Goal: Task Accomplishment & Management: Use online tool/utility

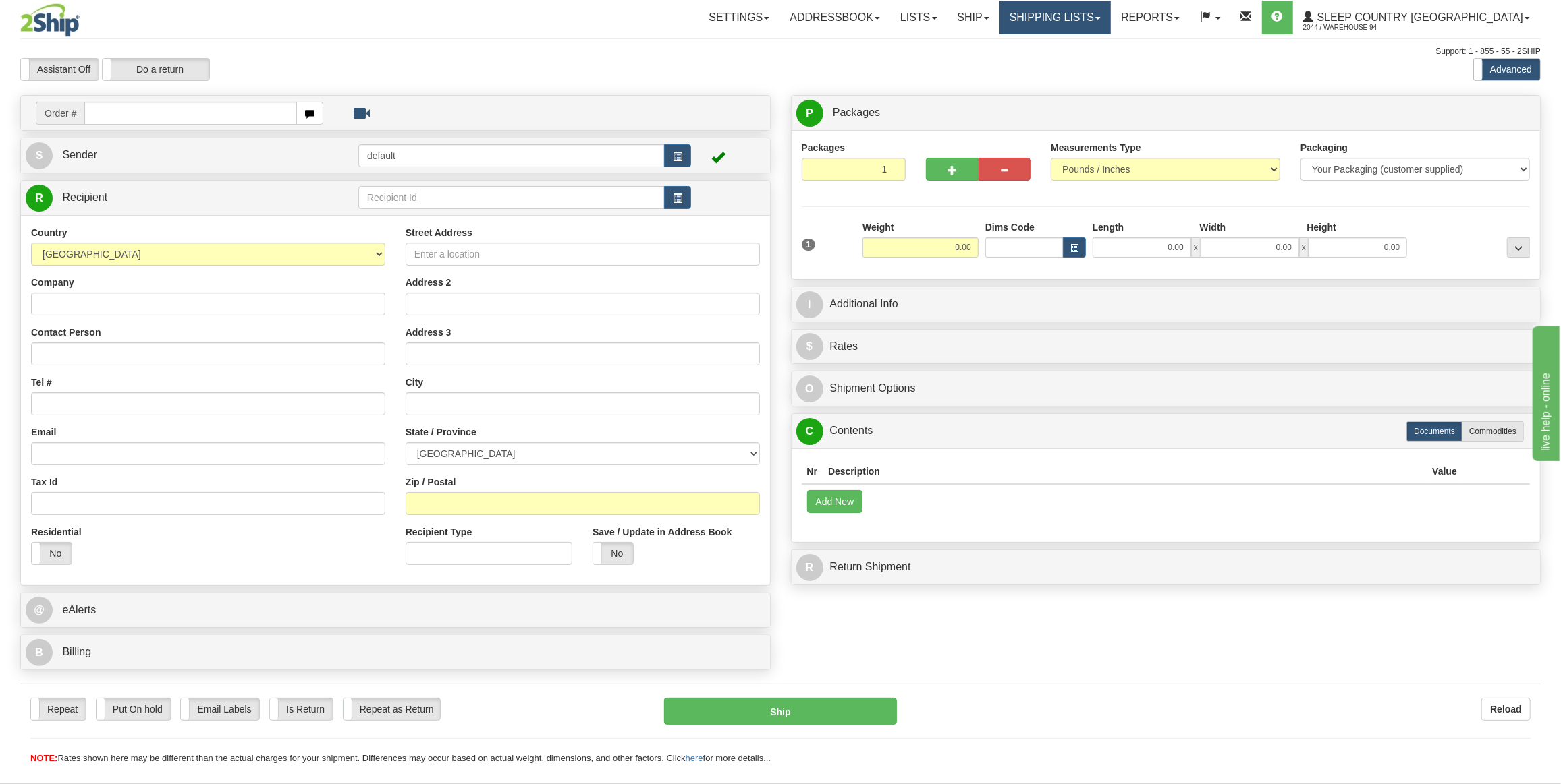
click at [1073, 25] on link "Shipping lists" at bounding box center [1055, 17] width 112 height 34
click at [1000, 22] on link "Ship" at bounding box center [974, 17] width 52 height 34
click at [999, 70] on link "OnHold / Order Queue" at bounding box center [937, 65] width 122 height 17
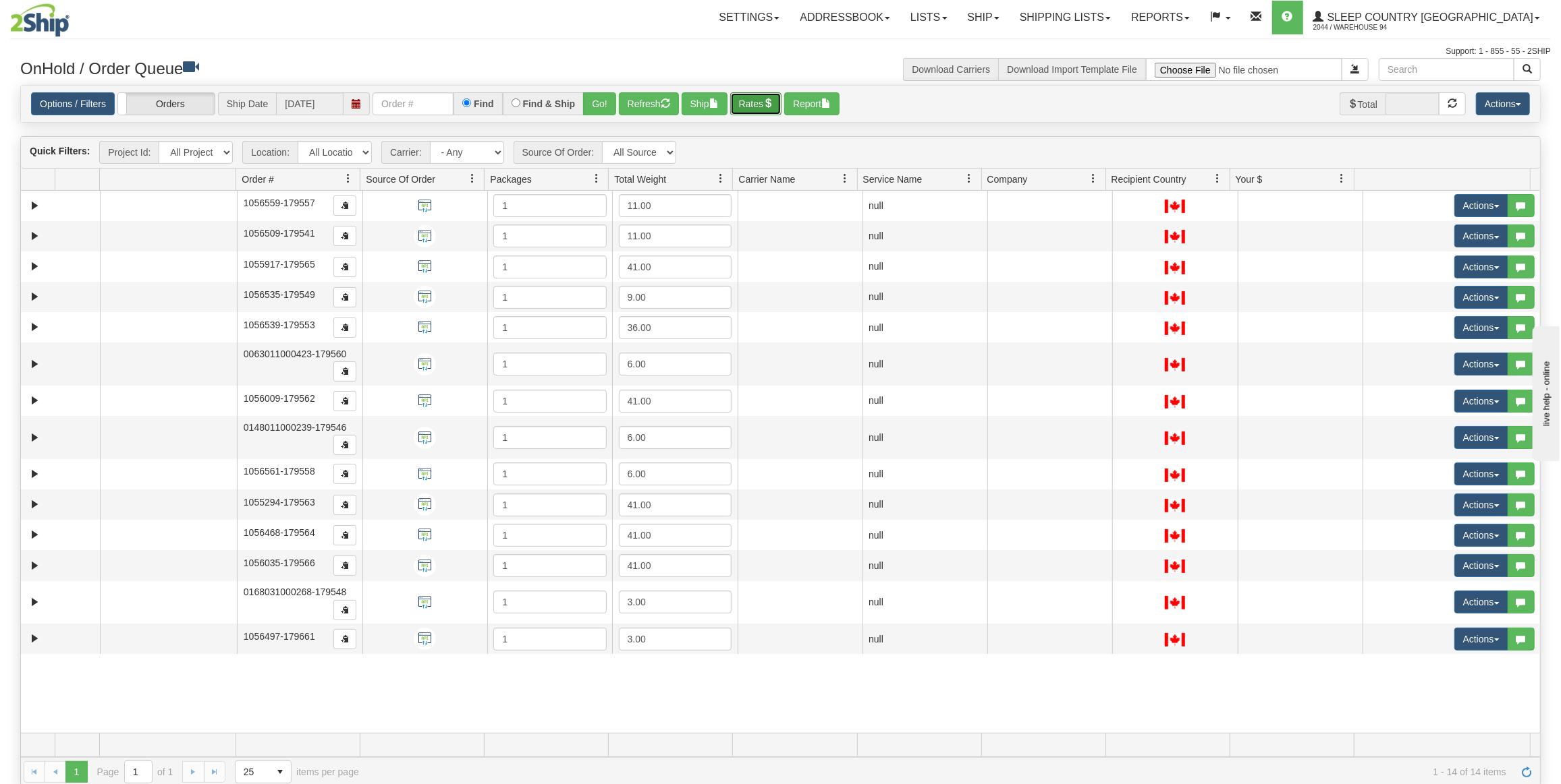
click at [739, 98] on button "Rates" at bounding box center [756, 104] width 52 height 23
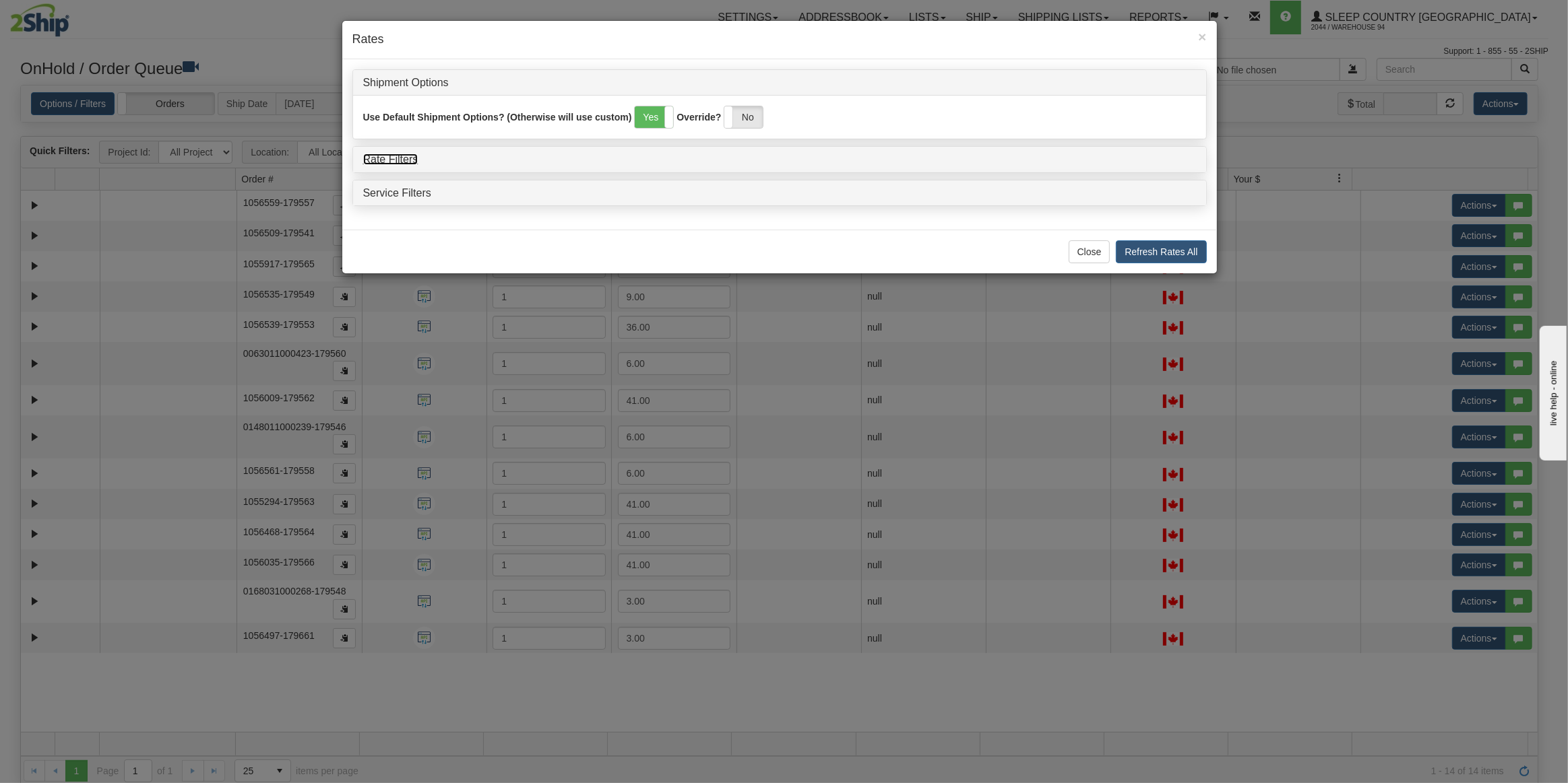
click at [402, 157] on link "Rate Filters" at bounding box center [391, 159] width 55 height 11
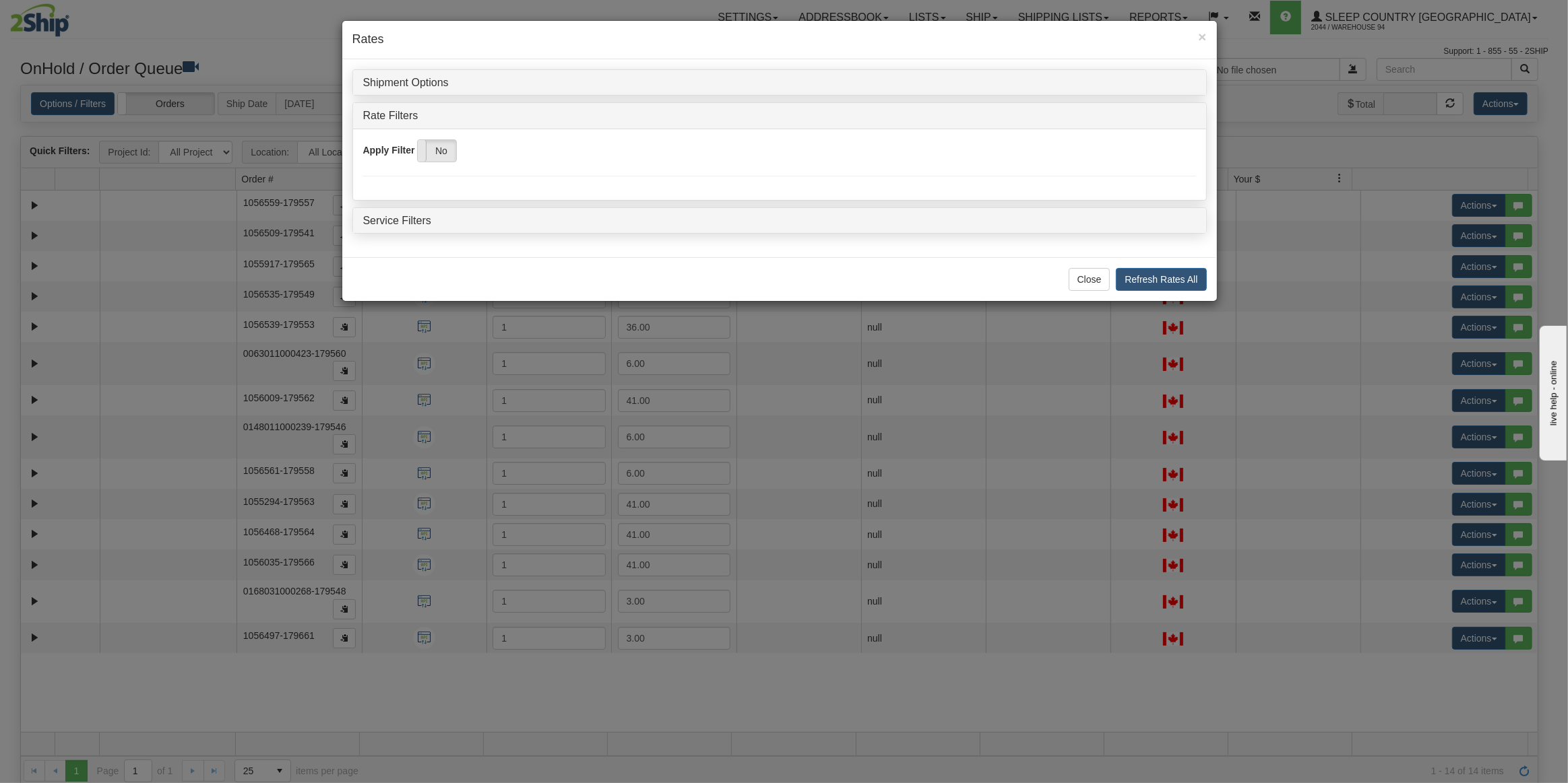
click at [425, 157] on span at bounding box center [417, 150] width 17 height 21
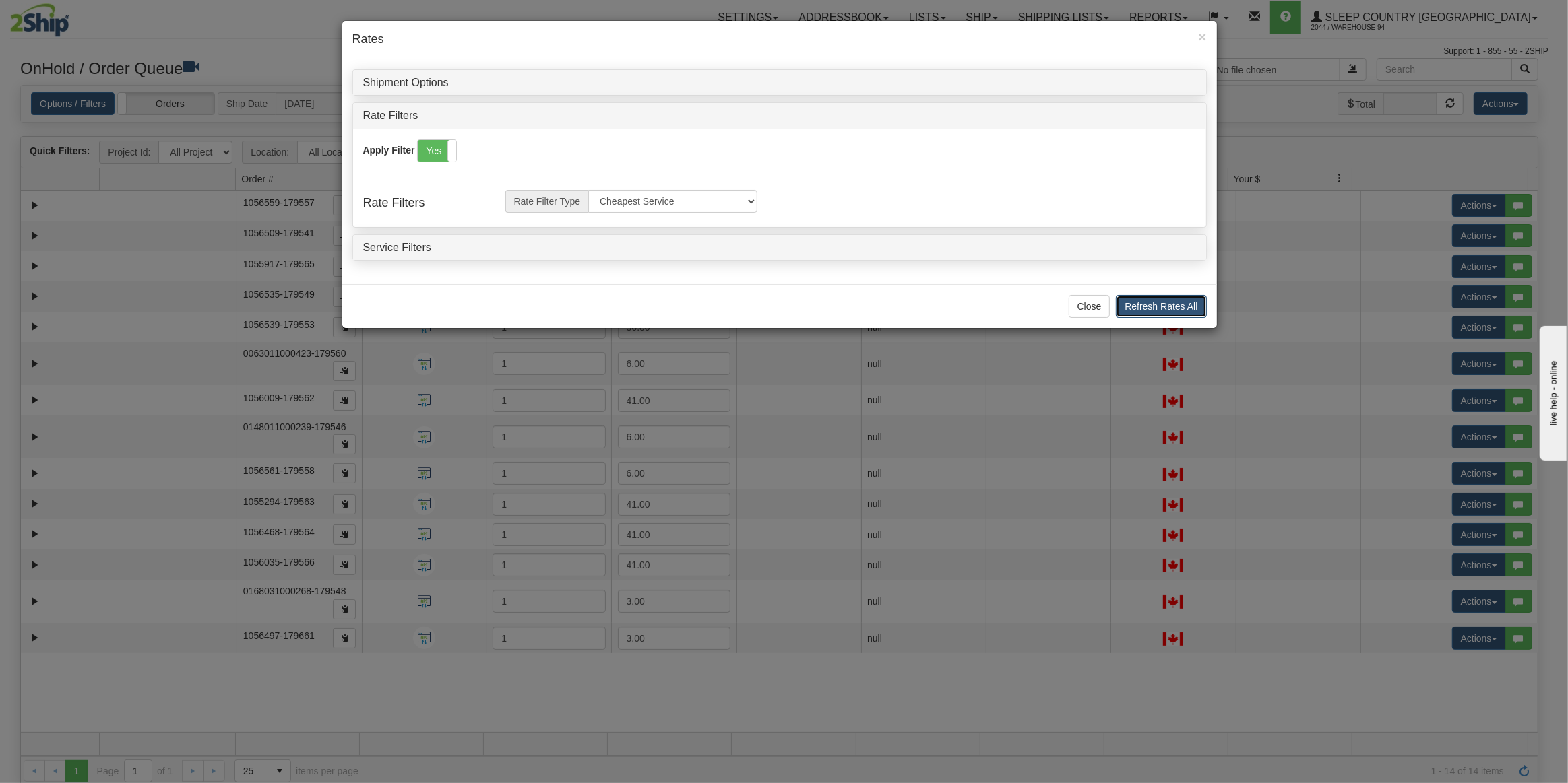
click at [1140, 312] on button "Refresh Rates All" at bounding box center [1161, 306] width 90 height 23
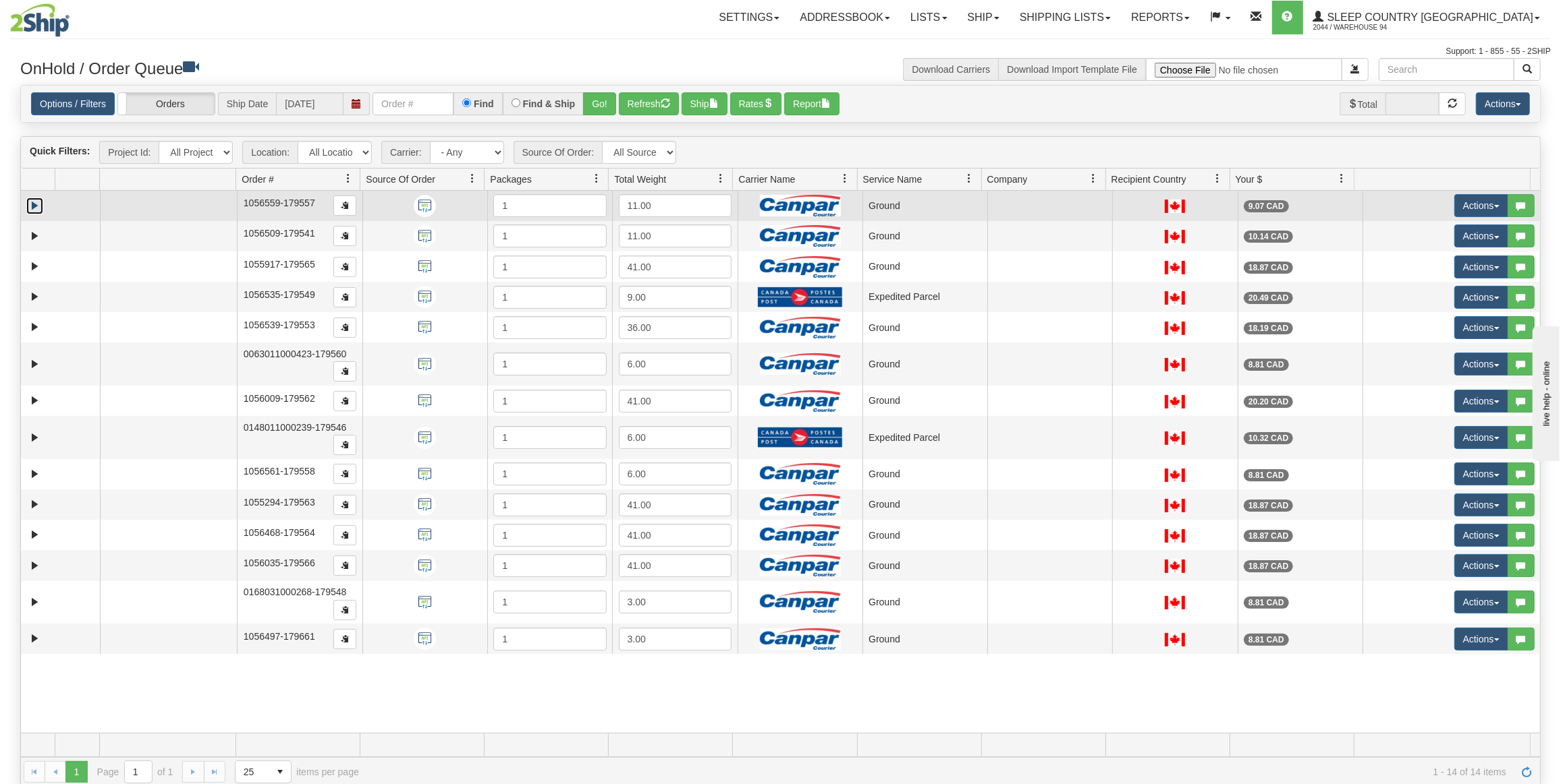
click at [34, 207] on link "Expand" at bounding box center [34, 206] width 17 height 17
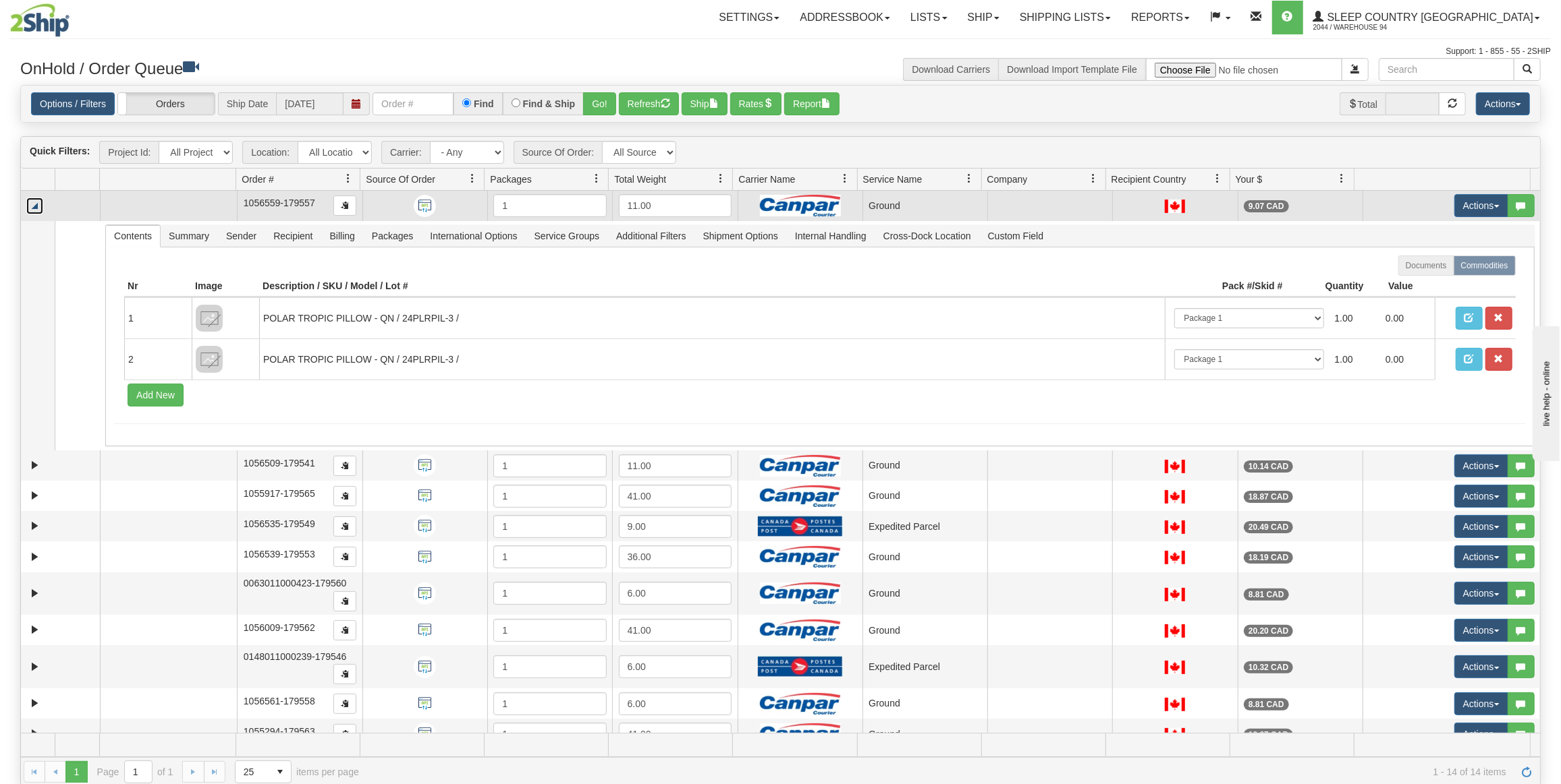
click at [33, 204] on link "Collapse" at bounding box center [34, 206] width 17 height 17
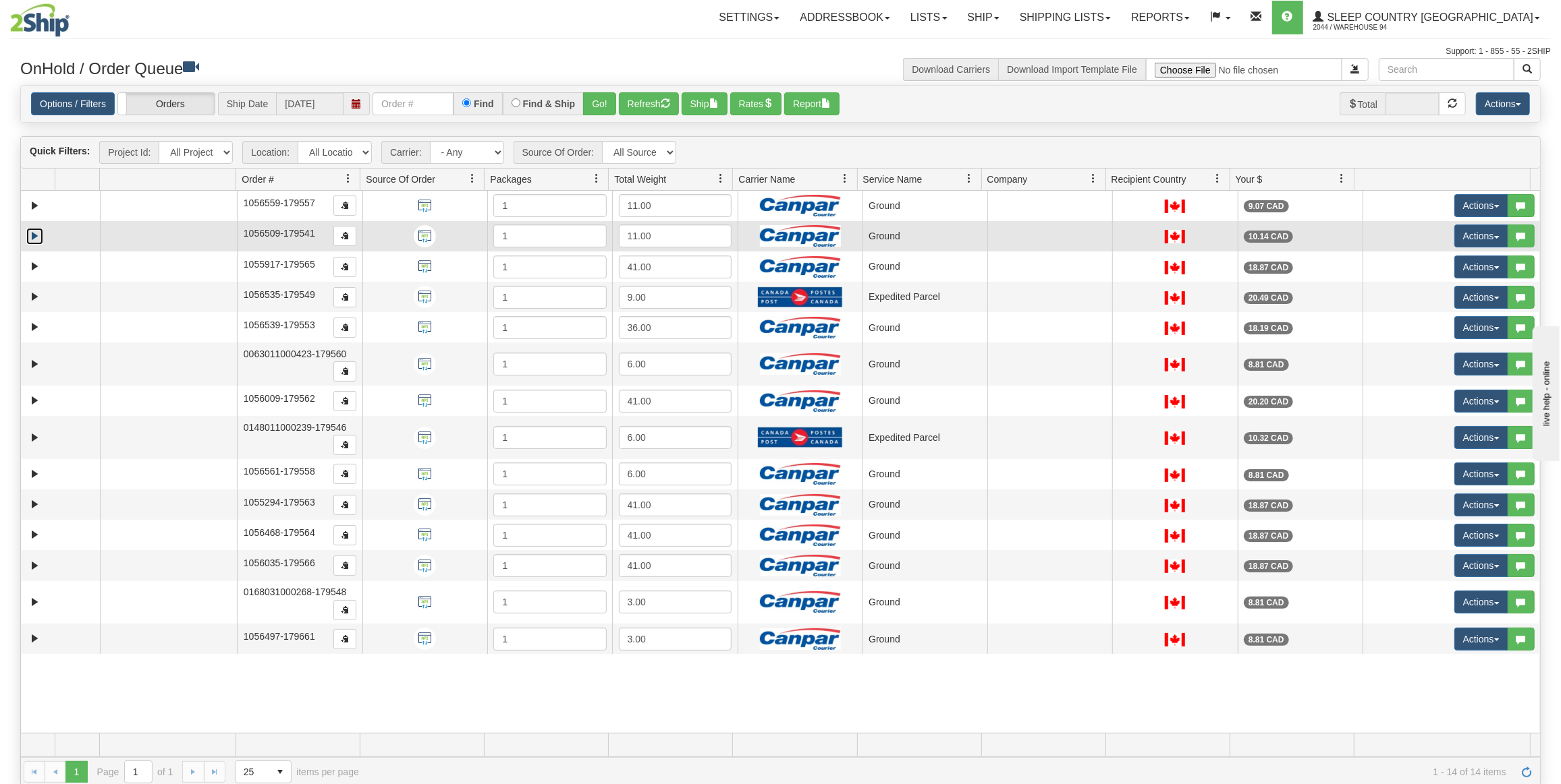
click at [28, 233] on link "Expand" at bounding box center [34, 236] width 17 height 17
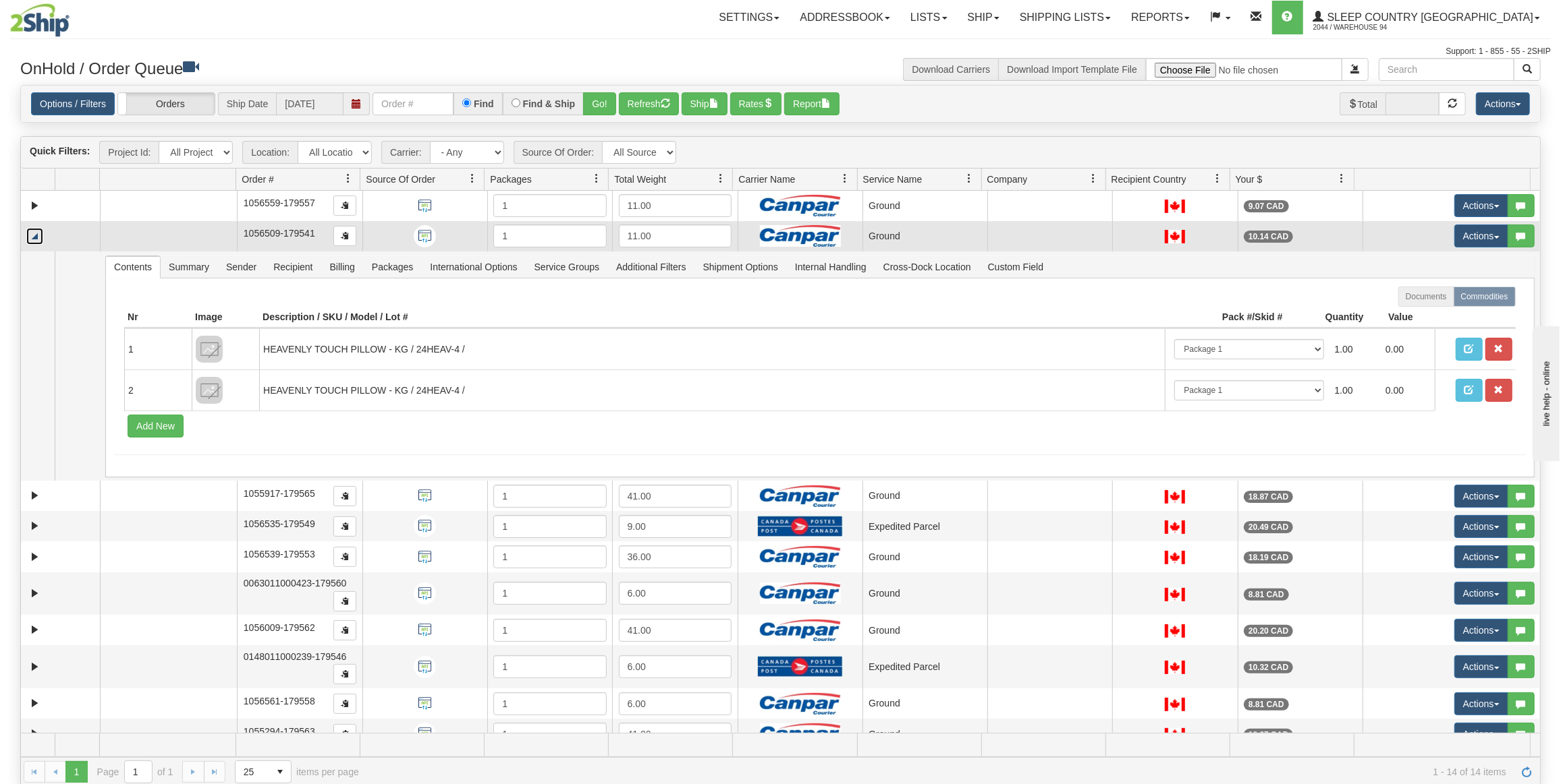
click at [26, 233] on link "Collapse" at bounding box center [34, 236] width 17 height 17
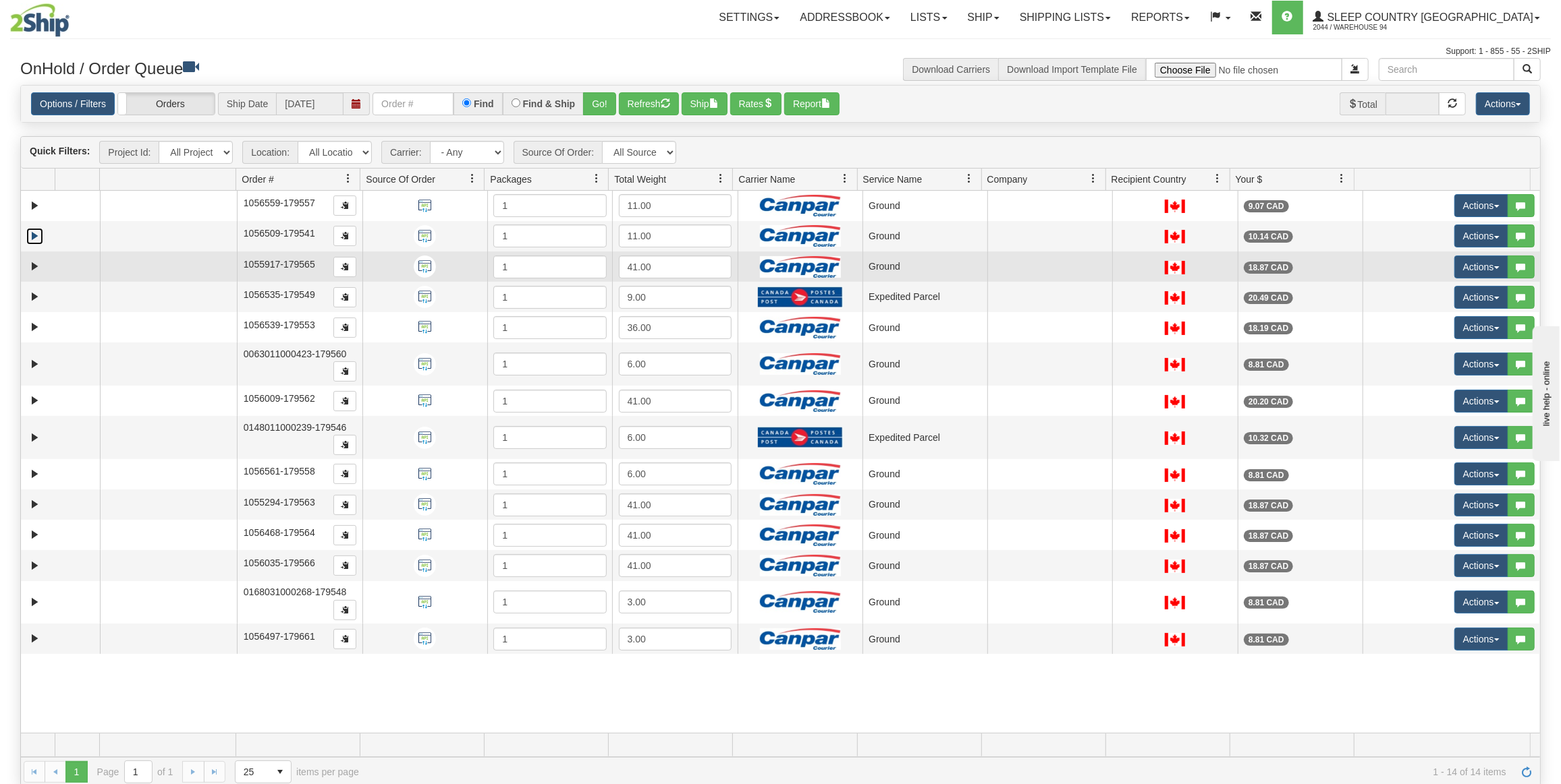
click at [25, 269] on td at bounding box center [60, 267] width 79 height 30
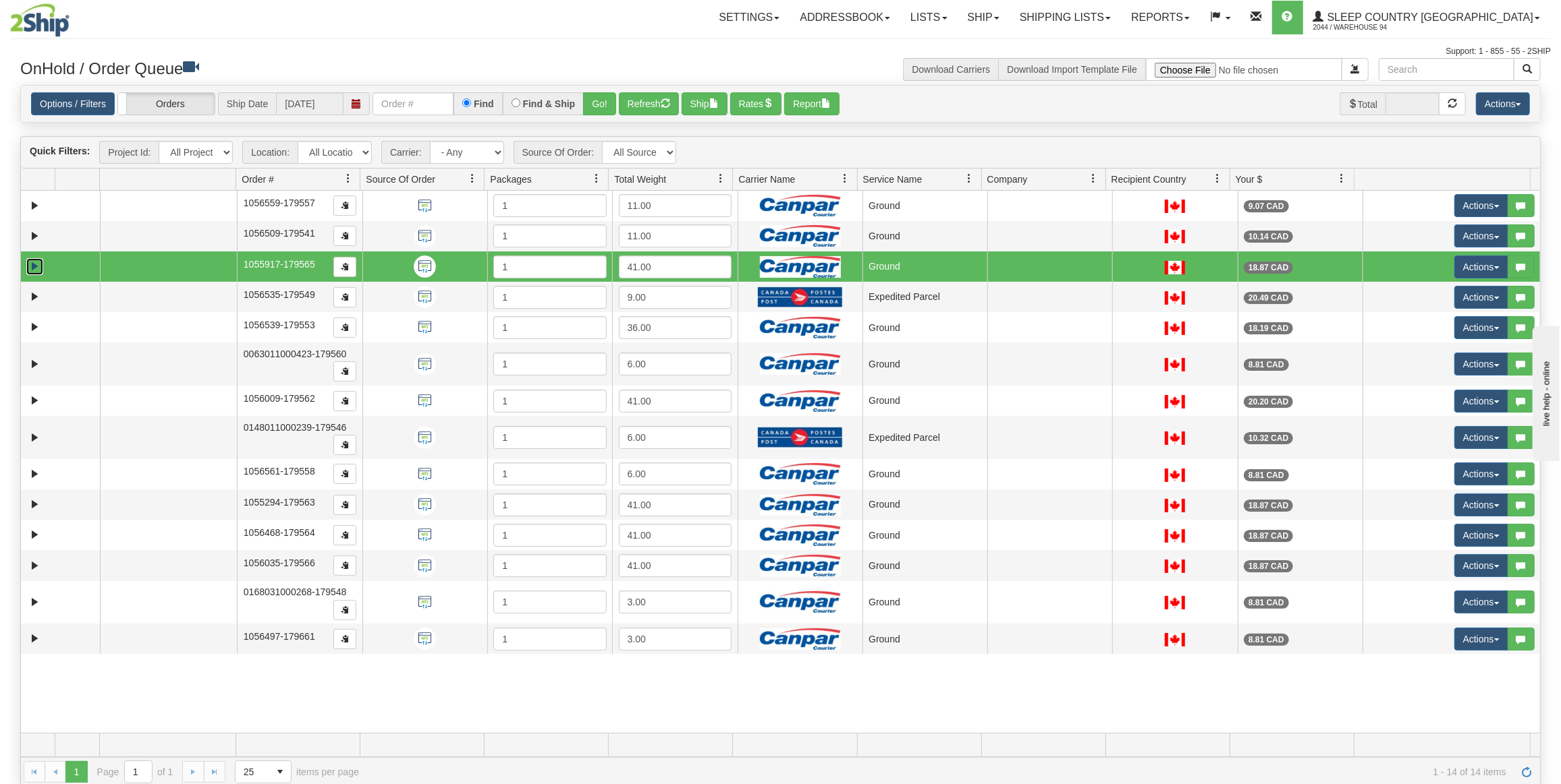
click at [29, 266] on link "Expand" at bounding box center [34, 267] width 17 height 17
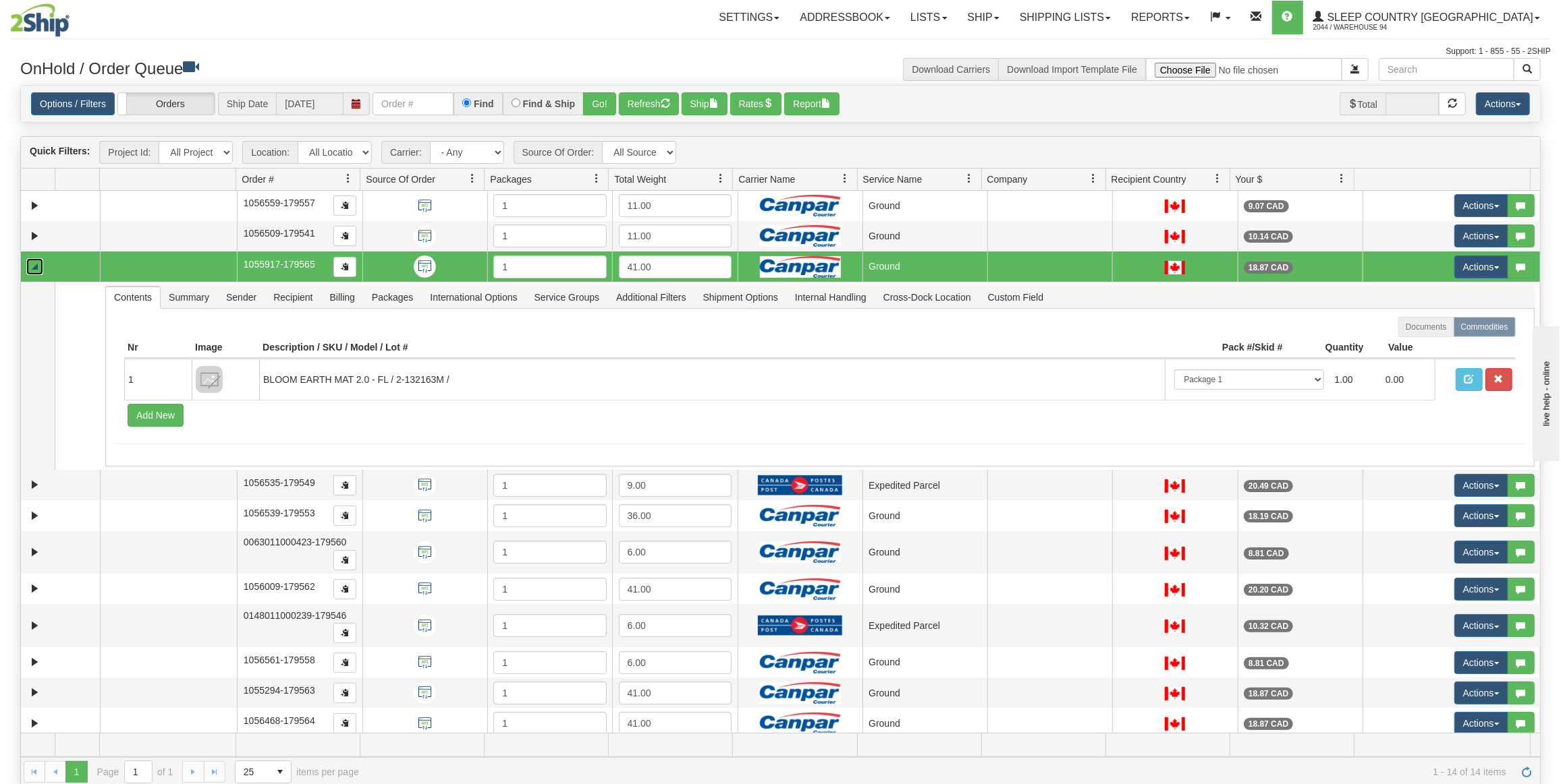
click at [29, 266] on link "Collapse" at bounding box center [34, 267] width 17 height 17
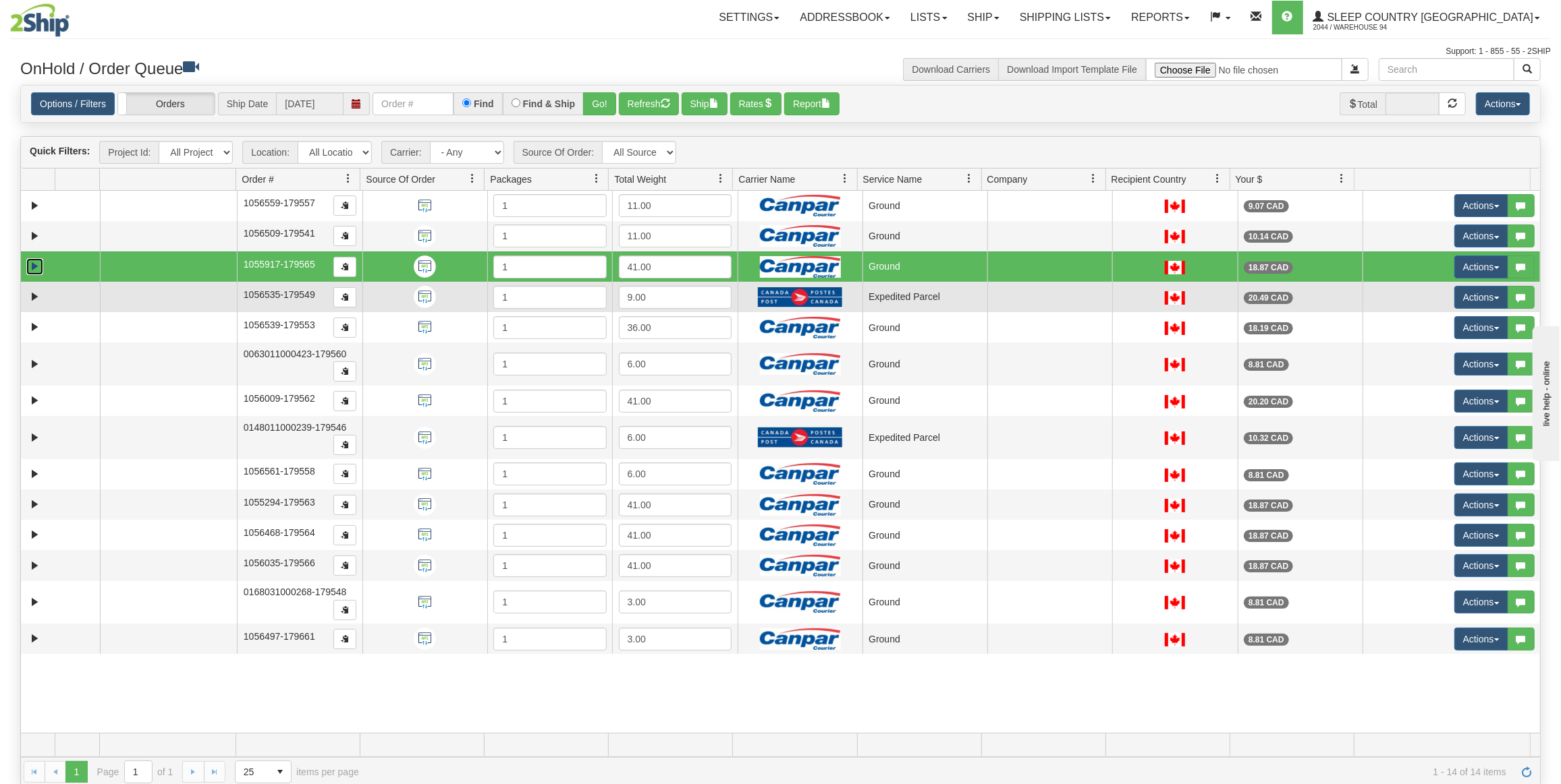
click at [35, 283] on td at bounding box center [60, 297] width 79 height 30
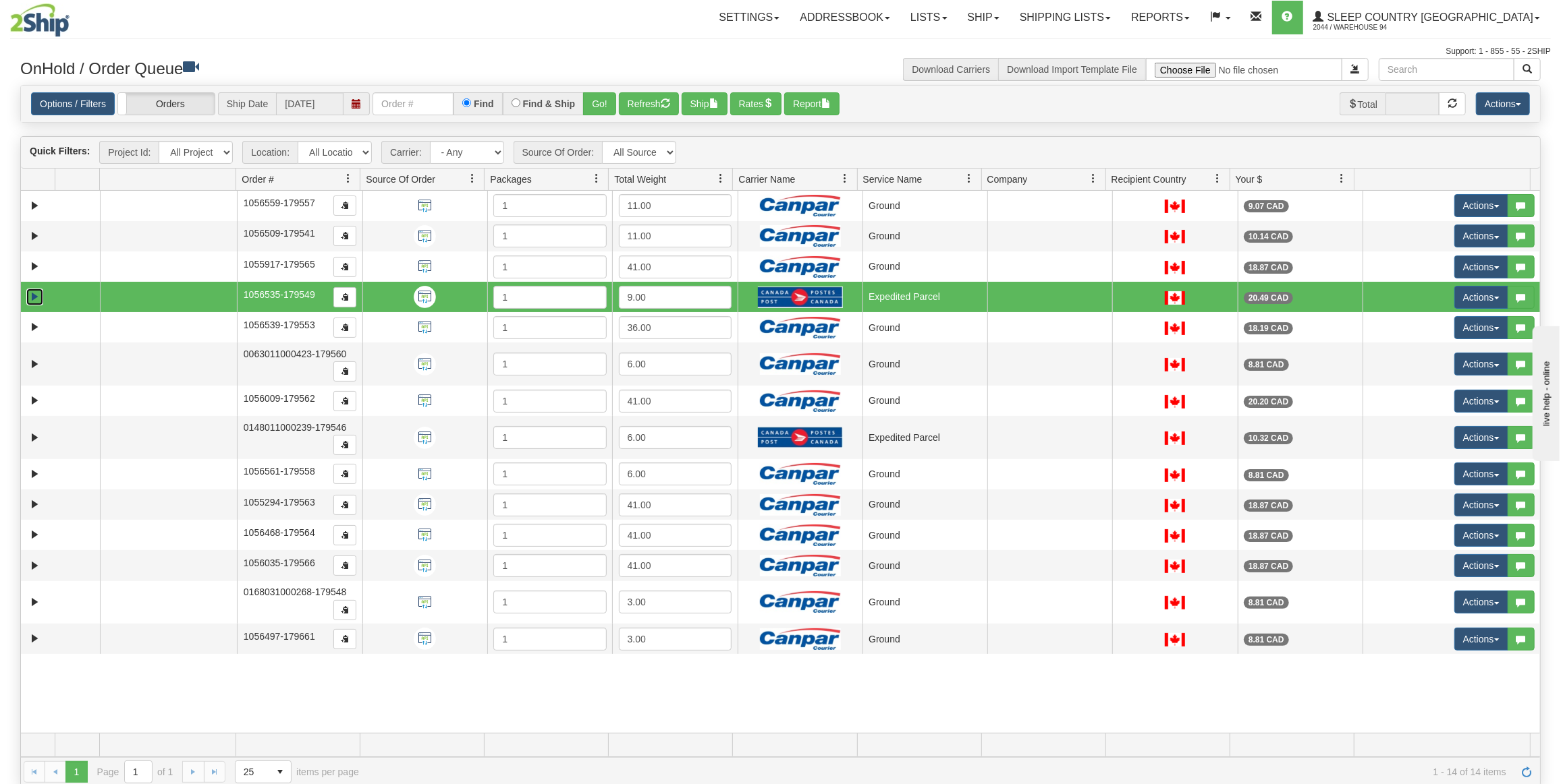
click at [34, 292] on link "Expand" at bounding box center [34, 297] width 17 height 17
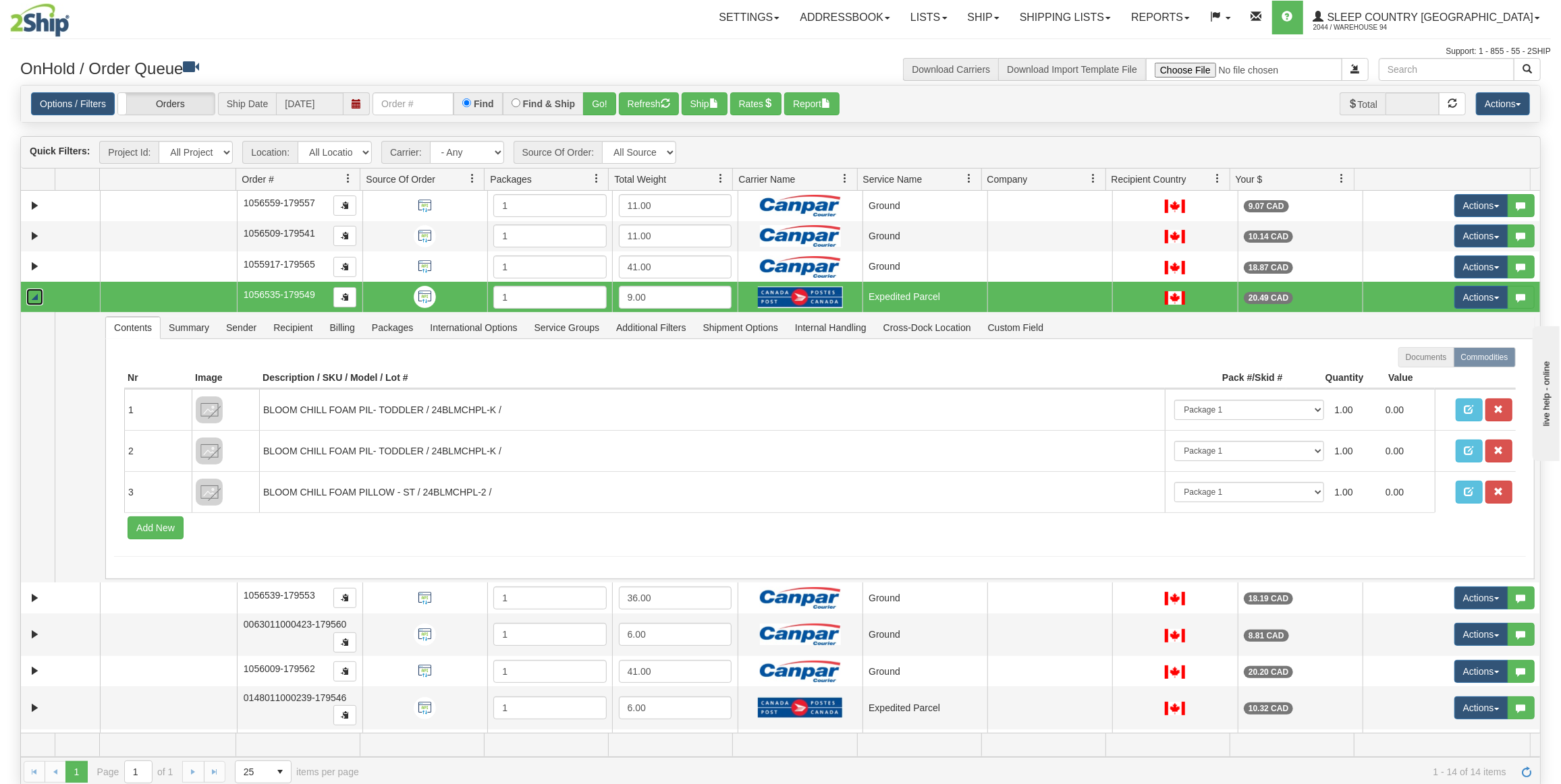
click at [32, 295] on link "Collapse" at bounding box center [34, 297] width 17 height 17
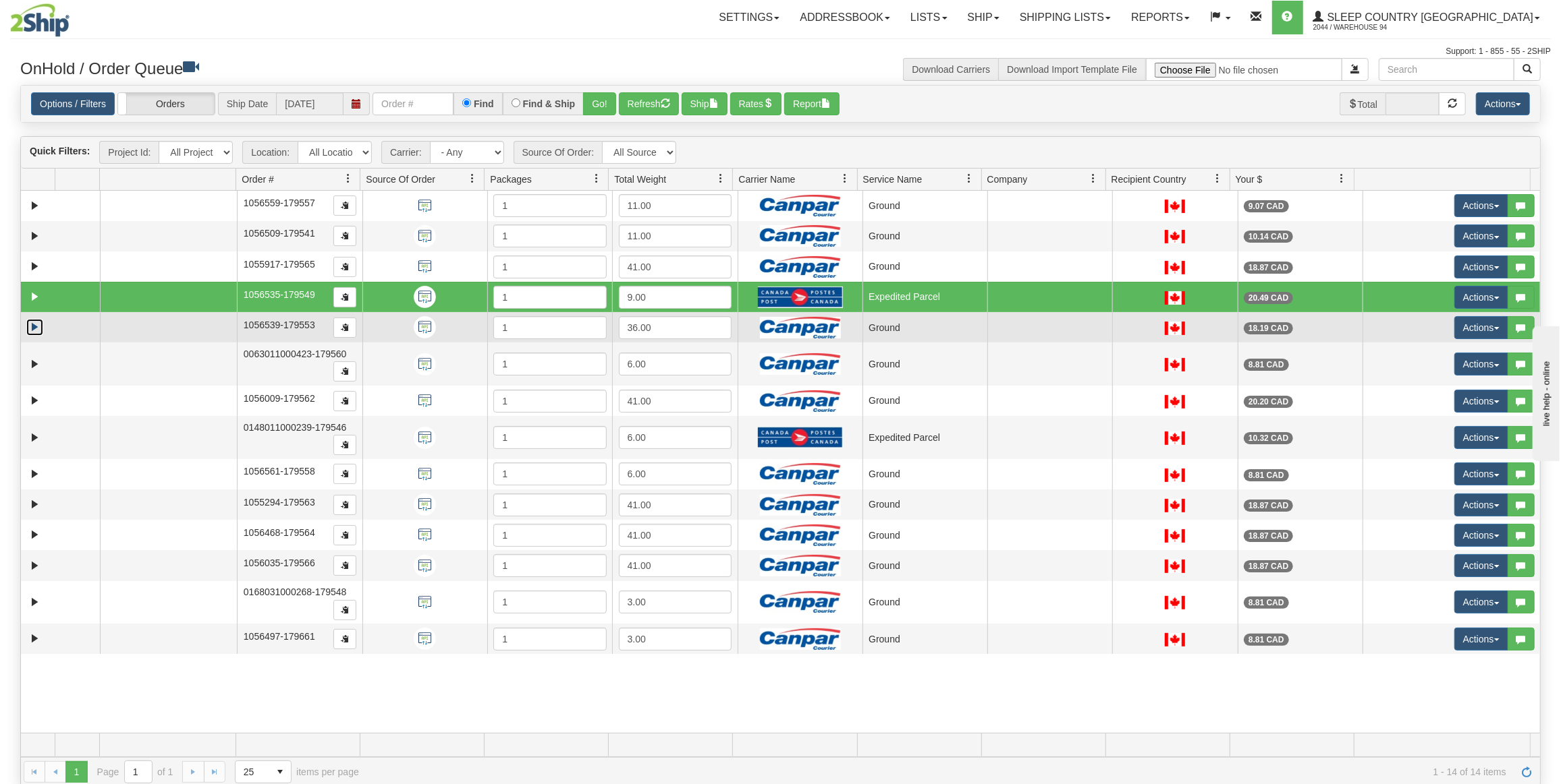
click at [32, 324] on link "Expand" at bounding box center [34, 327] width 17 height 17
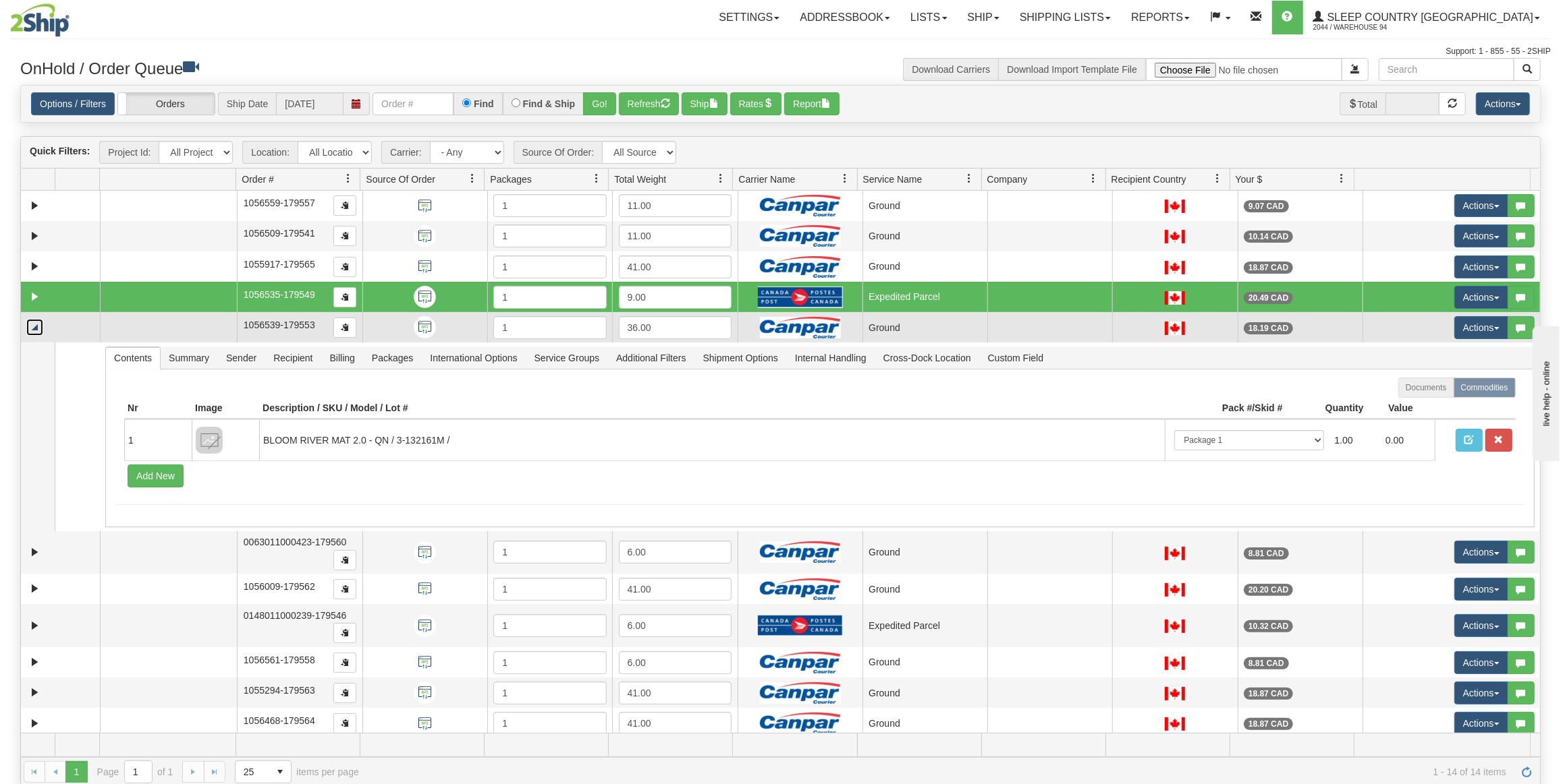
click at [32, 324] on link "Collapse" at bounding box center [34, 327] width 17 height 17
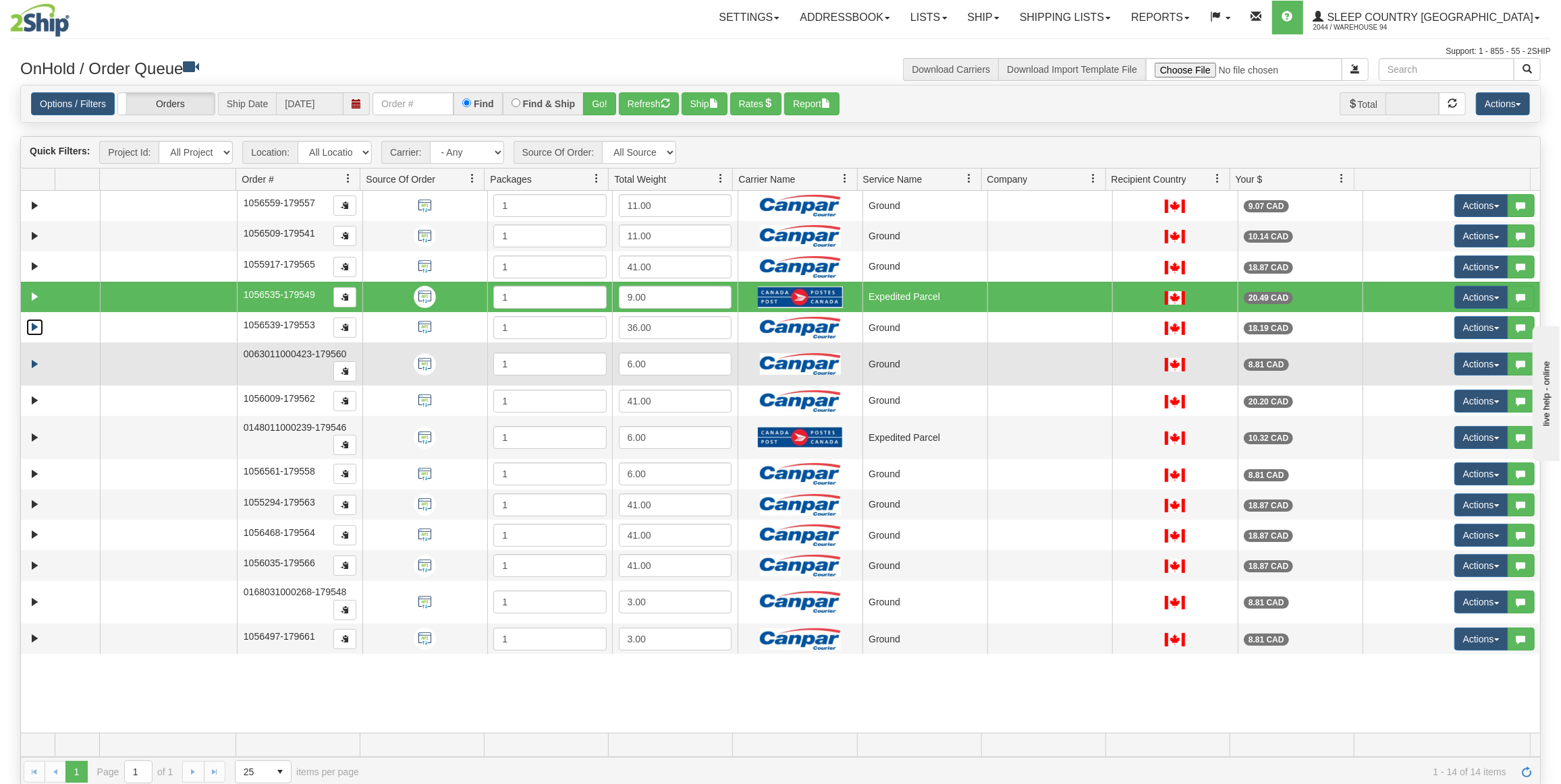
drag, startPoint x: 33, startPoint y: 350, endPoint x: 33, endPoint y: 362, distance: 12.0
click at [33, 358] on td at bounding box center [60, 364] width 79 height 44
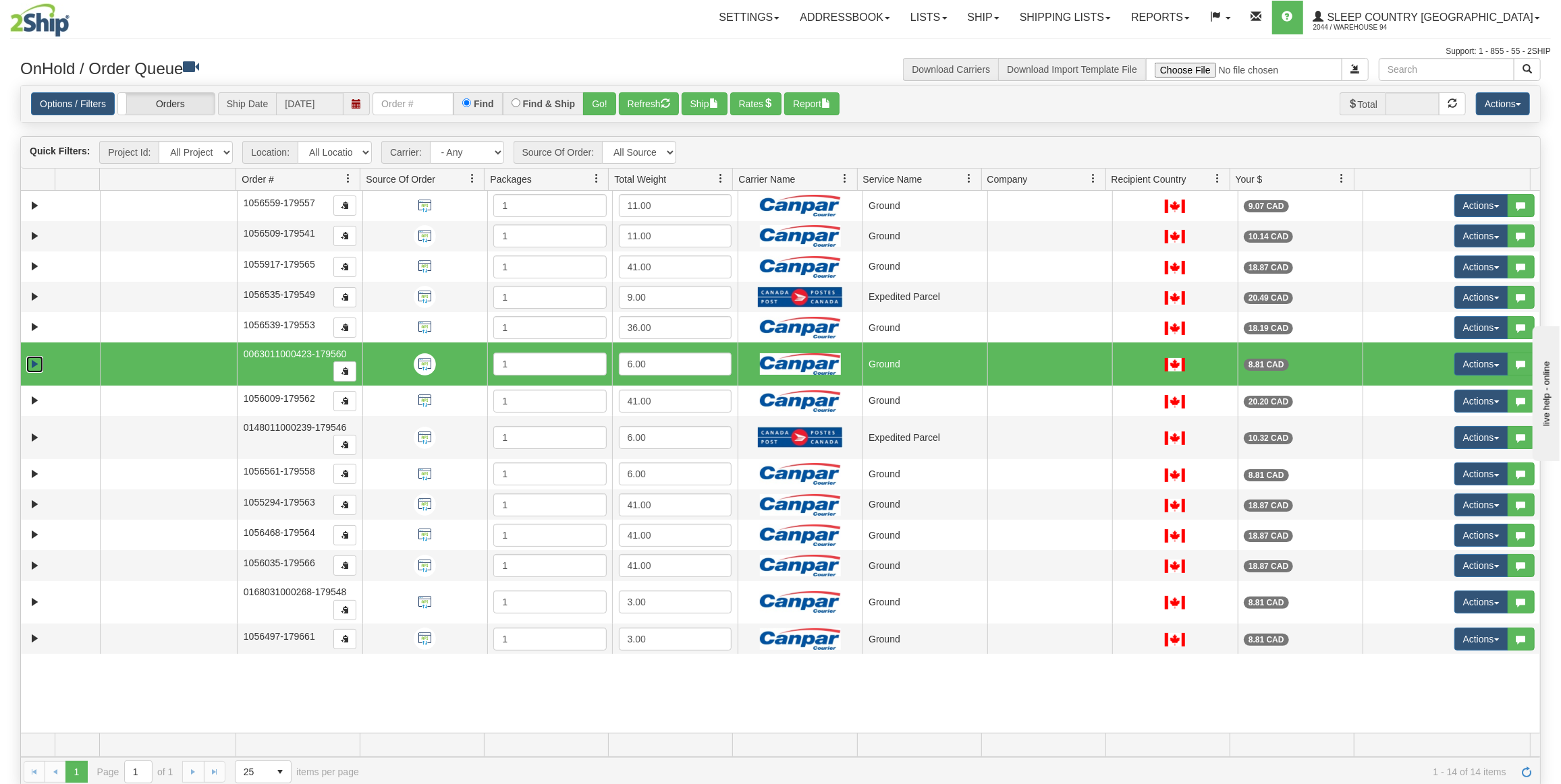
click at [33, 363] on link "Expand" at bounding box center [34, 364] width 17 height 17
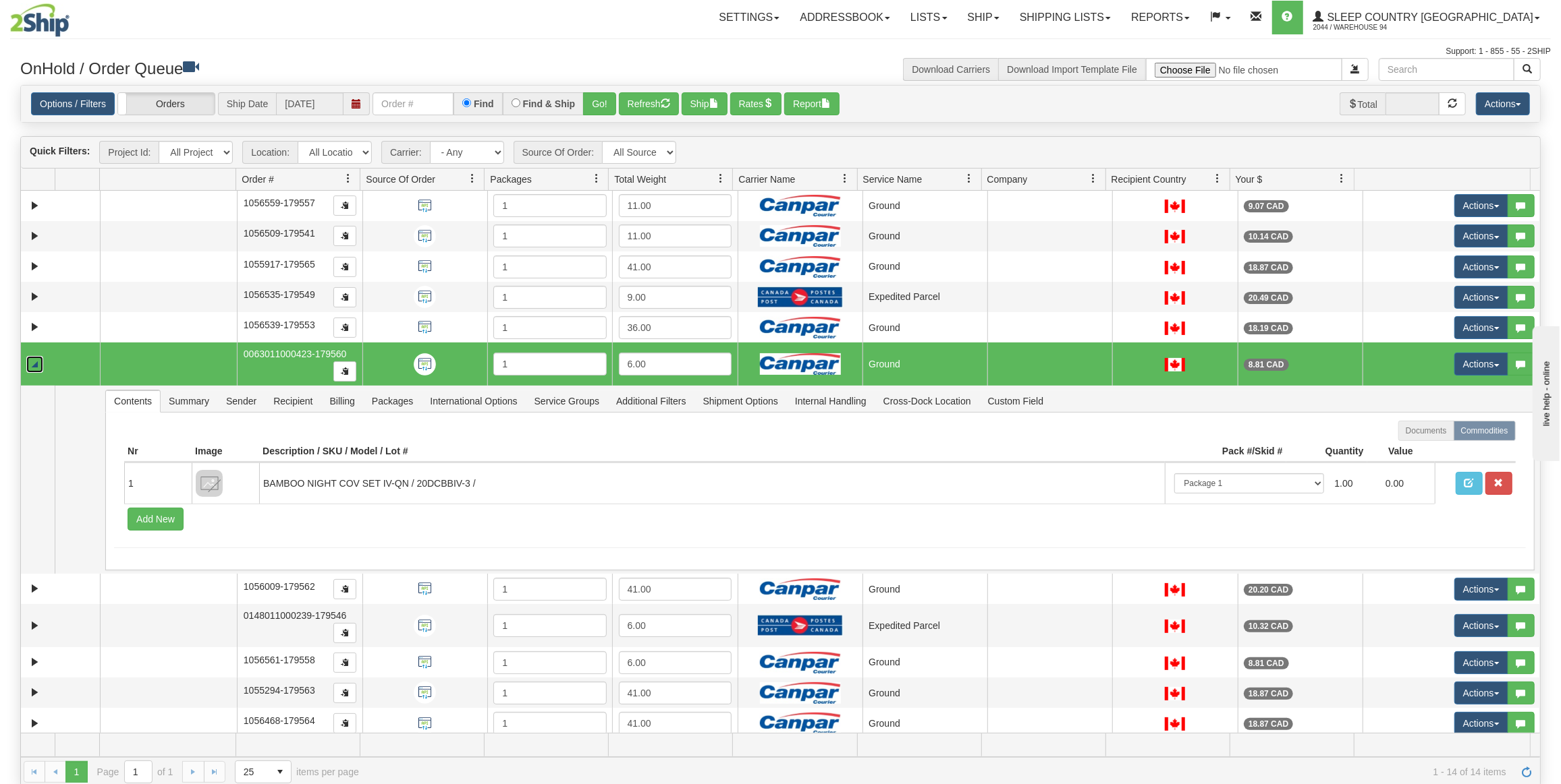
click at [33, 363] on link "Collapse" at bounding box center [34, 364] width 17 height 17
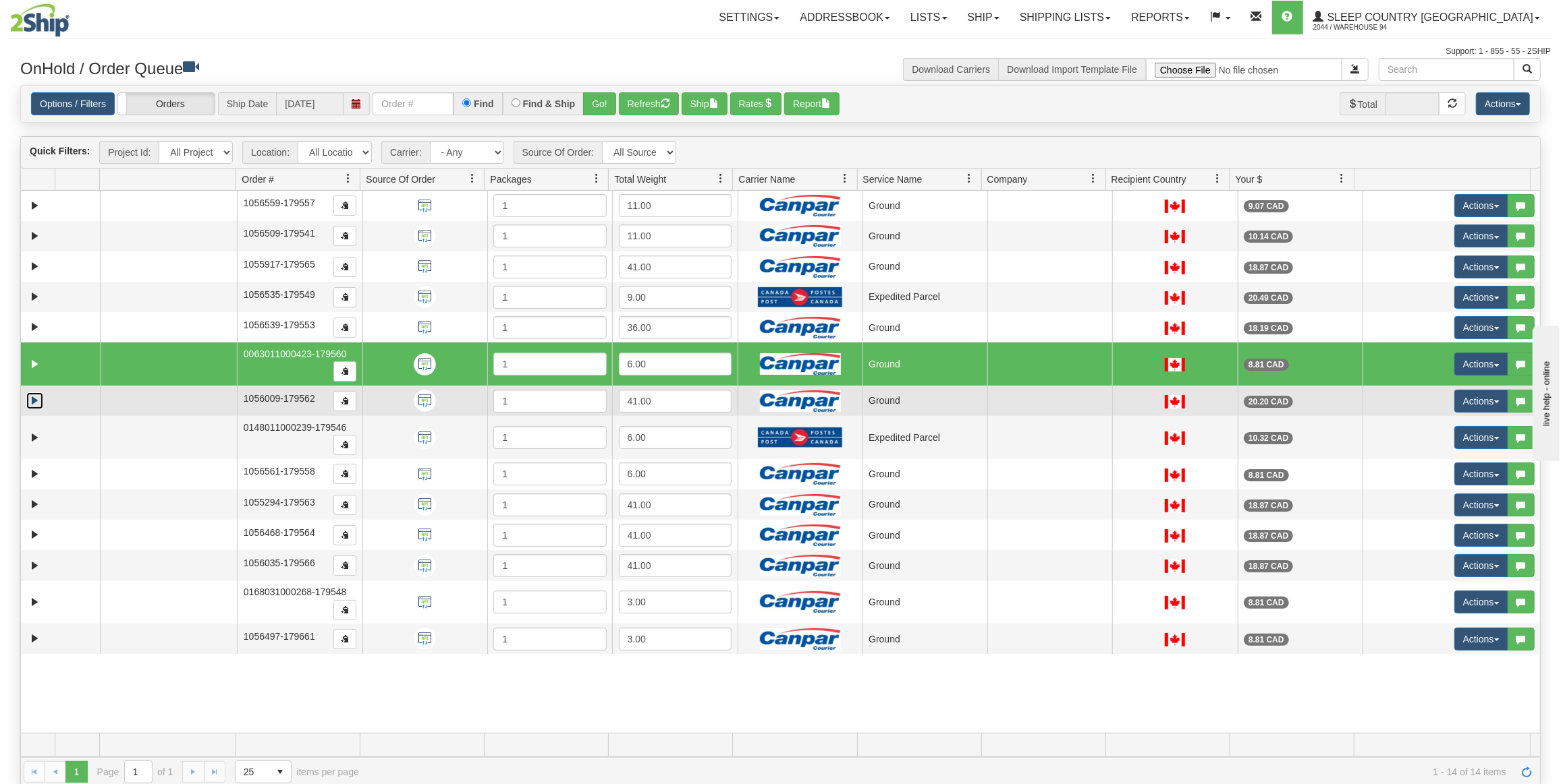
click at [34, 402] on link "Expand" at bounding box center [34, 400] width 17 height 17
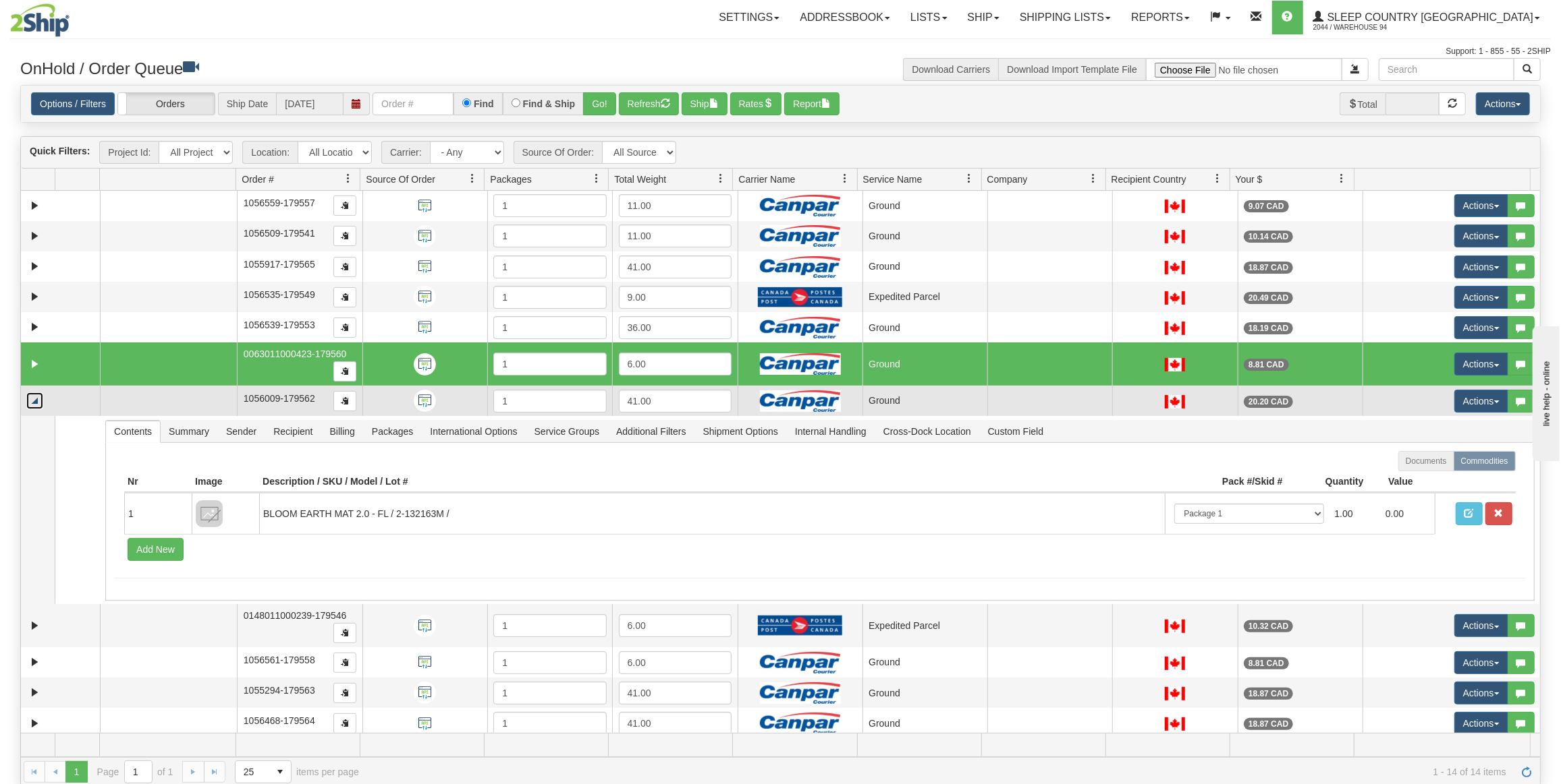
click at [34, 402] on link "Collapse" at bounding box center [34, 400] width 17 height 17
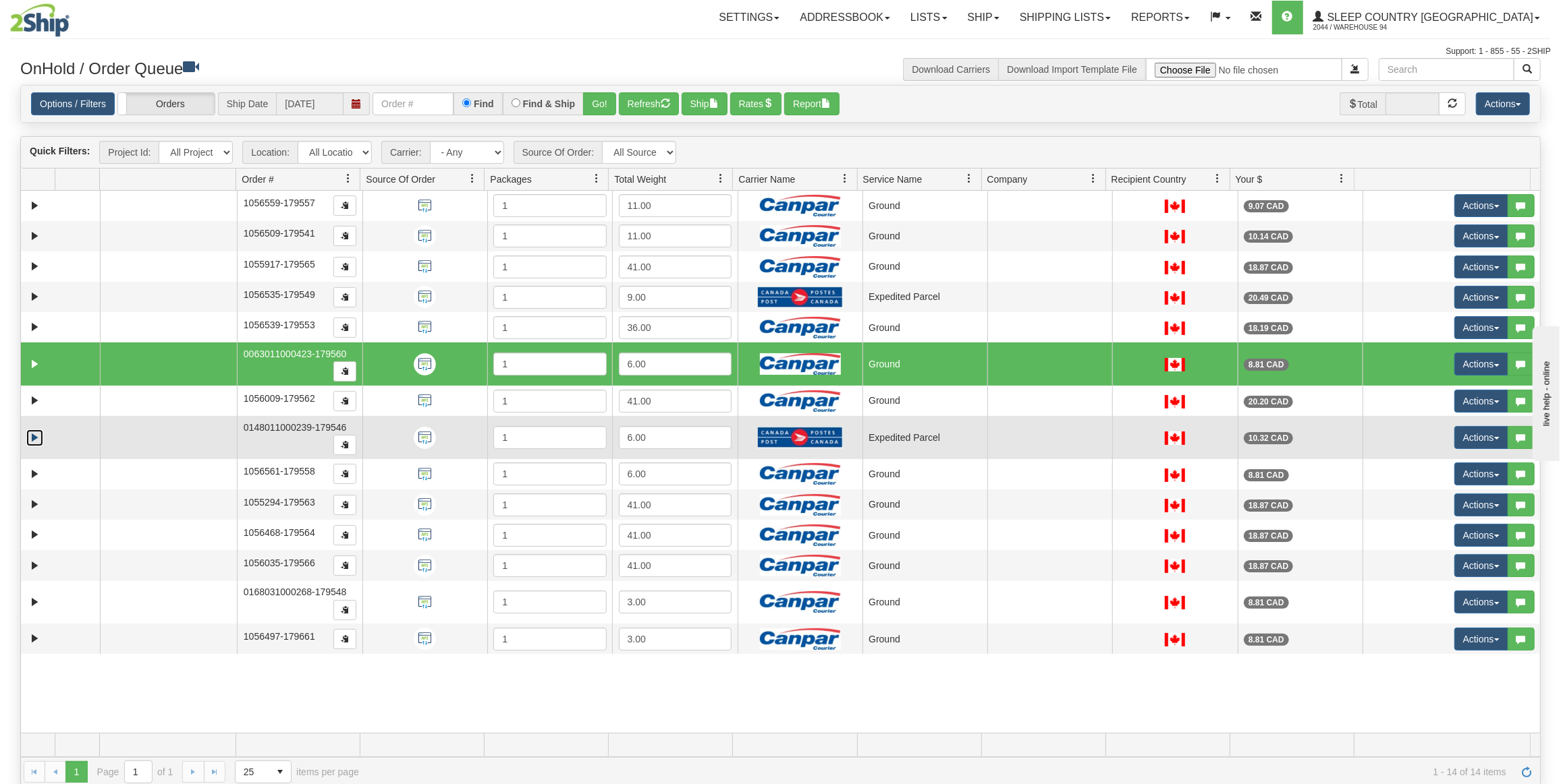
click at [34, 430] on link "Expand" at bounding box center [34, 437] width 17 height 17
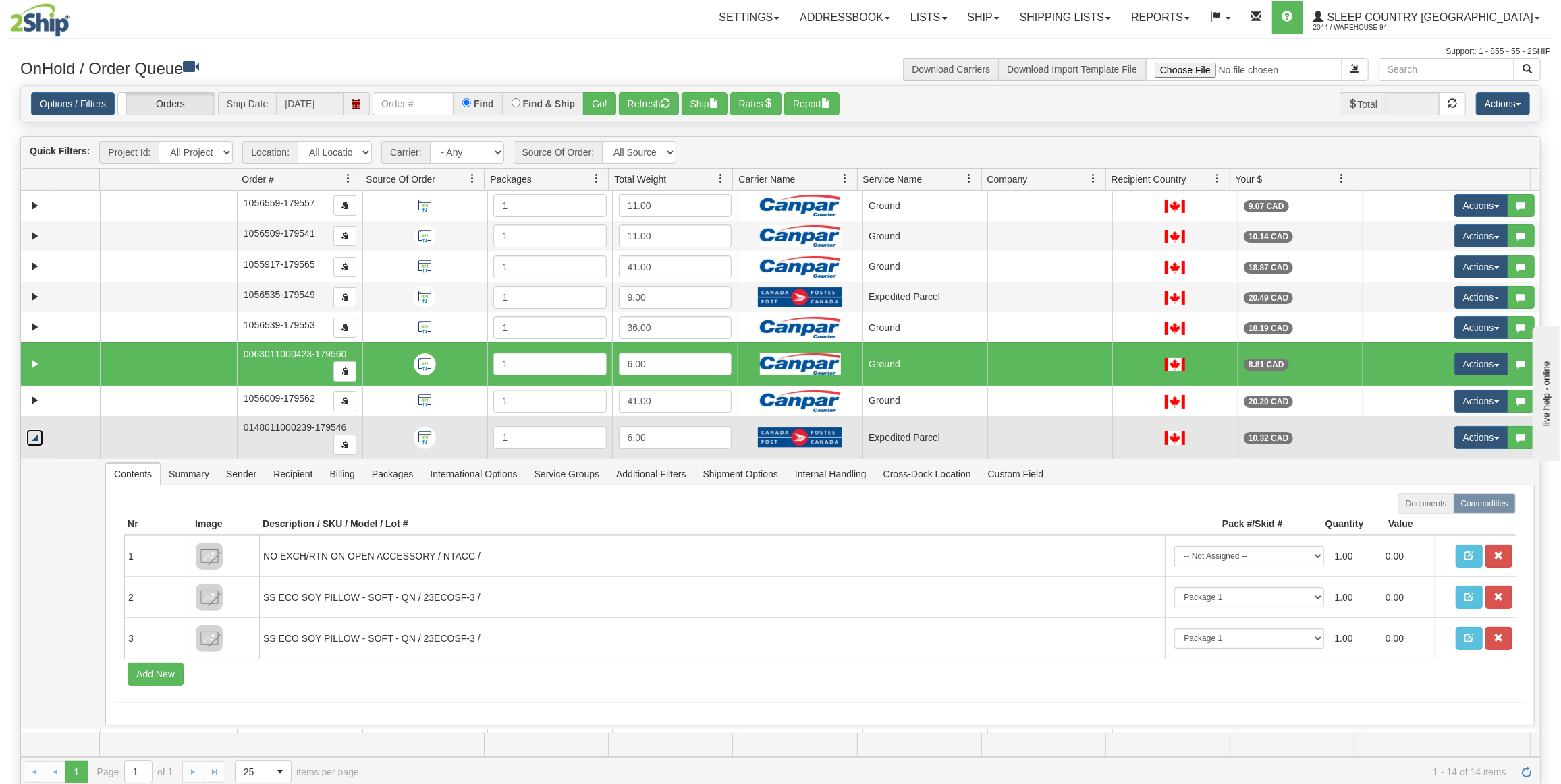
click at [33, 430] on link "Collapse" at bounding box center [34, 437] width 17 height 17
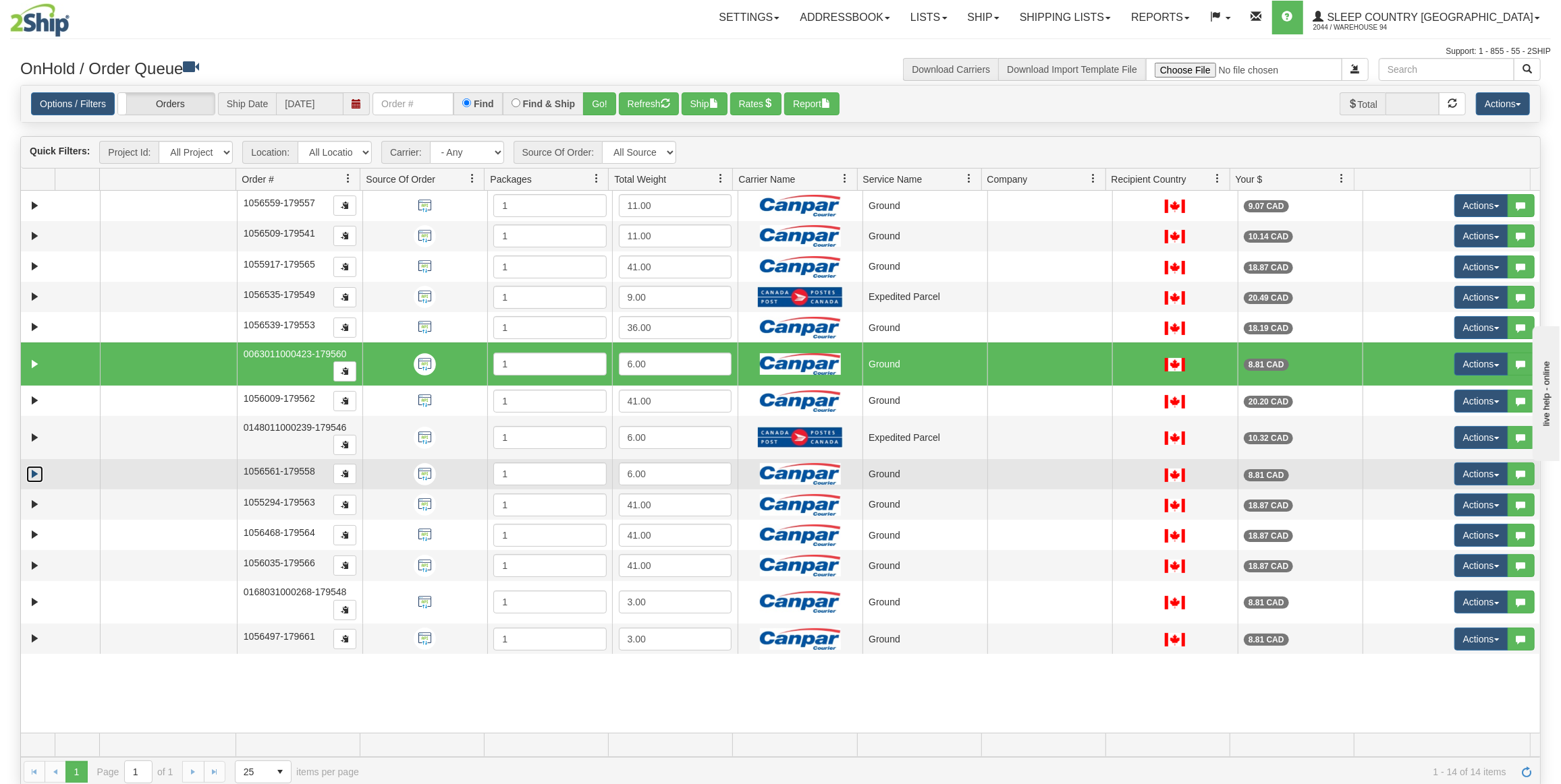
click at [34, 475] on link "Expand" at bounding box center [34, 474] width 17 height 17
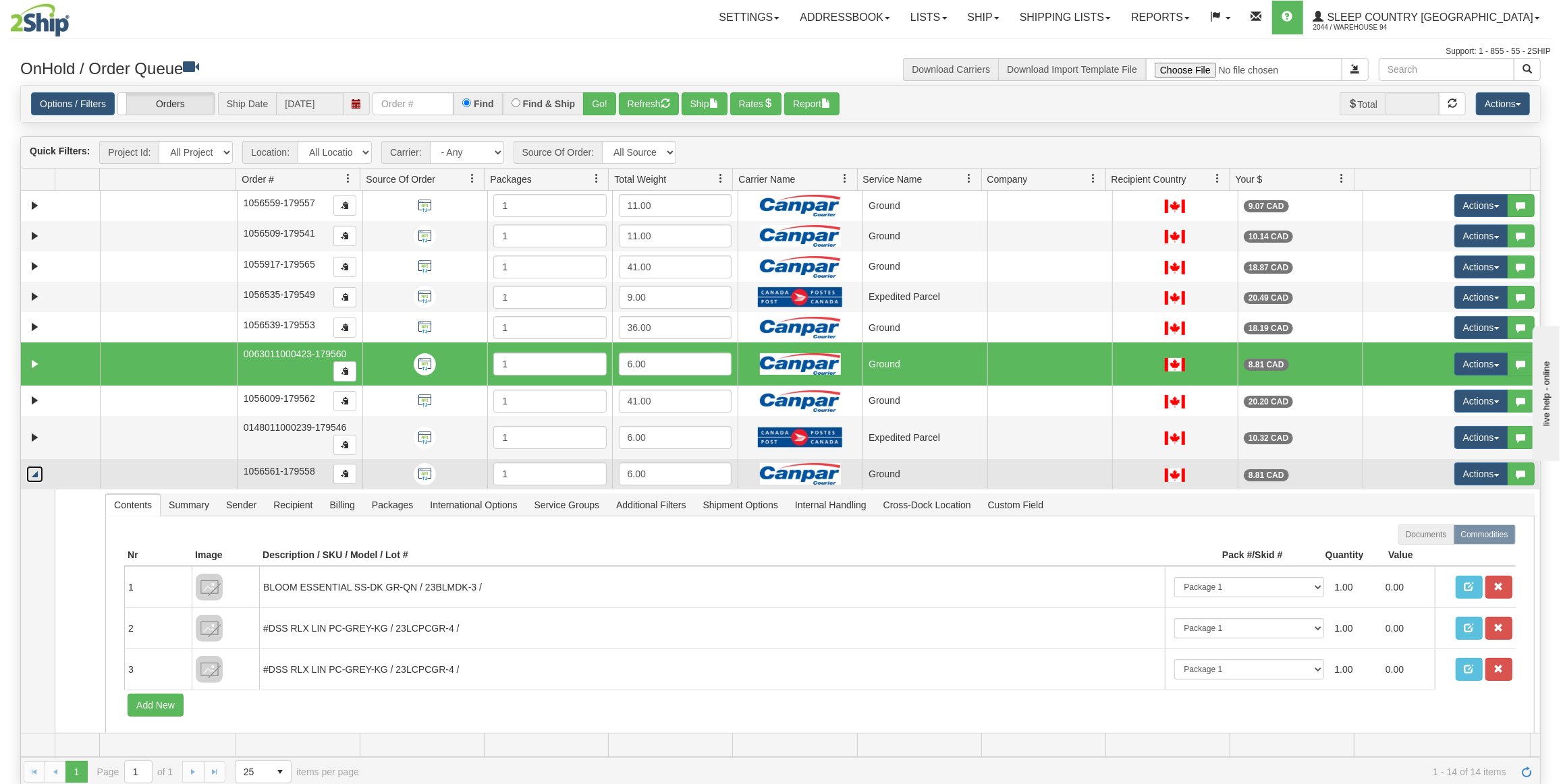
click at [34, 474] on link "Collapse" at bounding box center [34, 474] width 17 height 17
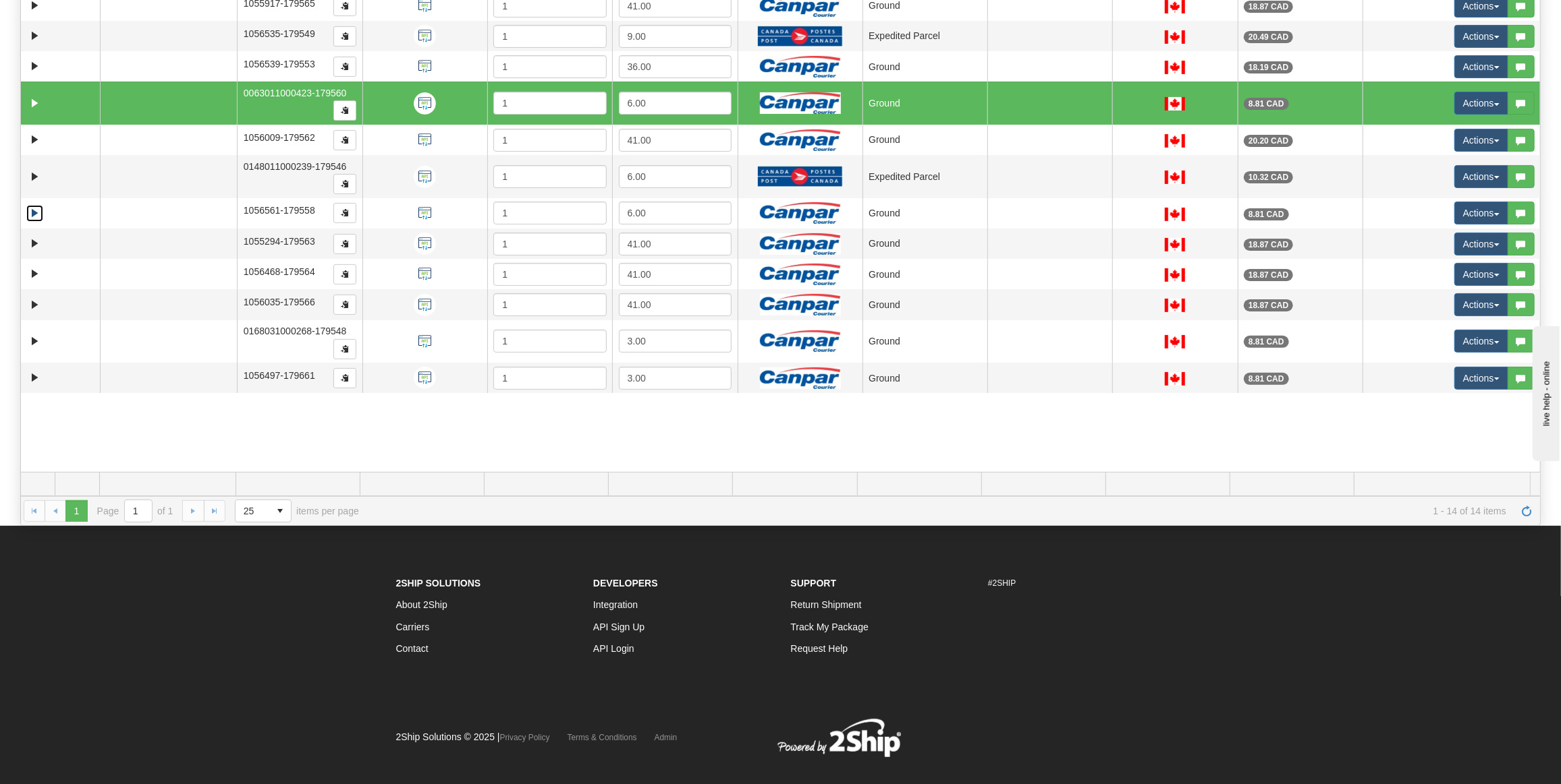
scroll to position [278, 0]
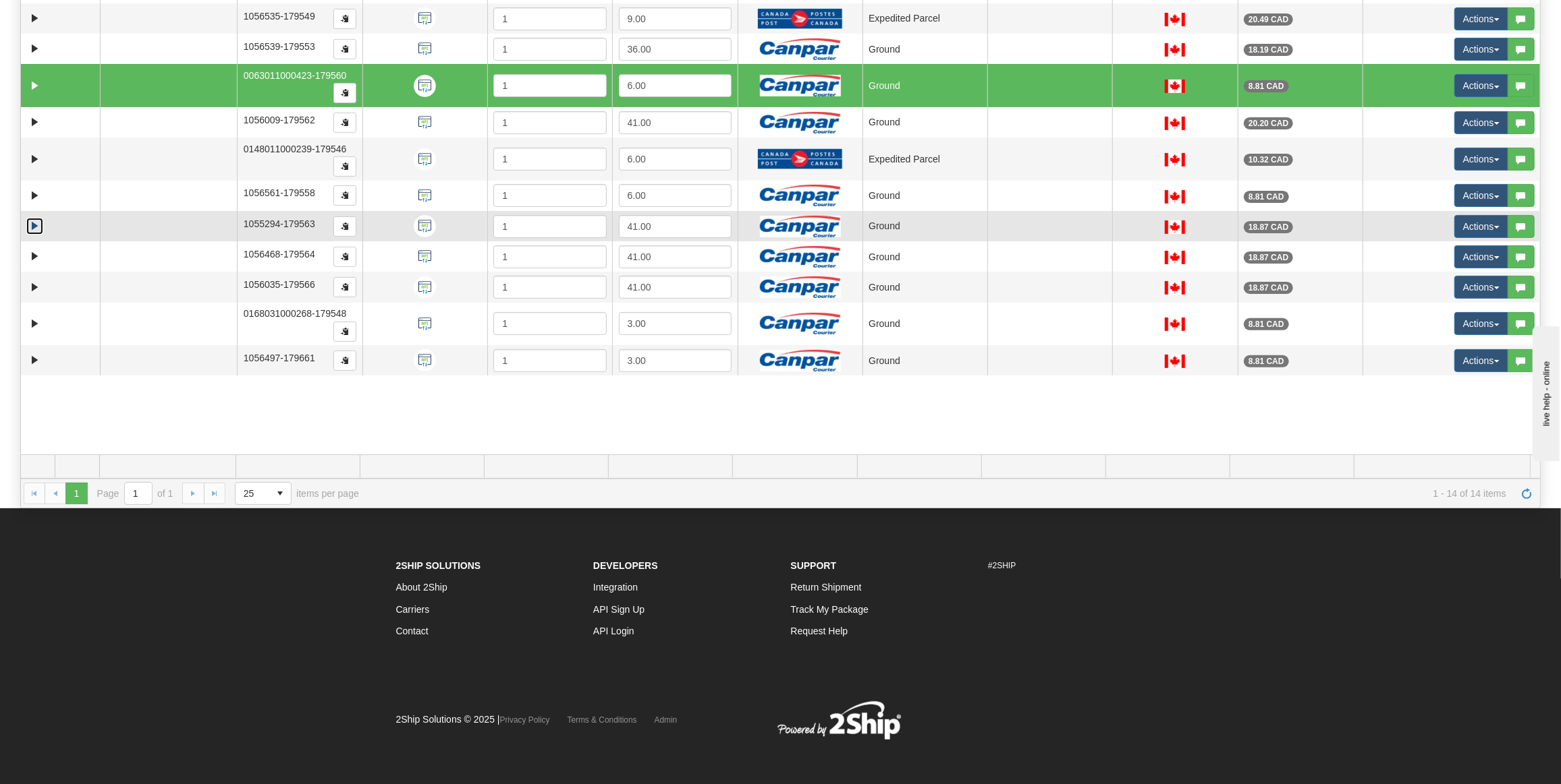
click at [31, 219] on link "Expand" at bounding box center [34, 225] width 17 height 17
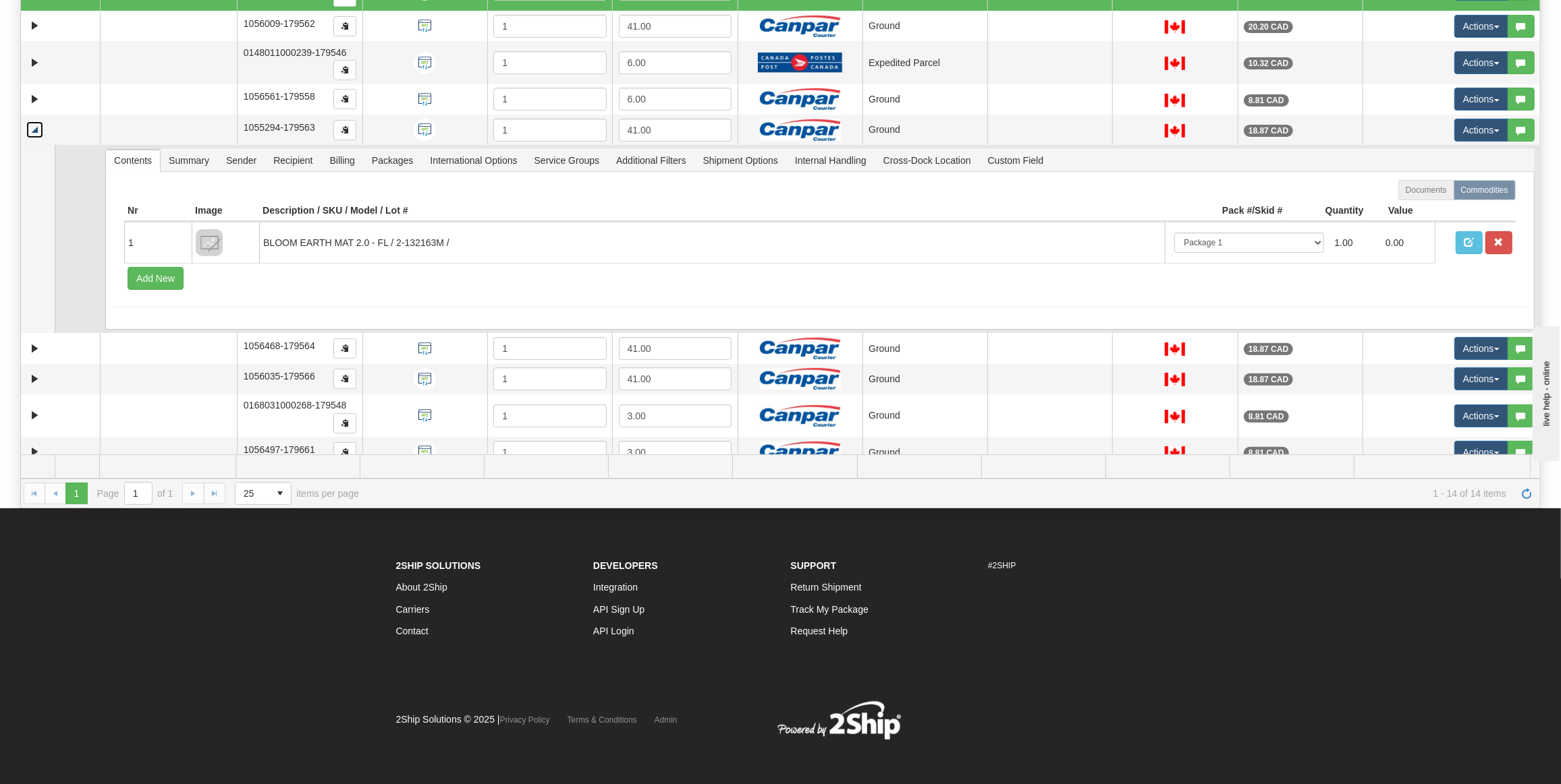
scroll to position [105, 0]
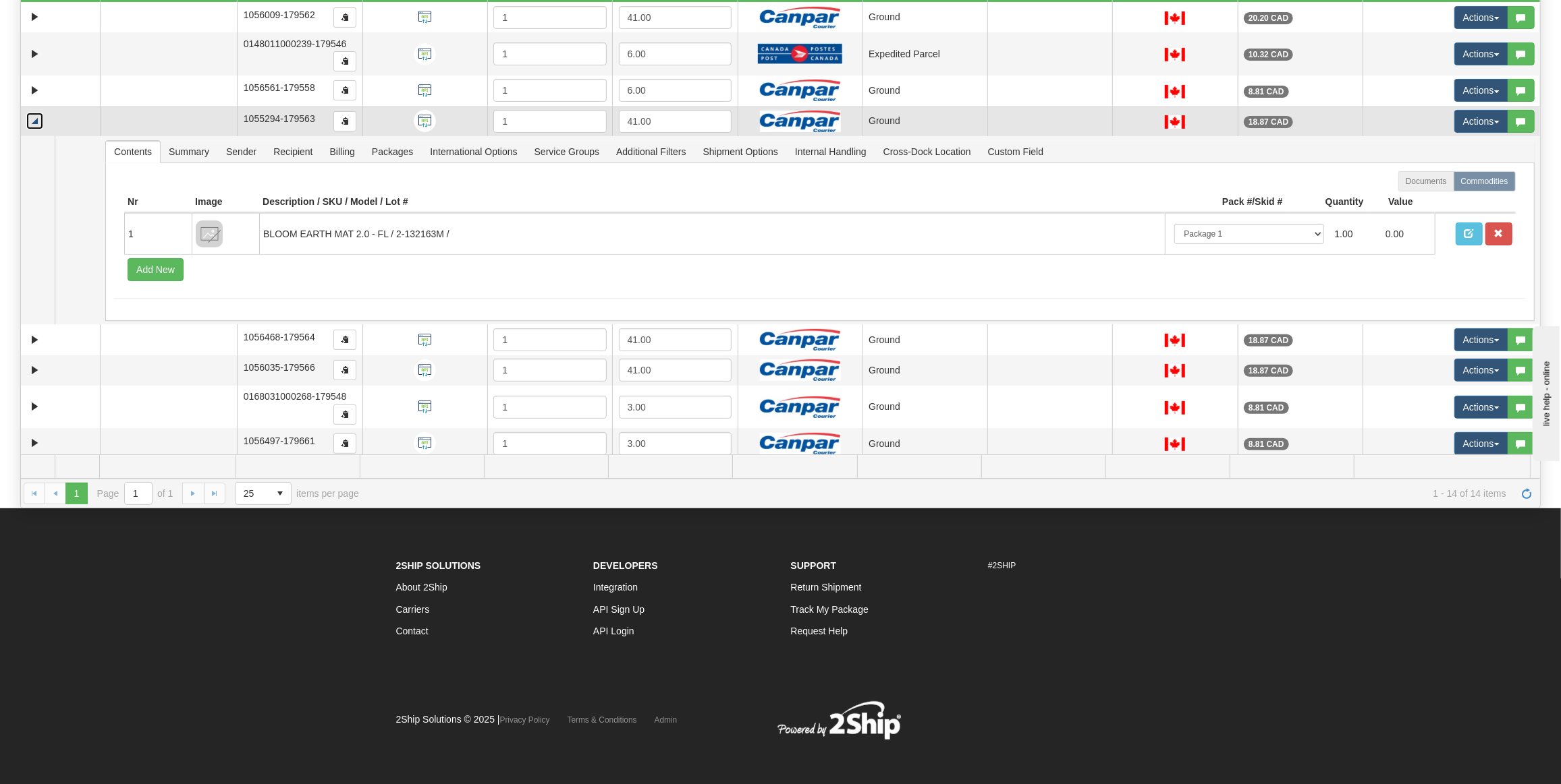
click at [32, 116] on link "Collapse" at bounding box center [34, 120] width 17 height 17
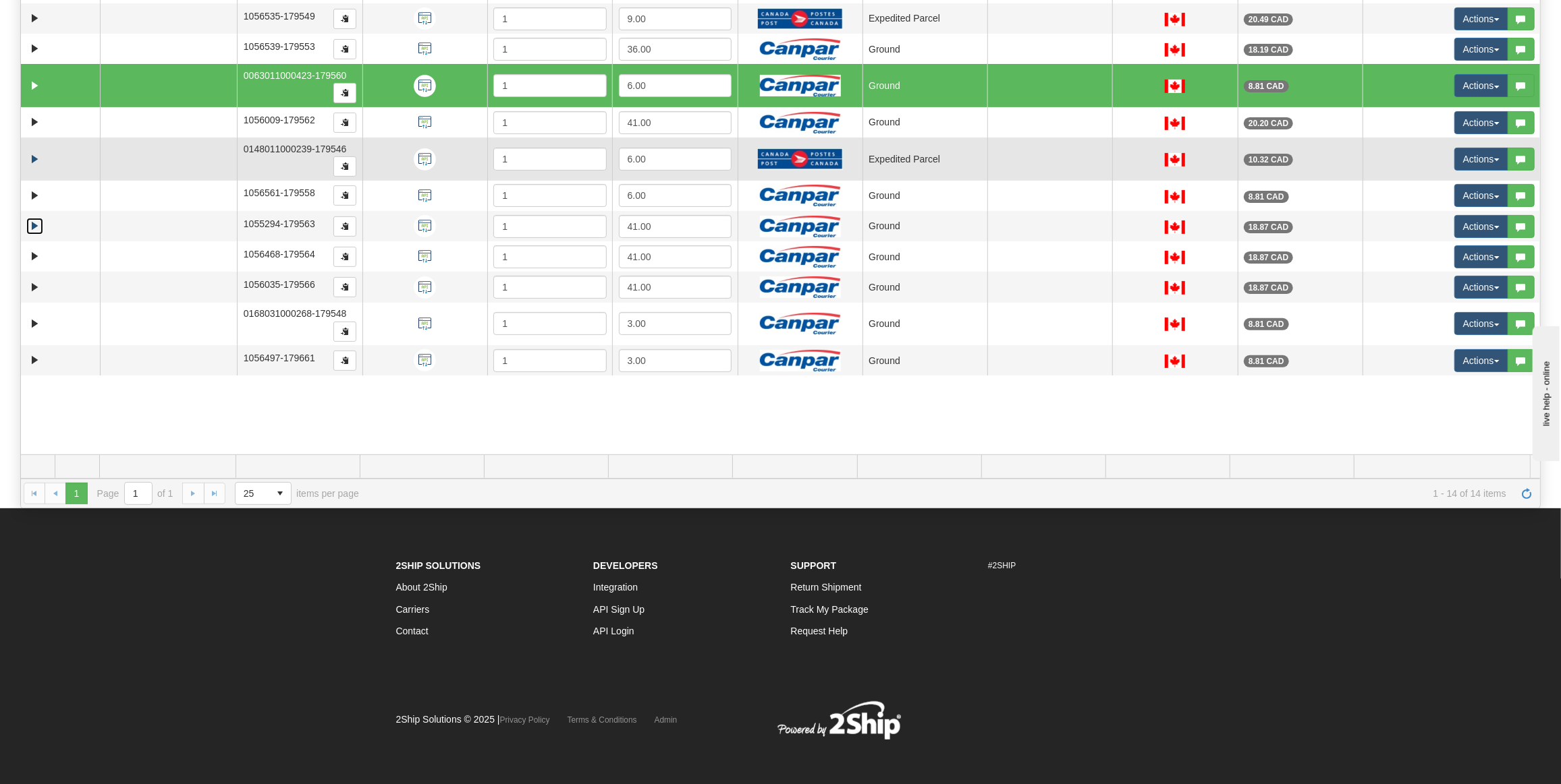
scroll to position [0, 0]
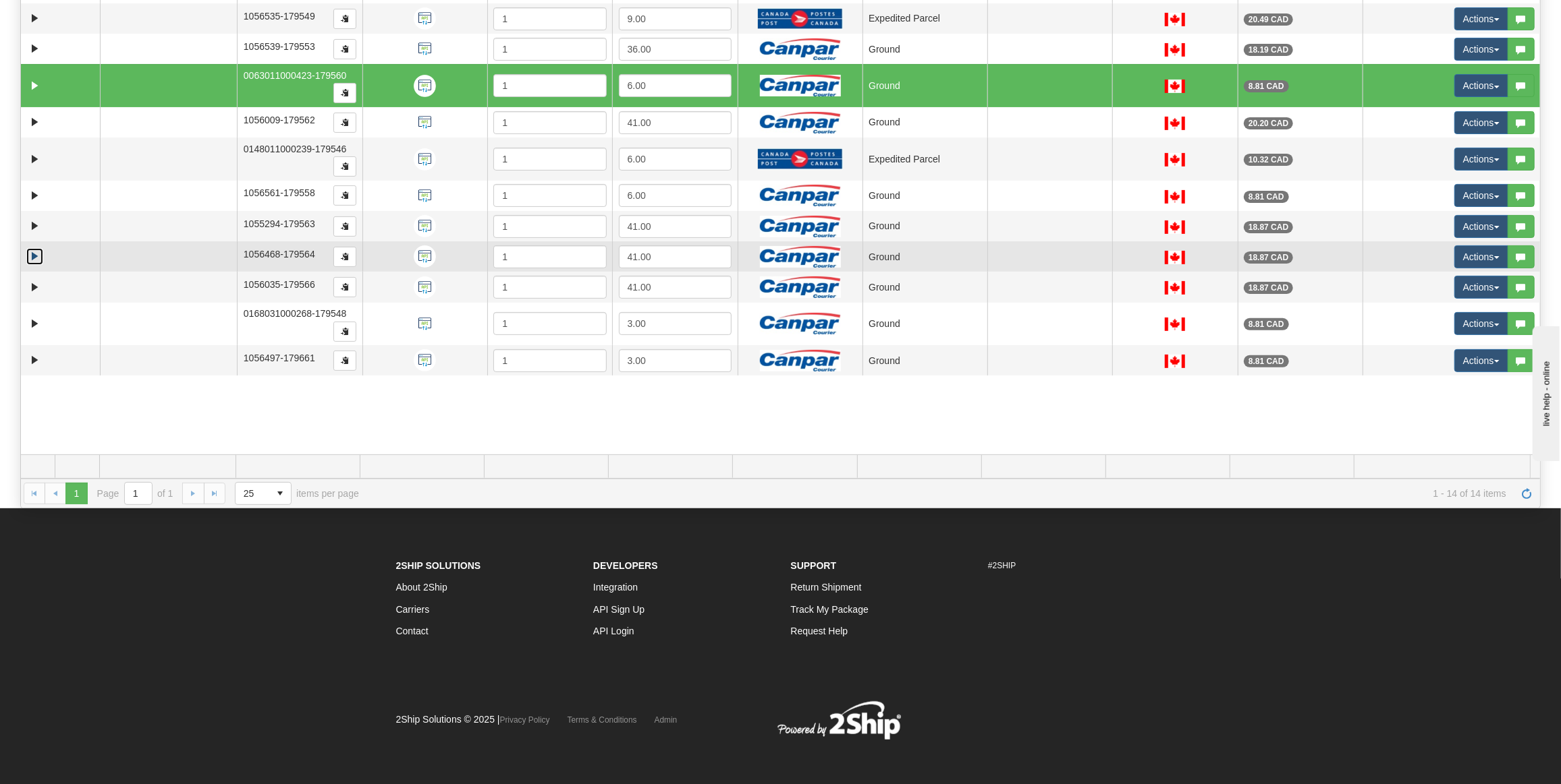
click at [36, 248] on link "Expand" at bounding box center [34, 256] width 17 height 17
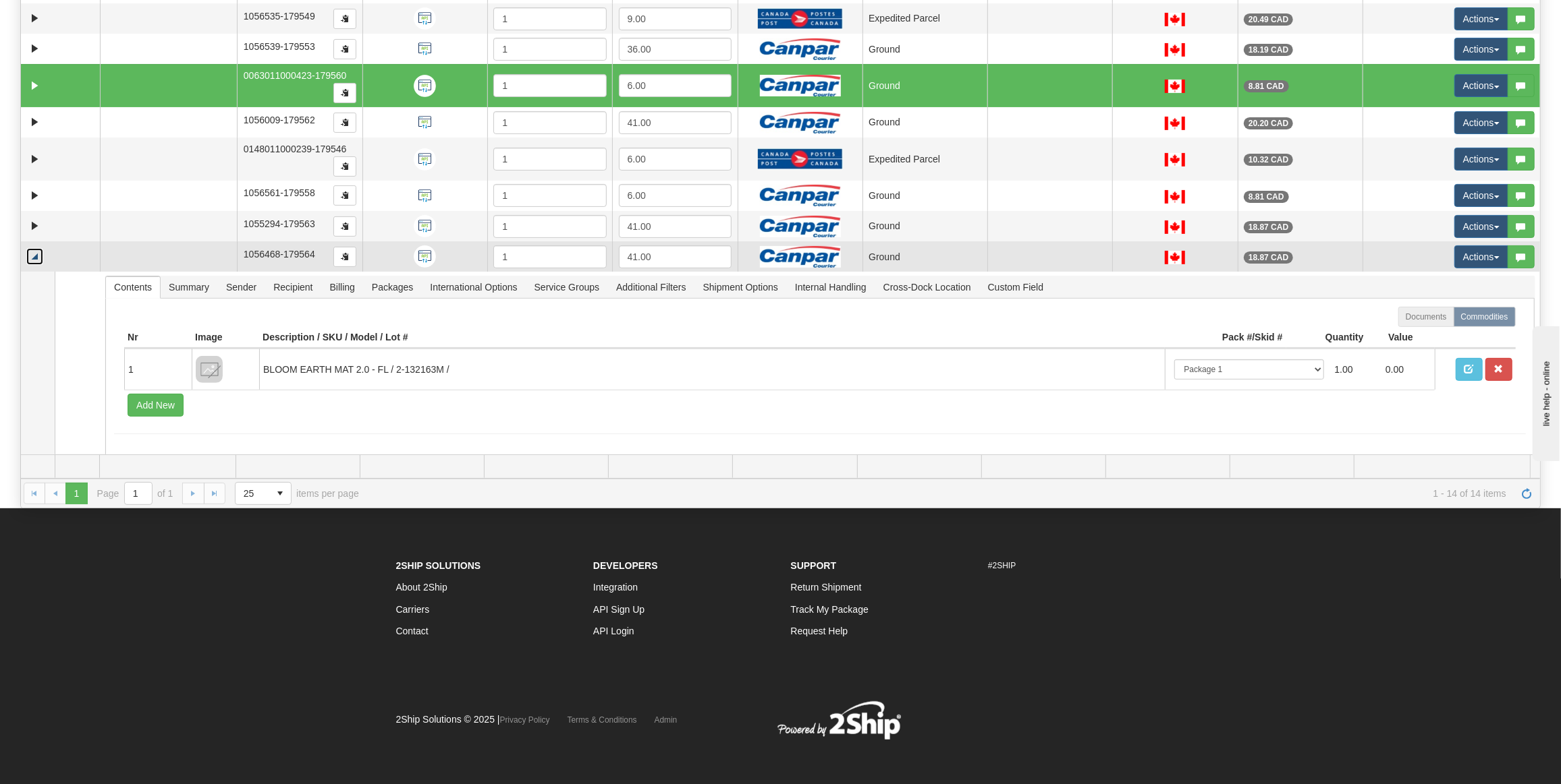
click at [35, 251] on link "Collapse" at bounding box center [34, 256] width 17 height 17
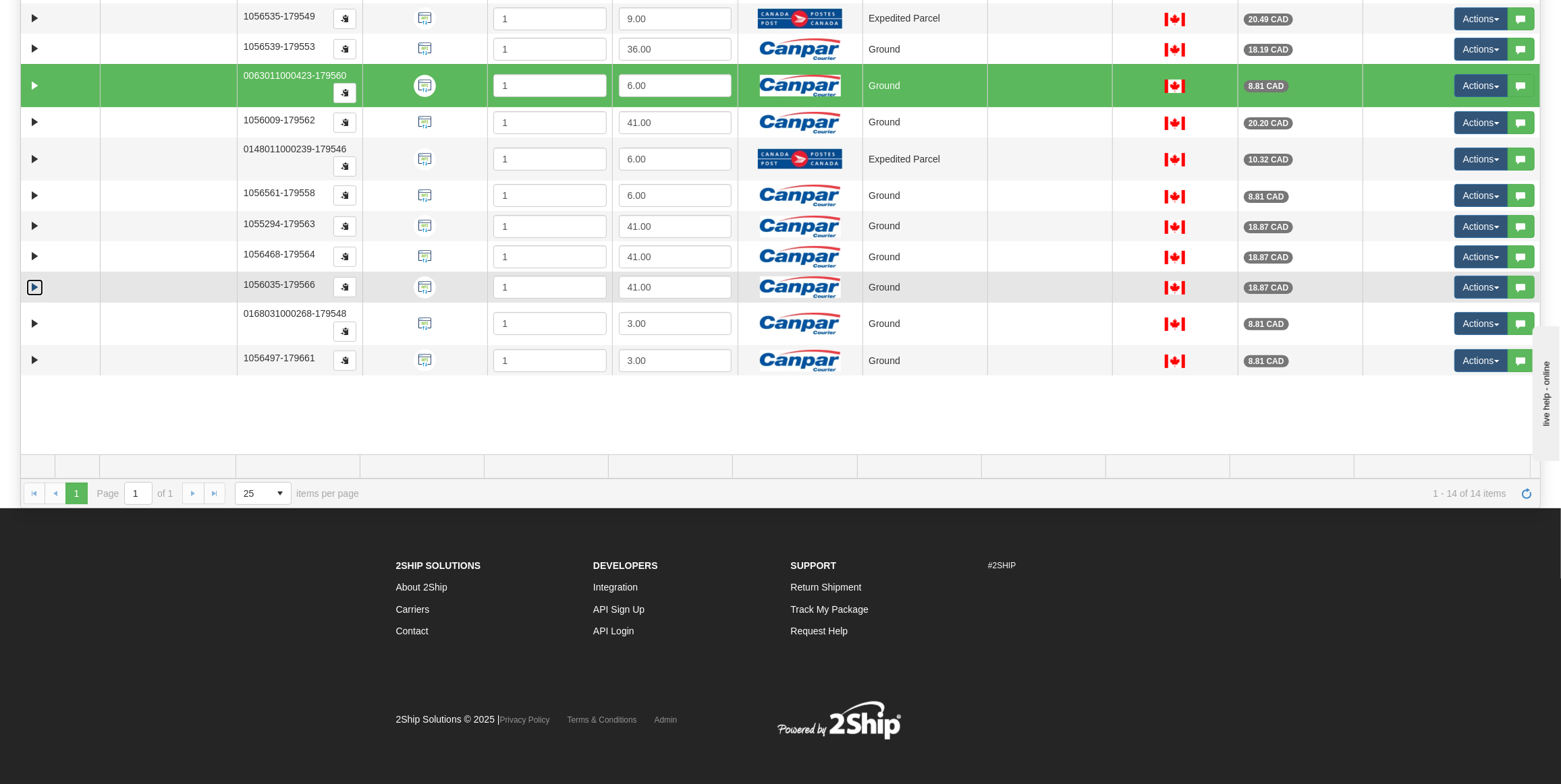
click at [34, 283] on link "Expand" at bounding box center [34, 287] width 17 height 17
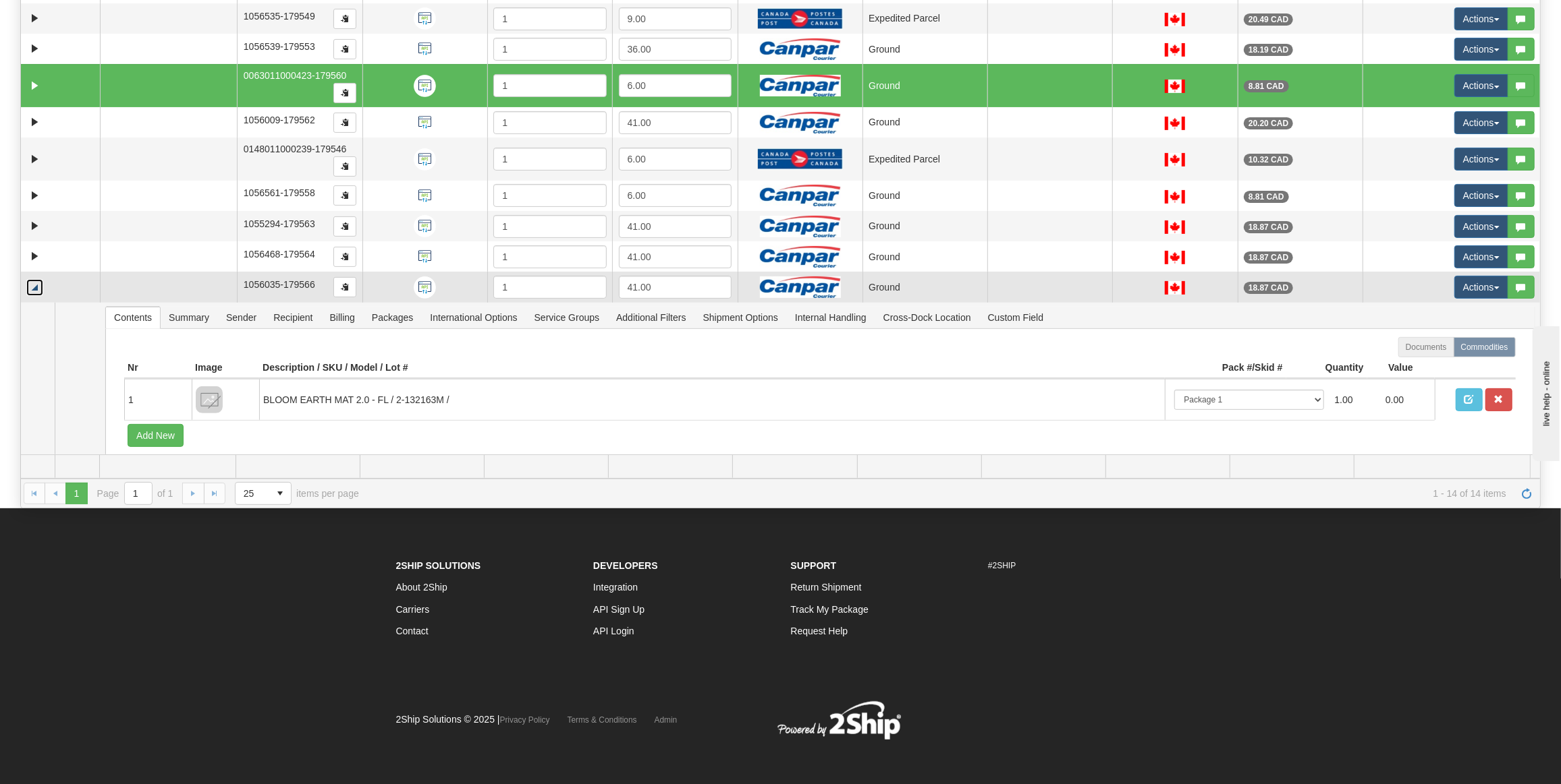
scroll to position [61, 0]
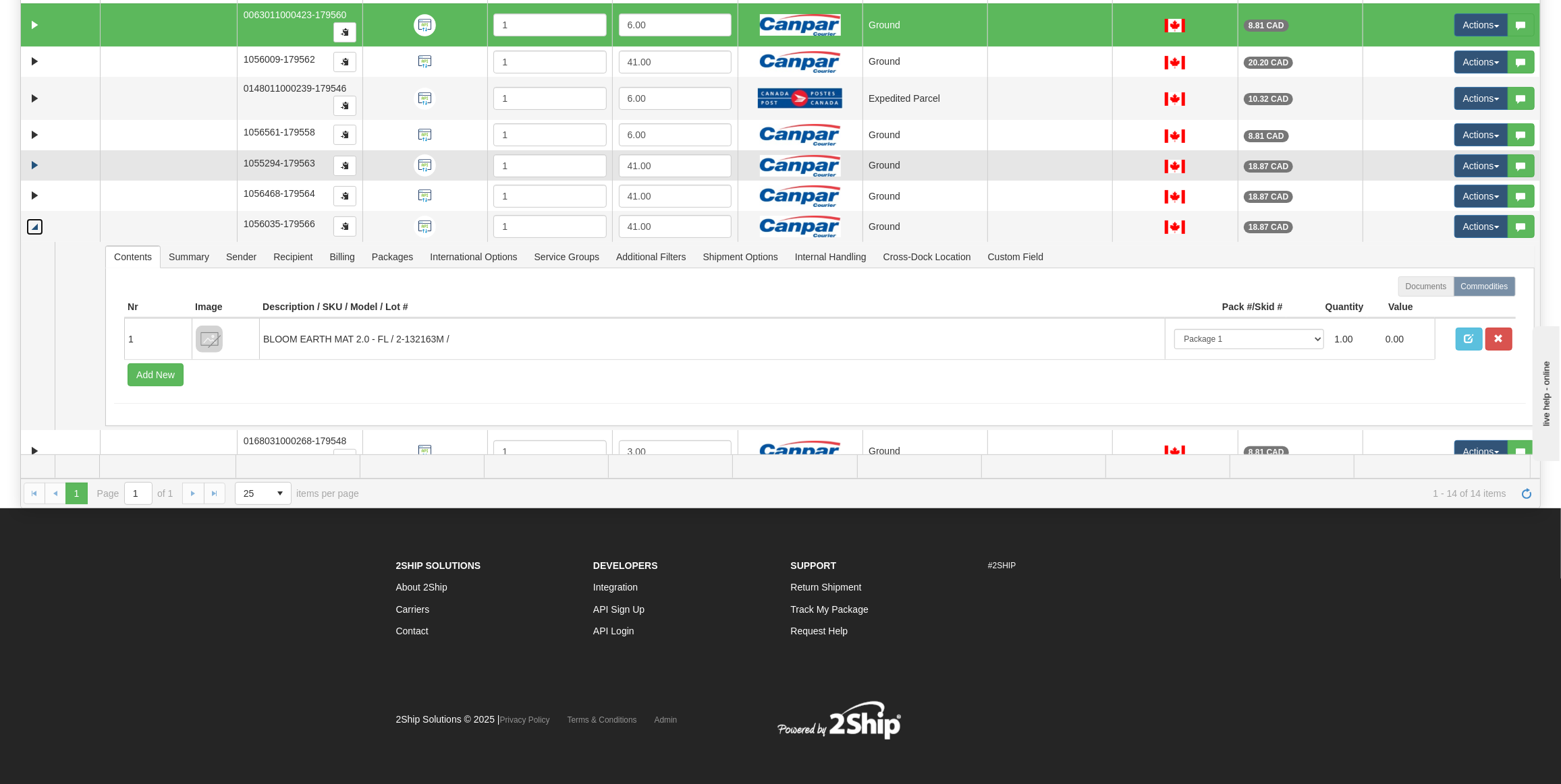
click at [28, 218] on link "Collapse" at bounding box center [34, 226] width 17 height 17
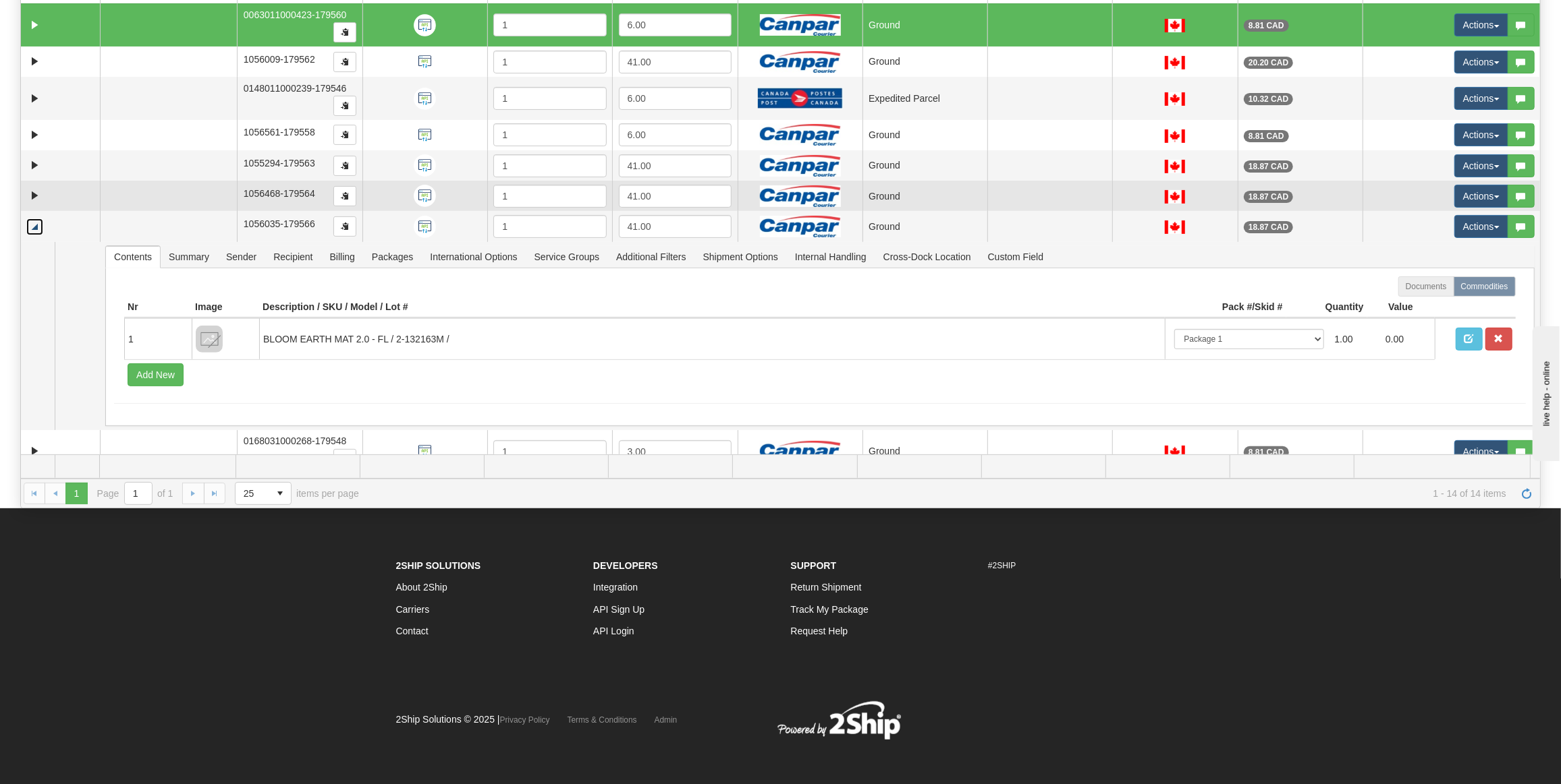
scroll to position [0, 0]
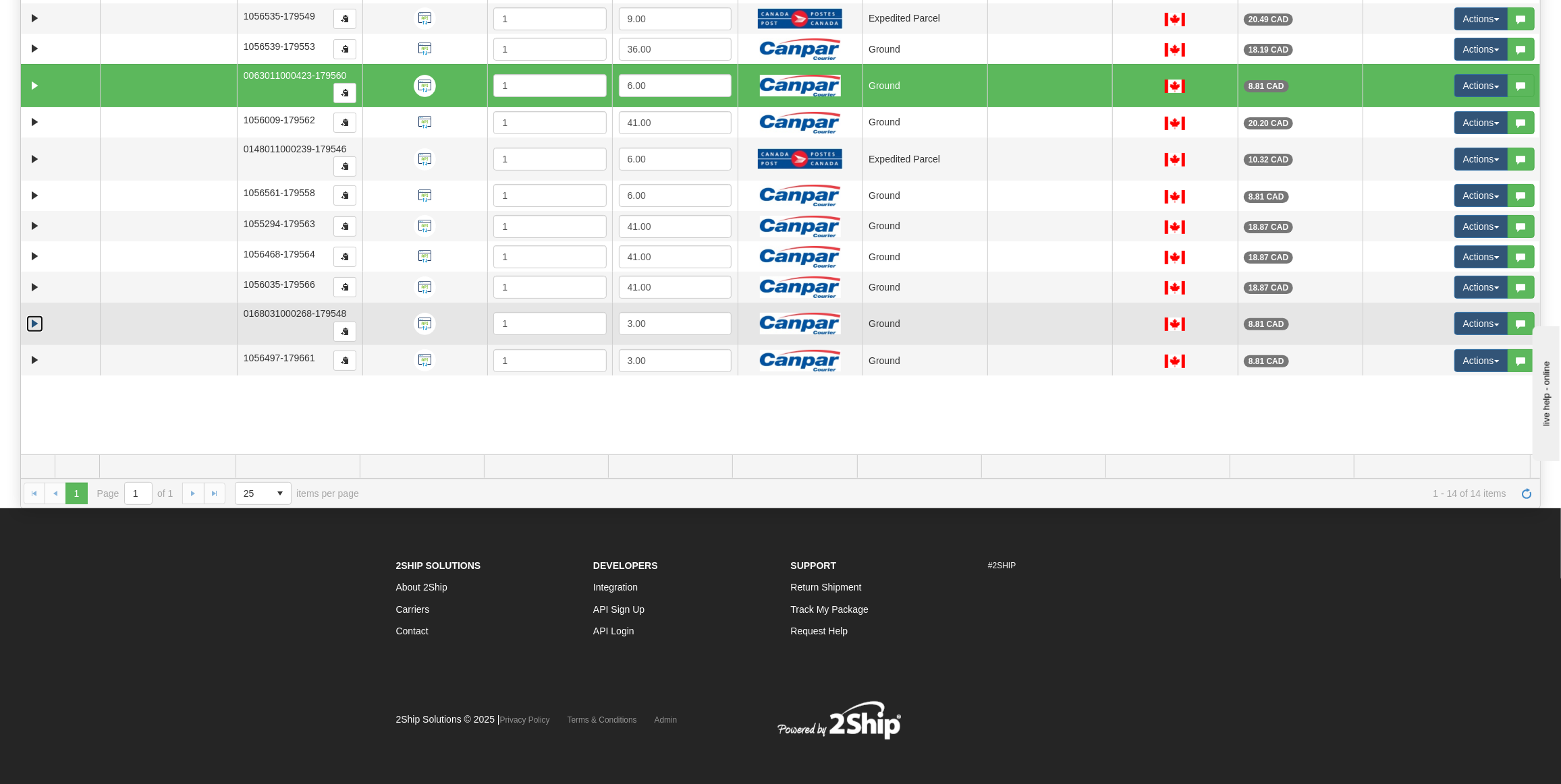
click at [34, 320] on link "Expand" at bounding box center [34, 324] width 17 height 17
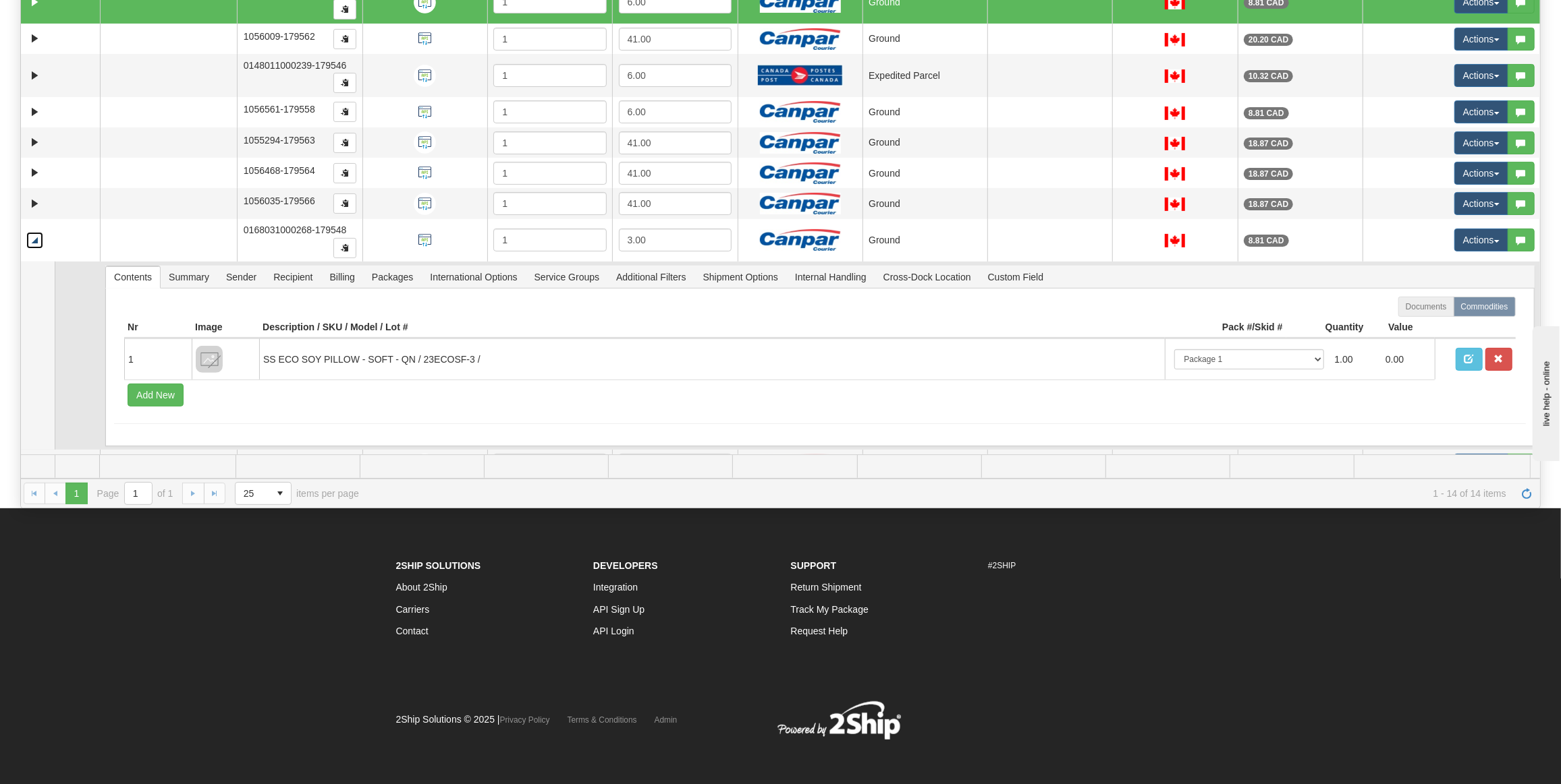
scroll to position [105, 0]
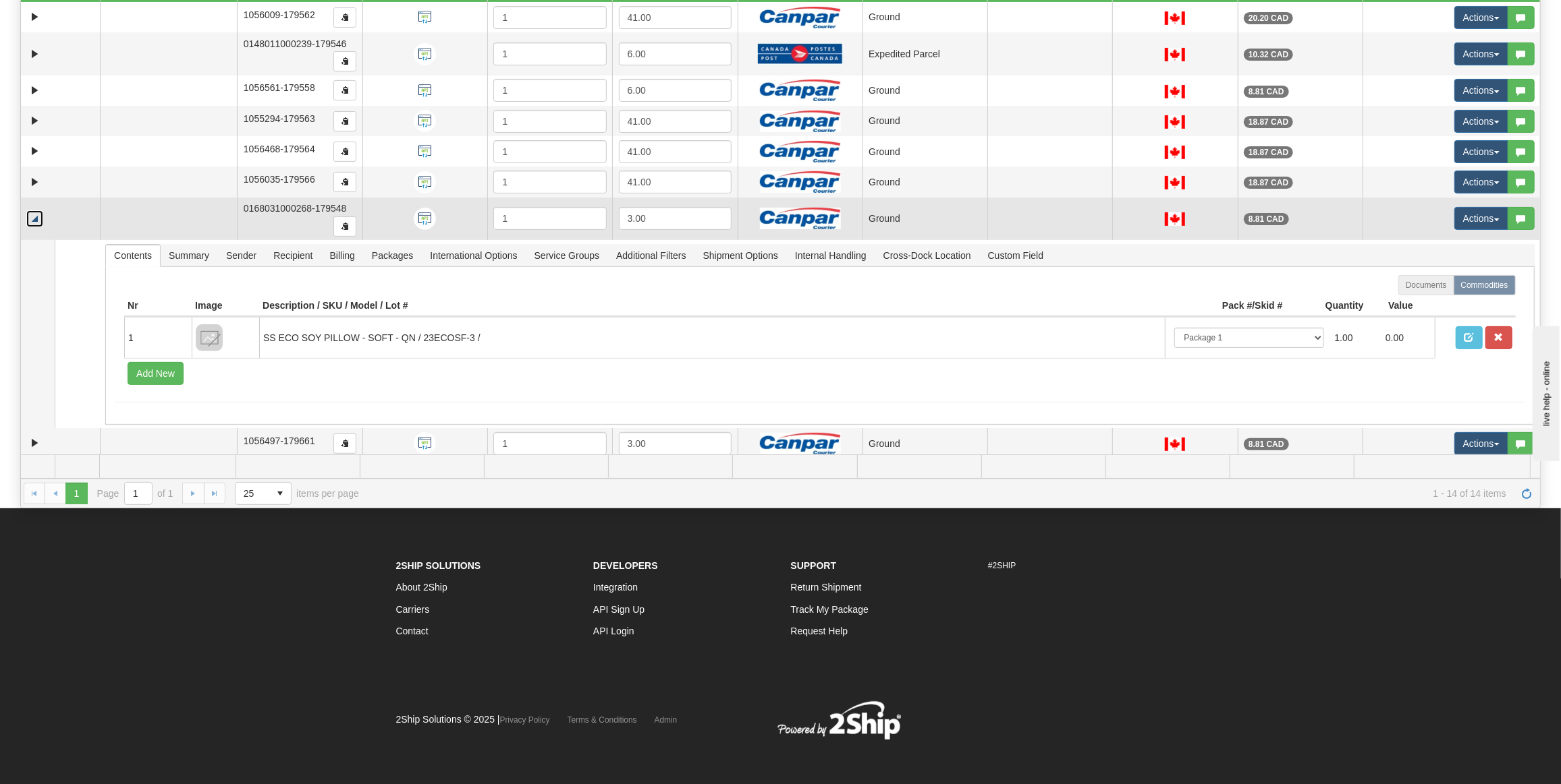
click at [28, 213] on link "Collapse" at bounding box center [34, 218] width 17 height 17
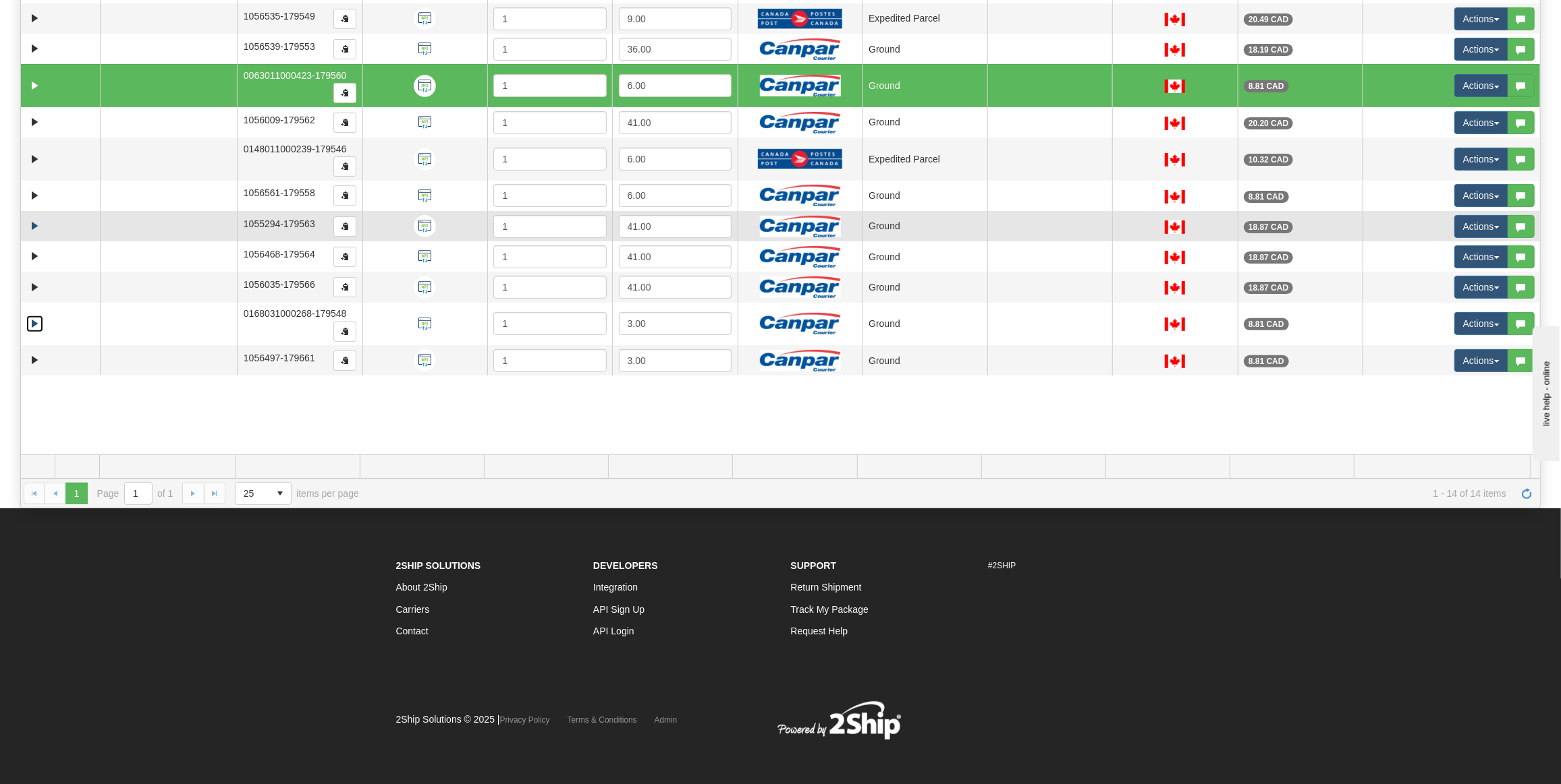
scroll to position [0, 0]
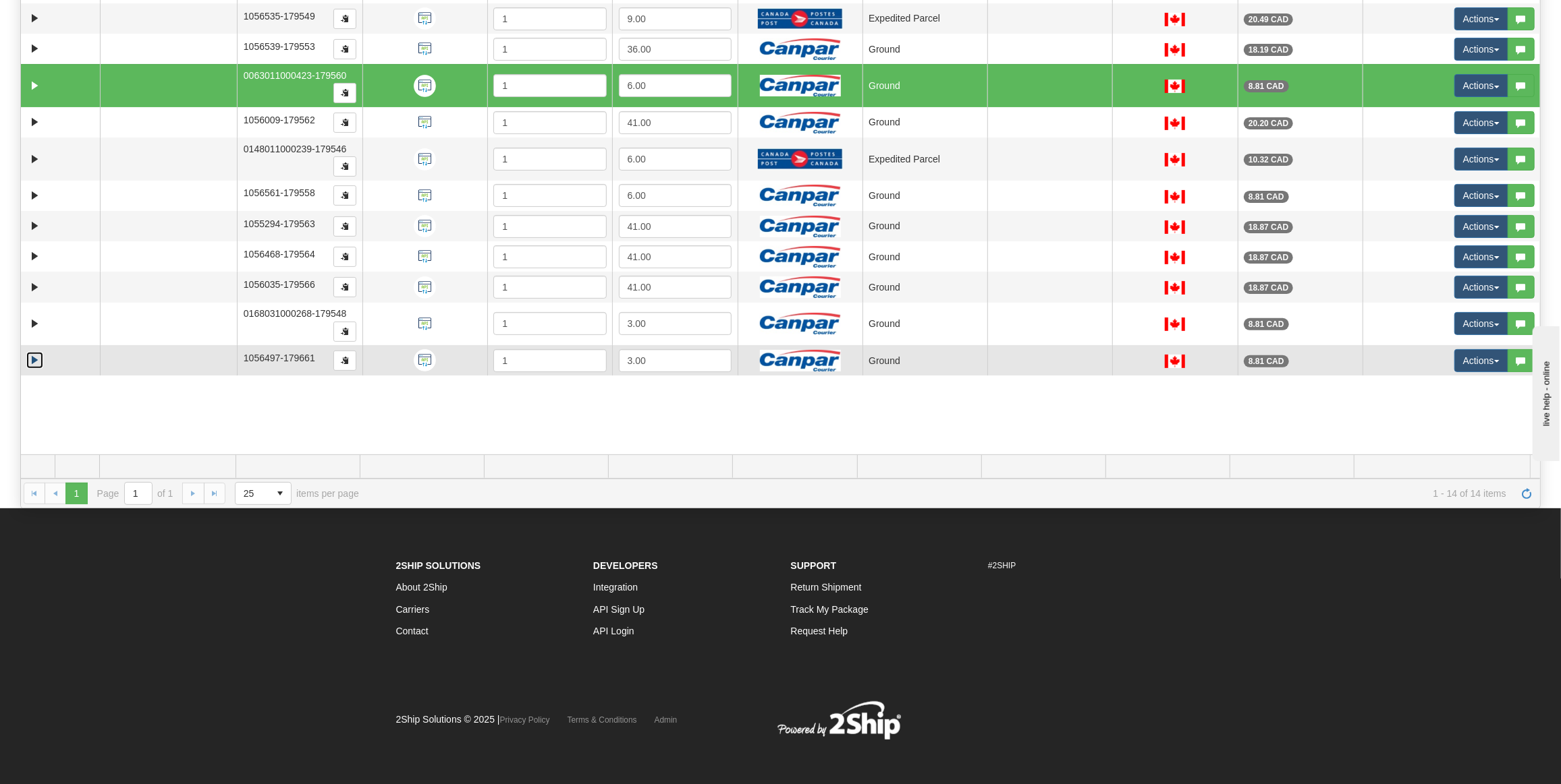
click at [33, 352] on link "Expand" at bounding box center [34, 360] width 17 height 17
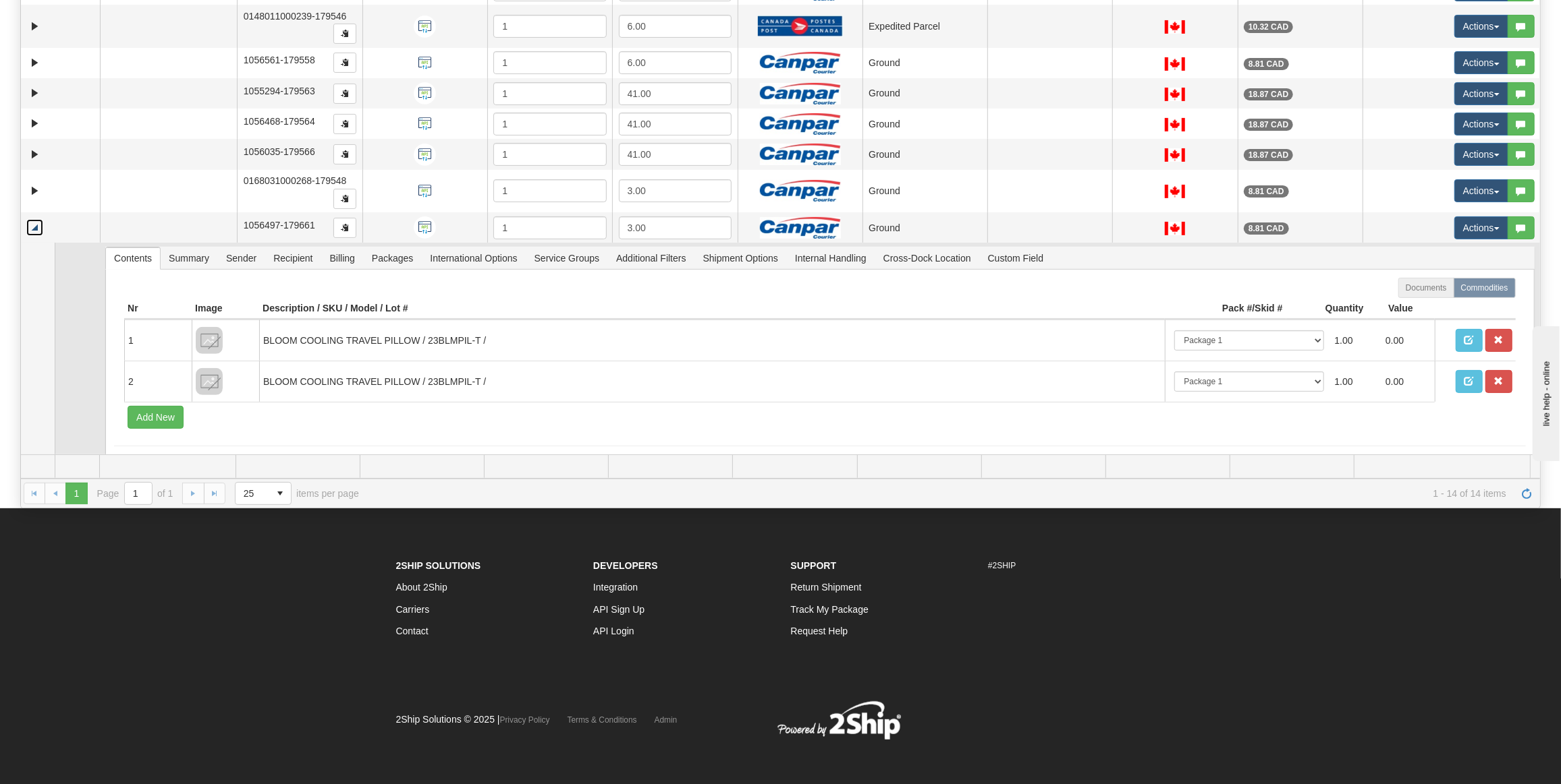
scroll to position [146, 0]
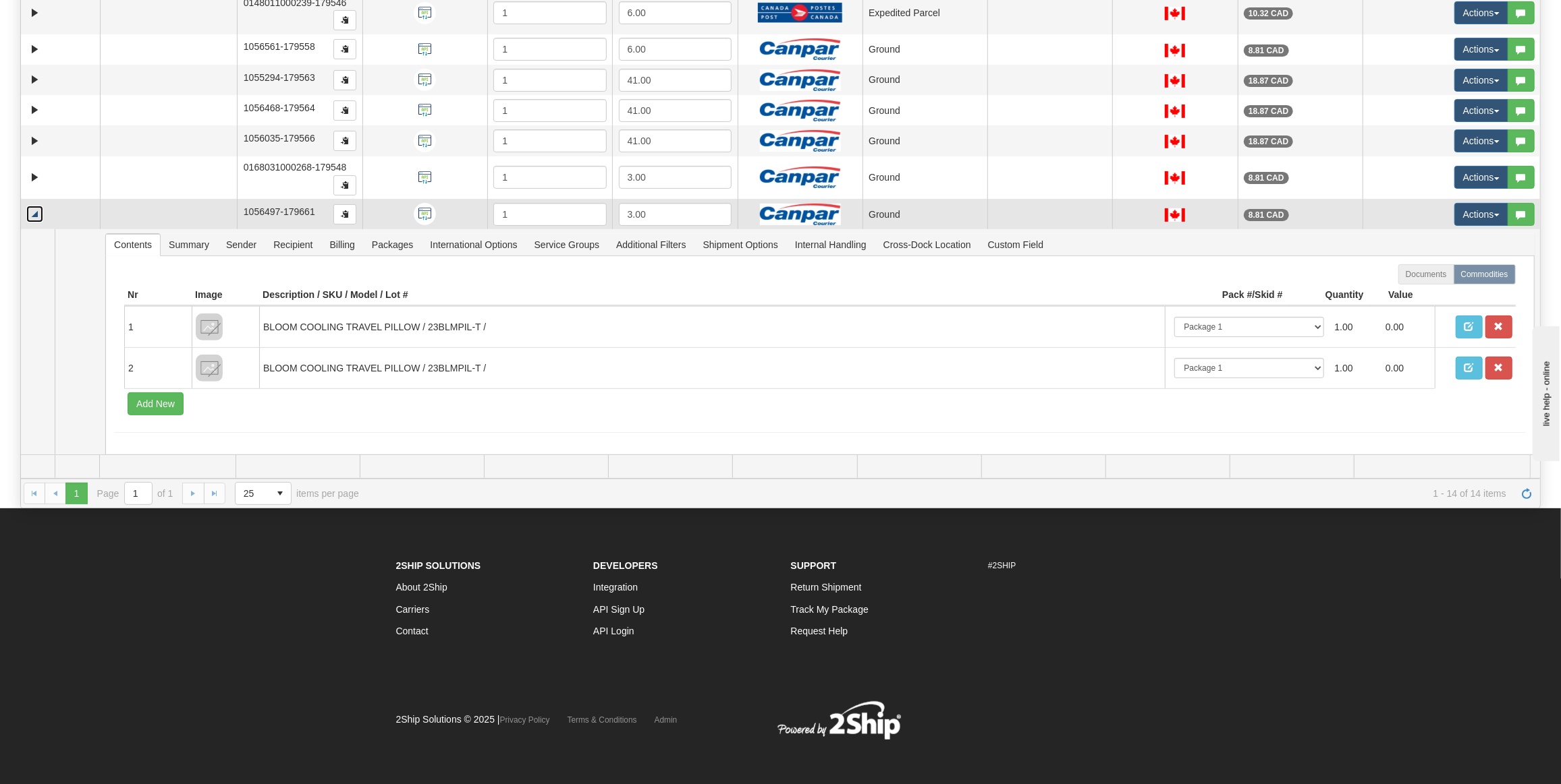
click at [36, 211] on link "Collapse" at bounding box center [34, 214] width 17 height 17
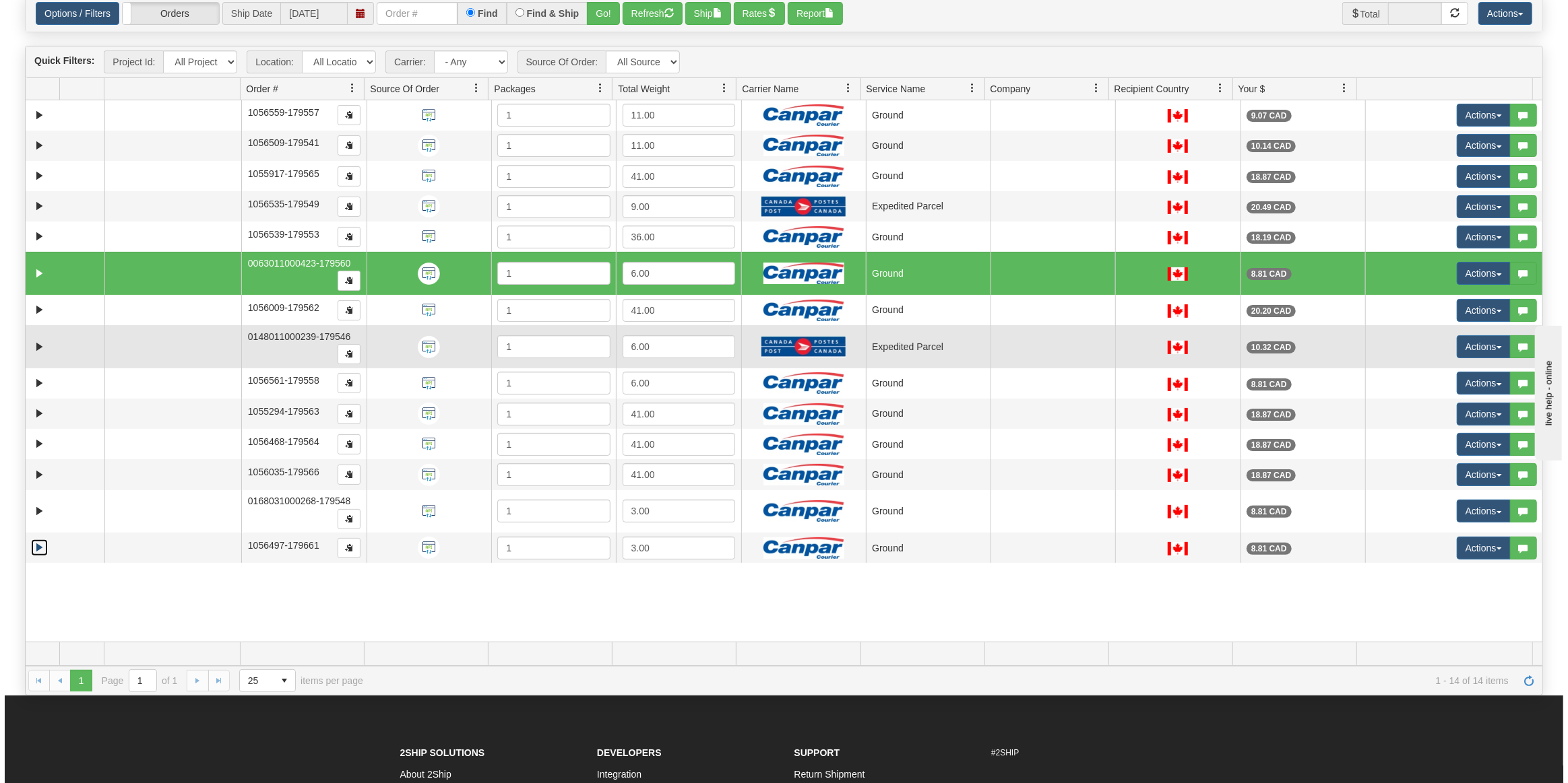
scroll to position [0, 0]
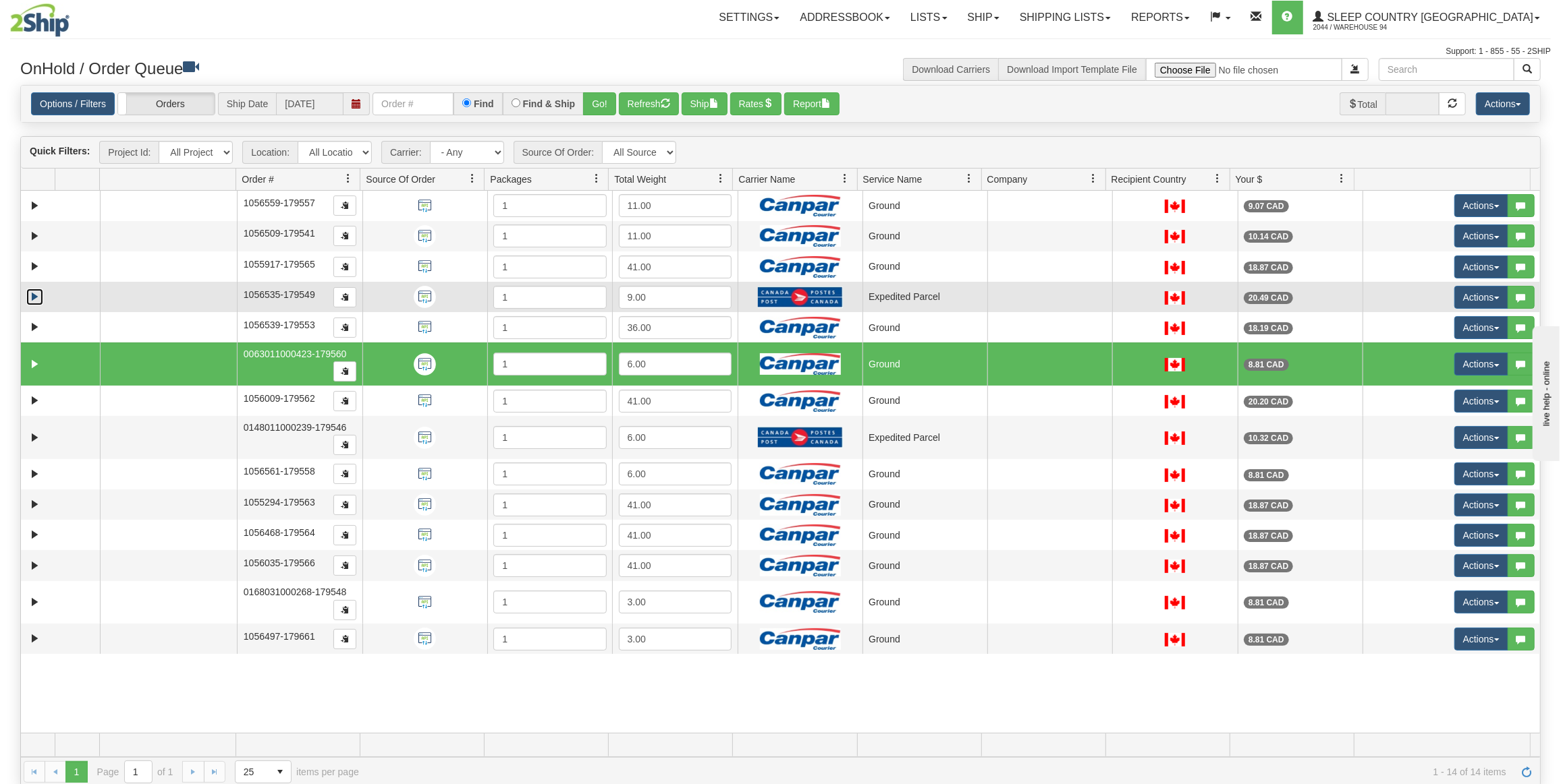
click at [36, 290] on link "Expand" at bounding box center [34, 297] width 17 height 17
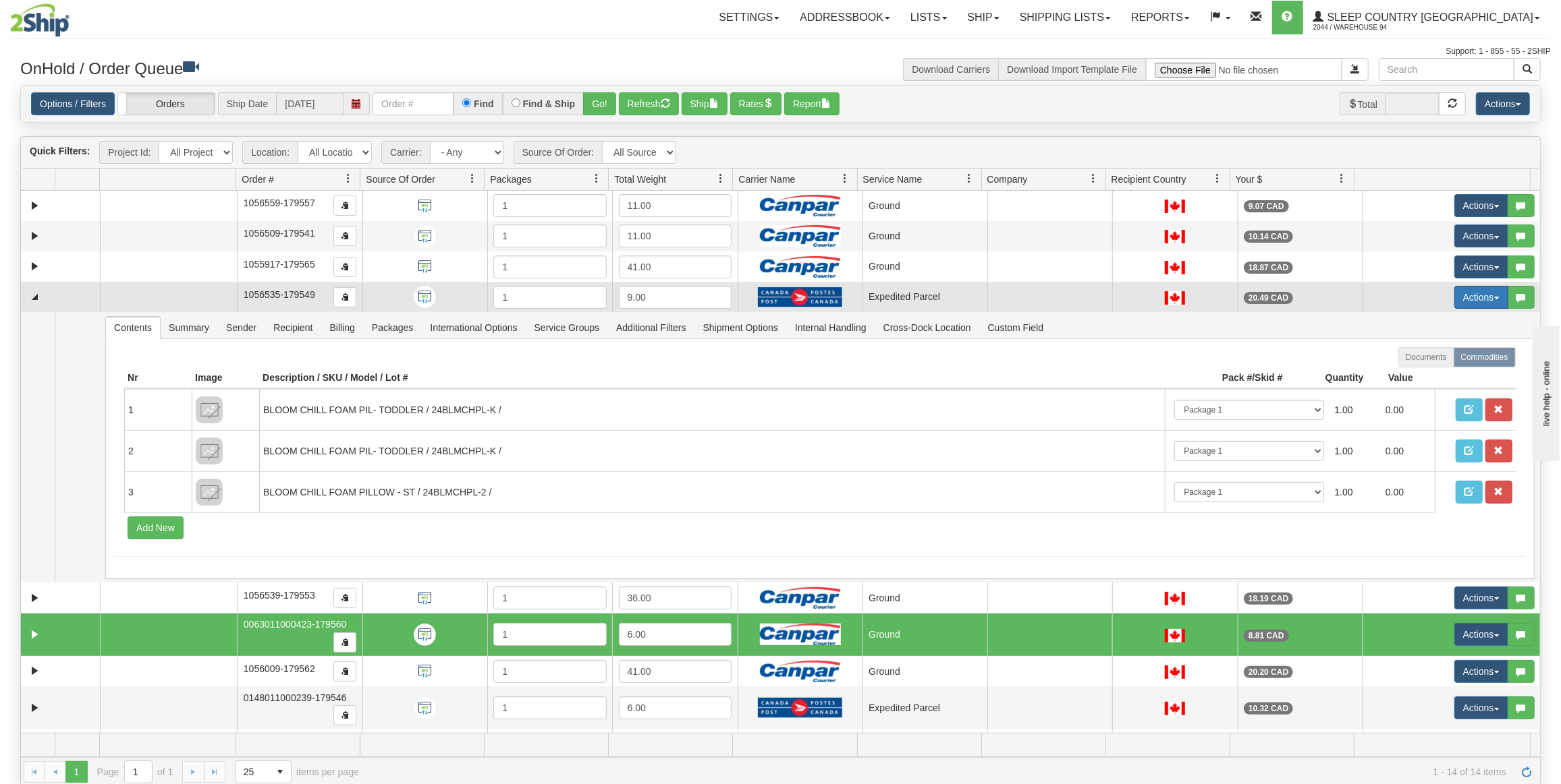
drag, startPoint x: 1473, startPoint y: 286, endPoint x: 1467, endPoint y: 294, distance: 10.0
click at [1472, 286] on button "Actions" at bounding box center [1481, 297] width 54 height 23
click at [1432, 319] on link "Open" at bounding box center [1449, 323] width 116 height 17
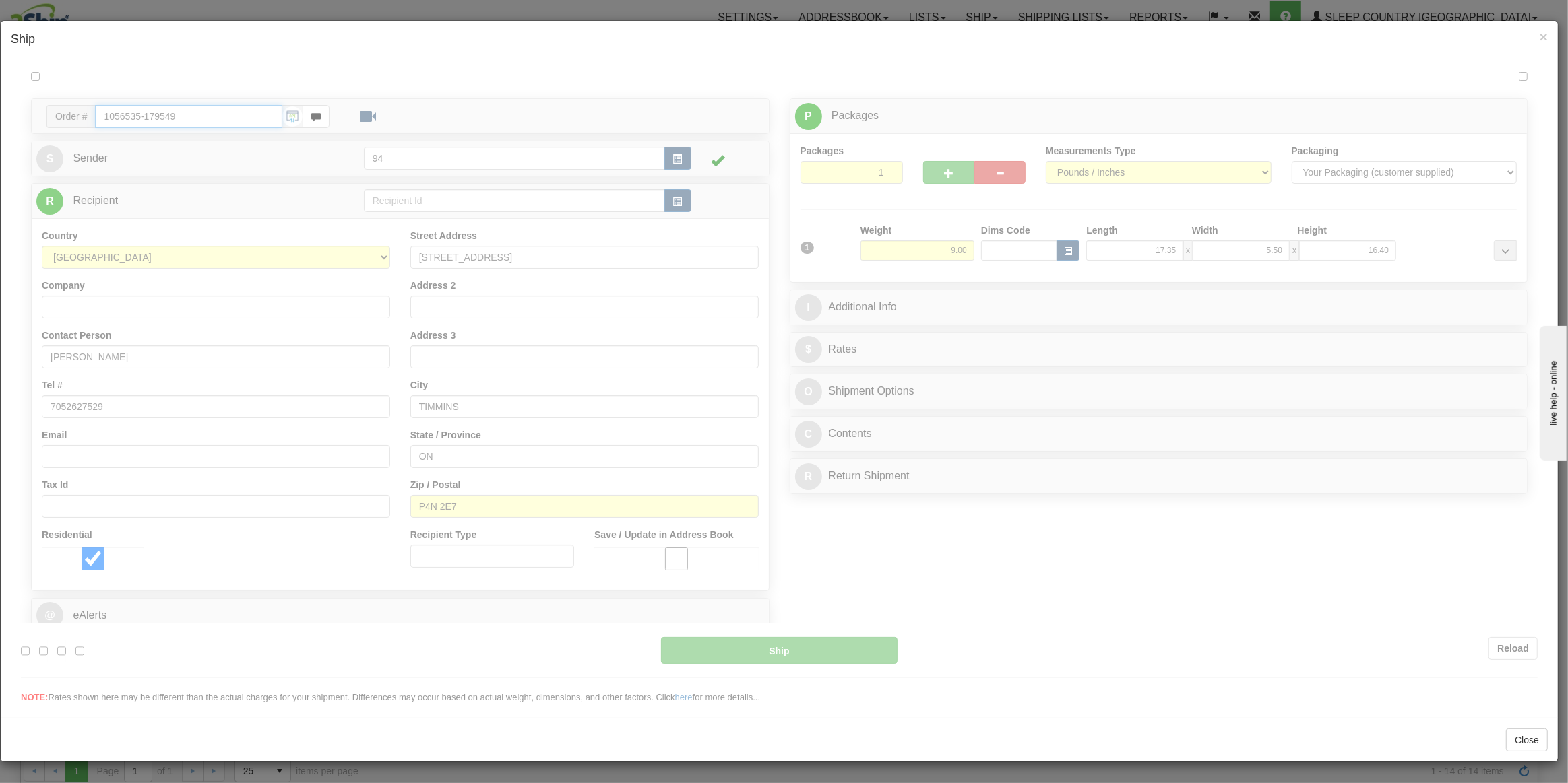
type input "DOM.EP"
type input "12:42"
type input "16:00"
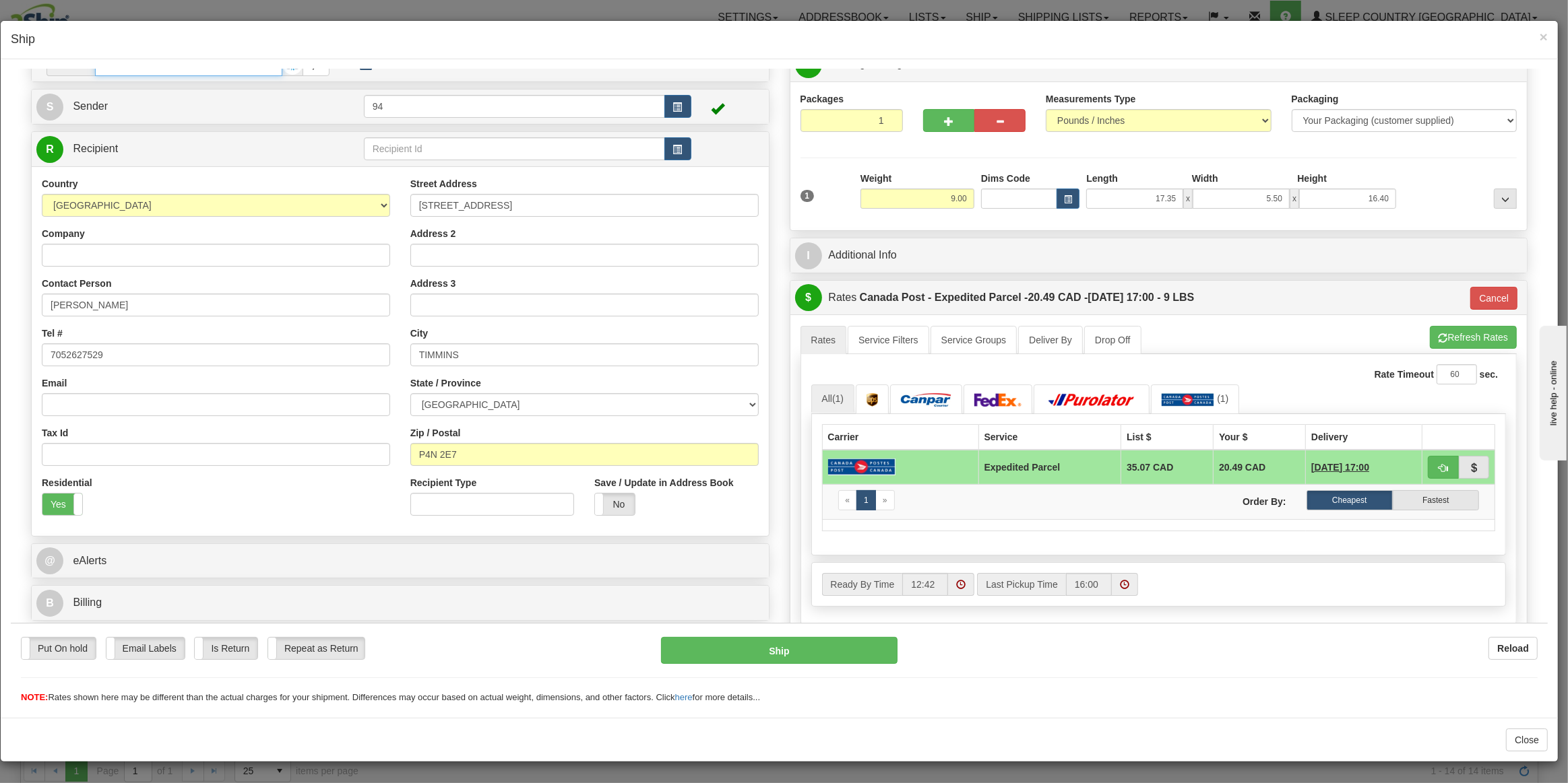
scroll to position [61, 0]
click at [1461, 290] on div "Cancel" at bounding box center [1484, 296] width 66 height 23
click at [1470, 296] on button "Cancel" at bounding box center [1494, 296] width 47 height 23
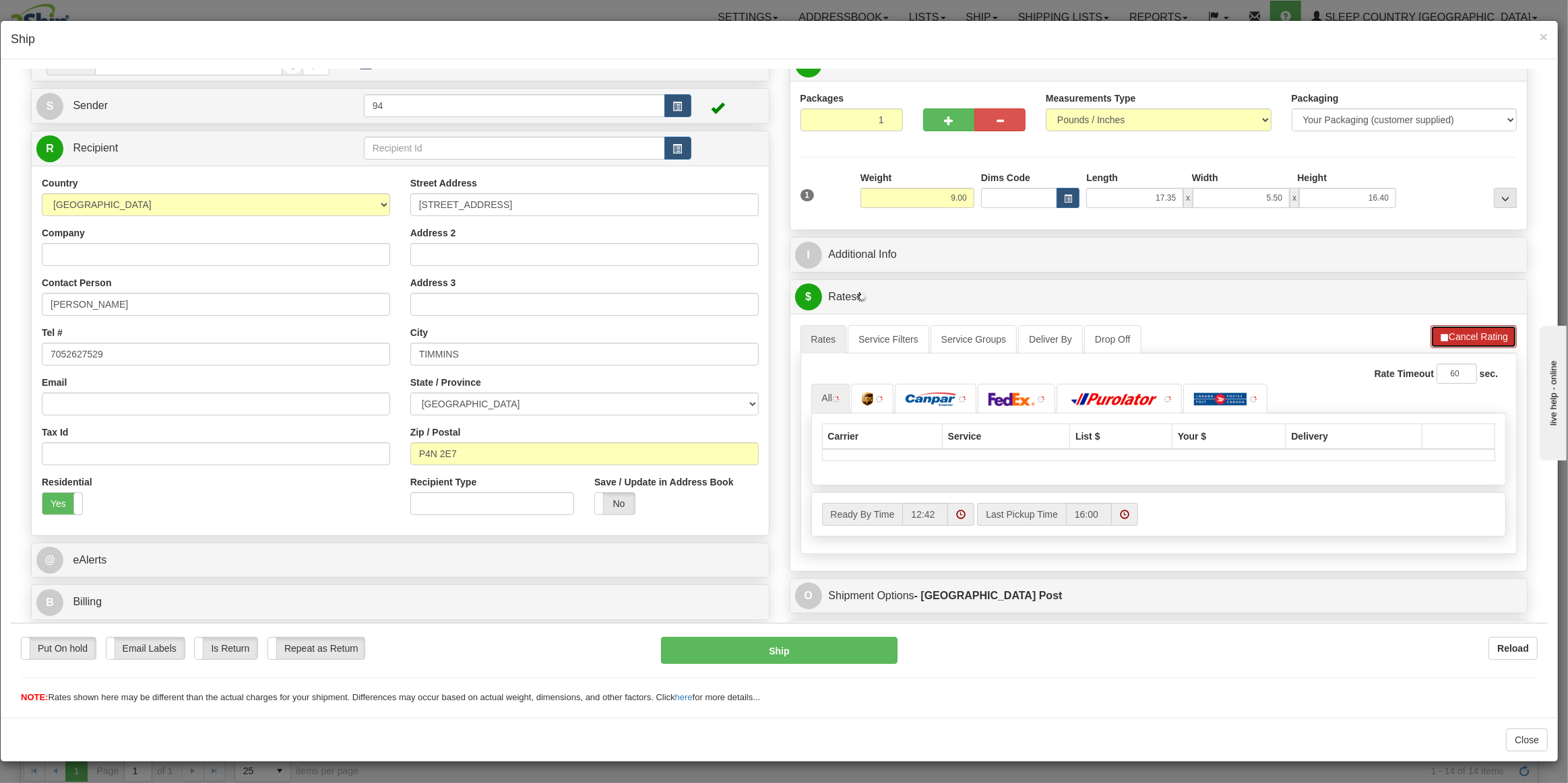
click at [1457, 325] on button "Cancel Rating" at bounding box center [1473, 336] width 86 height 23
click at [1457, 325] on button "Refresh Rates" at bounding box center [1473, 336] width 87 height 23
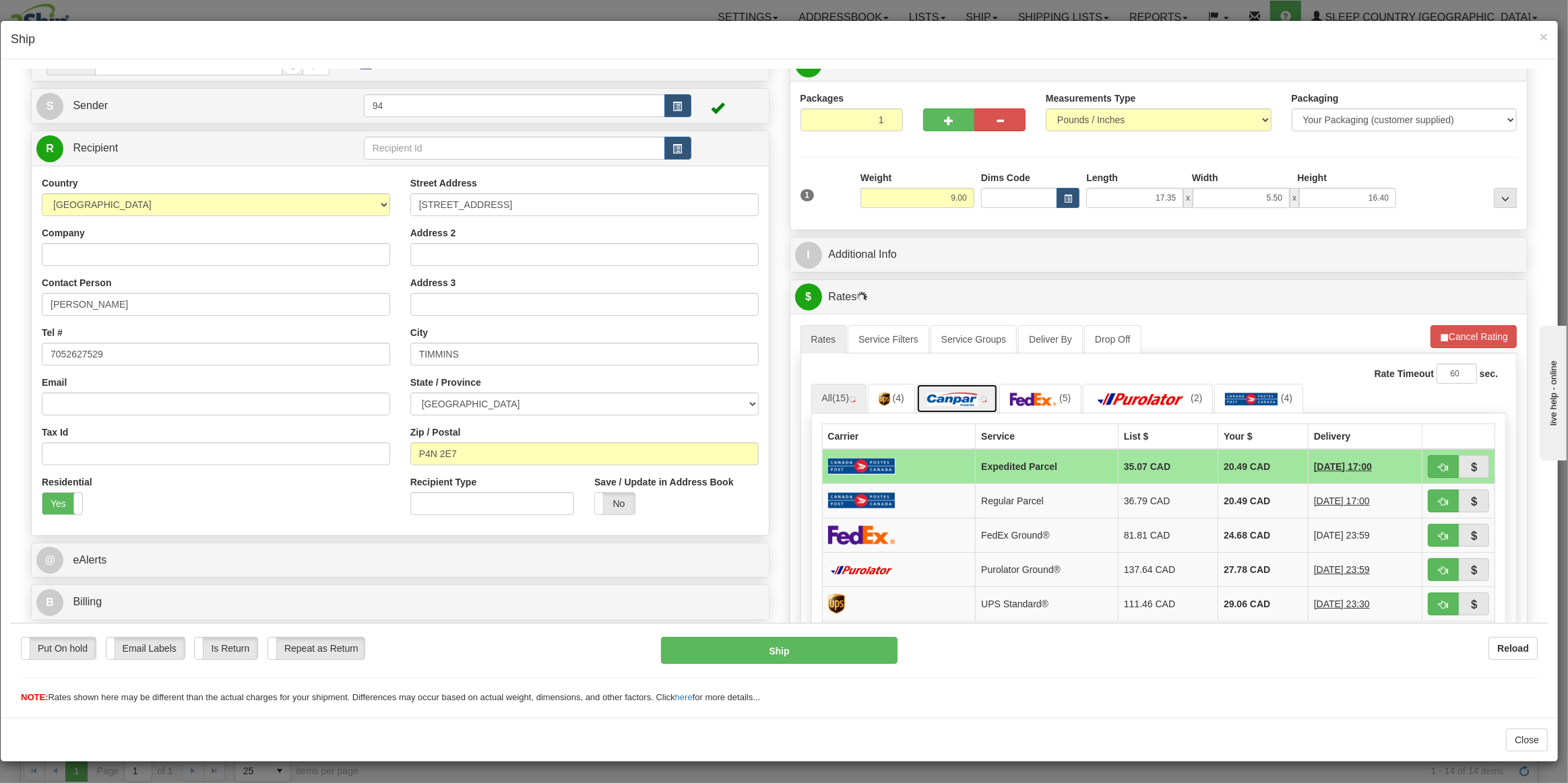
click at [955, 393] on img at bounding box center [952, 398] width 51 height 13
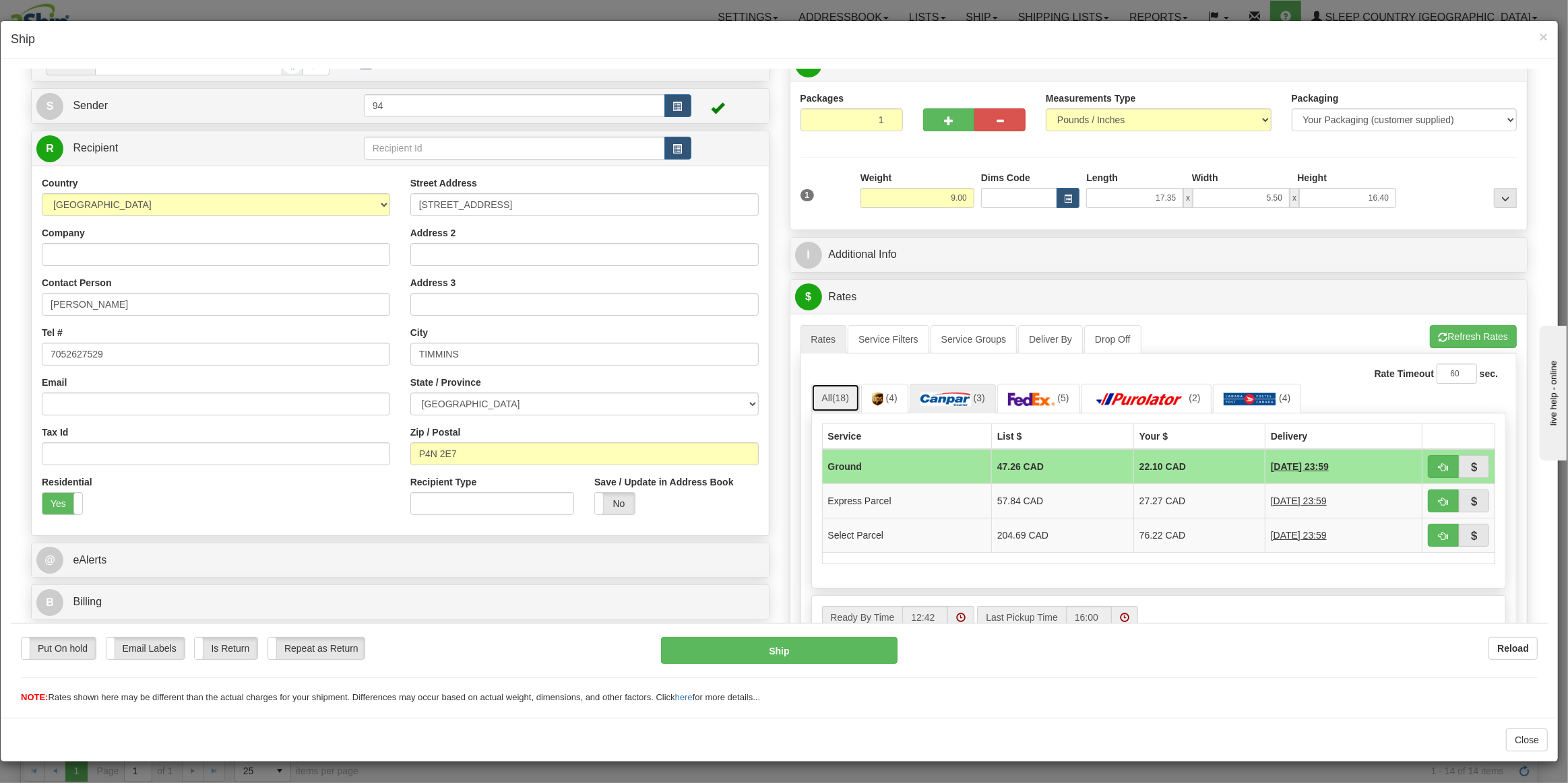
click at [832, 397] on span "(18)" at bounding box center [840, 397] width 17 height 11
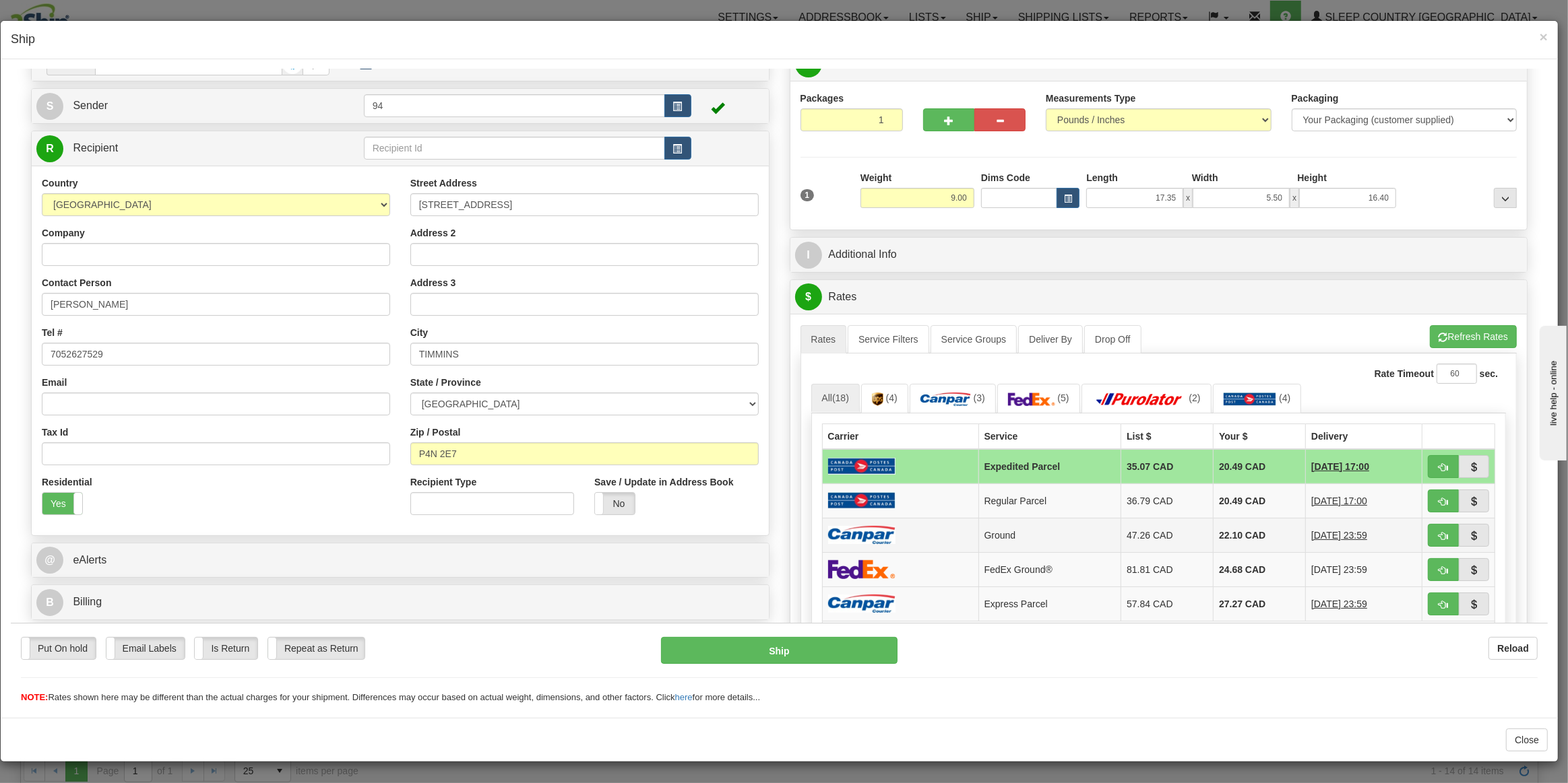
click at [1091, 524] on td "Ground" at bounding box center [1050, 534] width 143 height 34
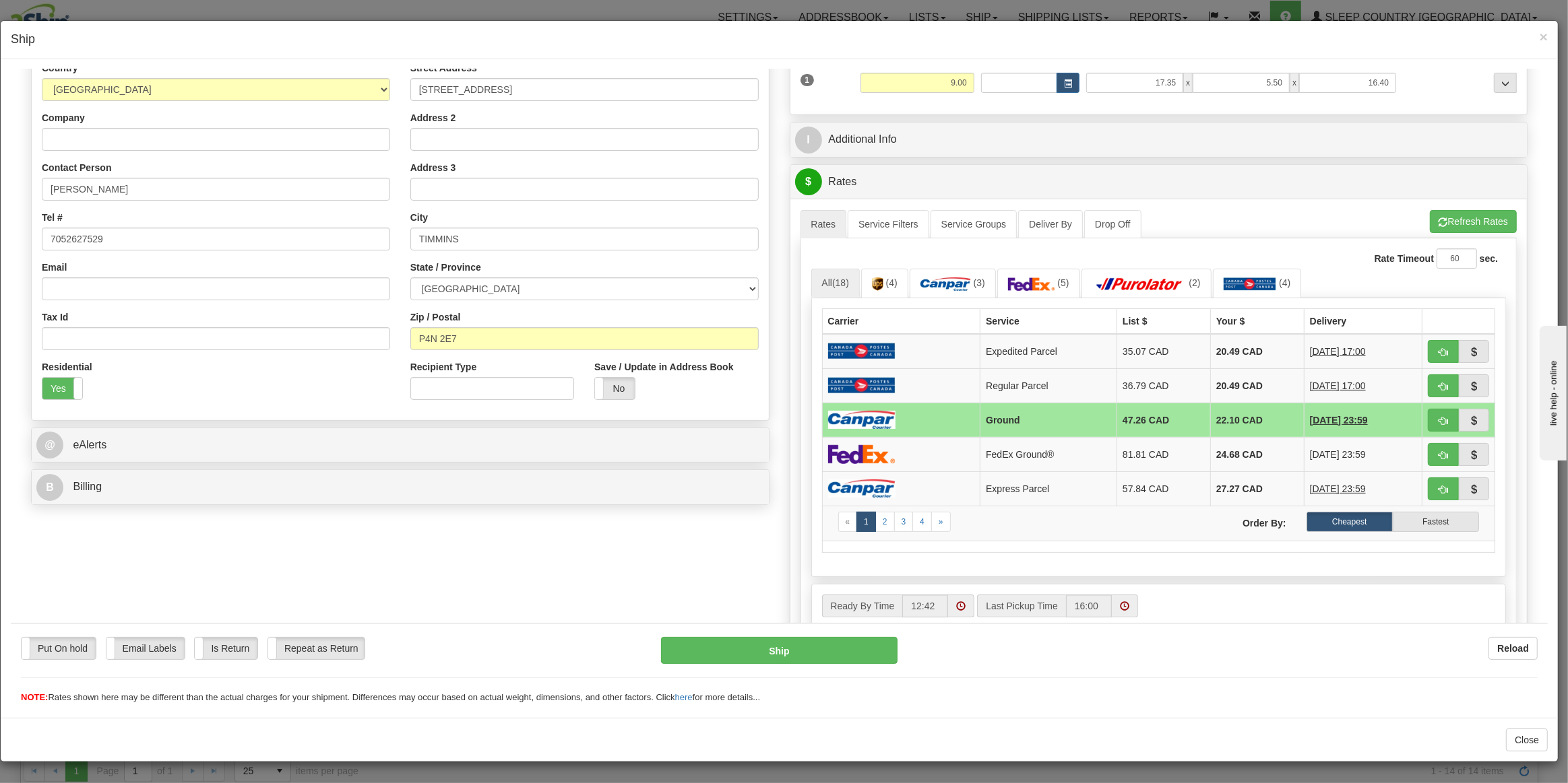
scroll to position [490, 0]
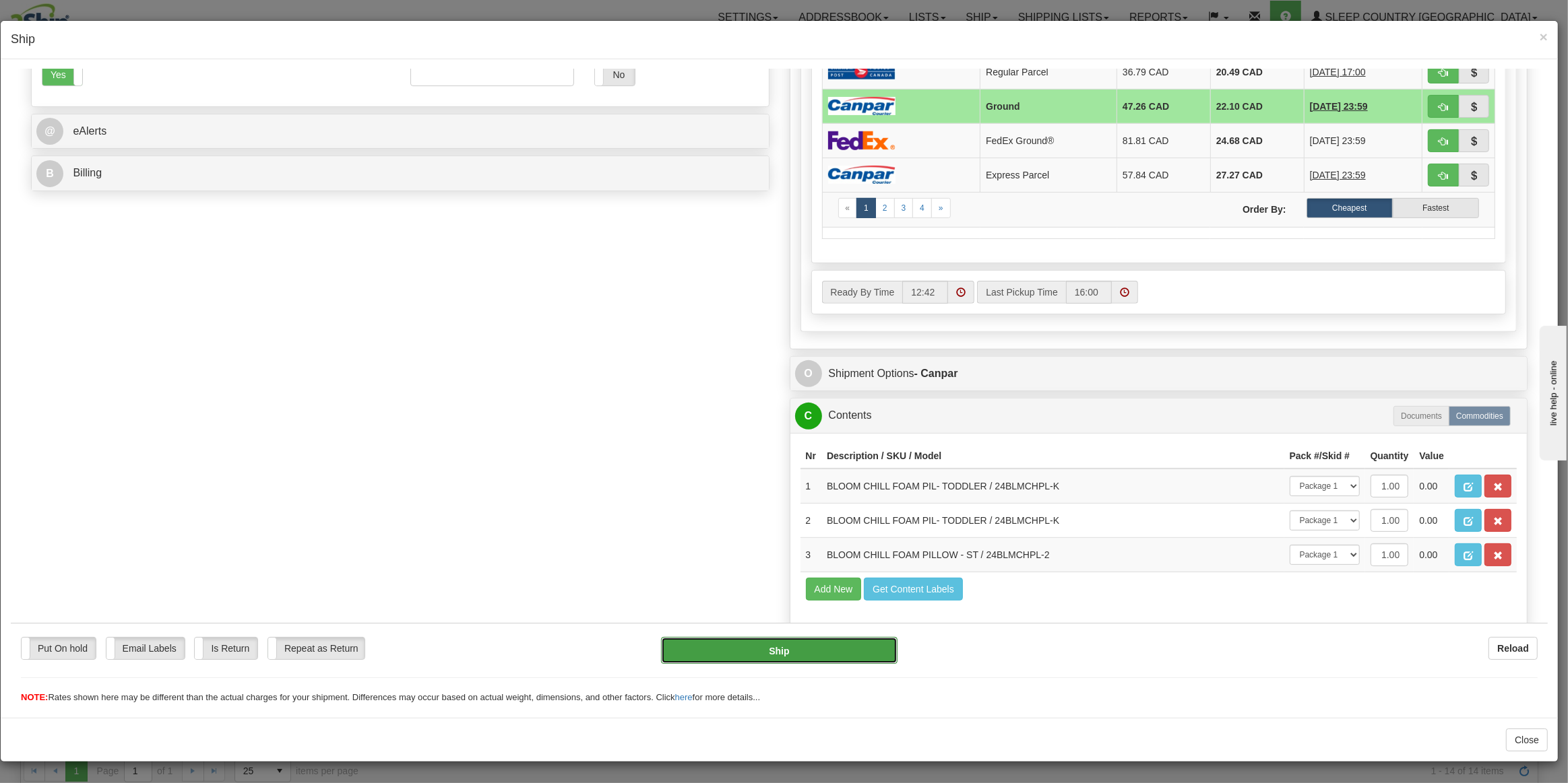
click at [794, 642] on button "Ship" at bounding box center [778, 650] width 236 height 27
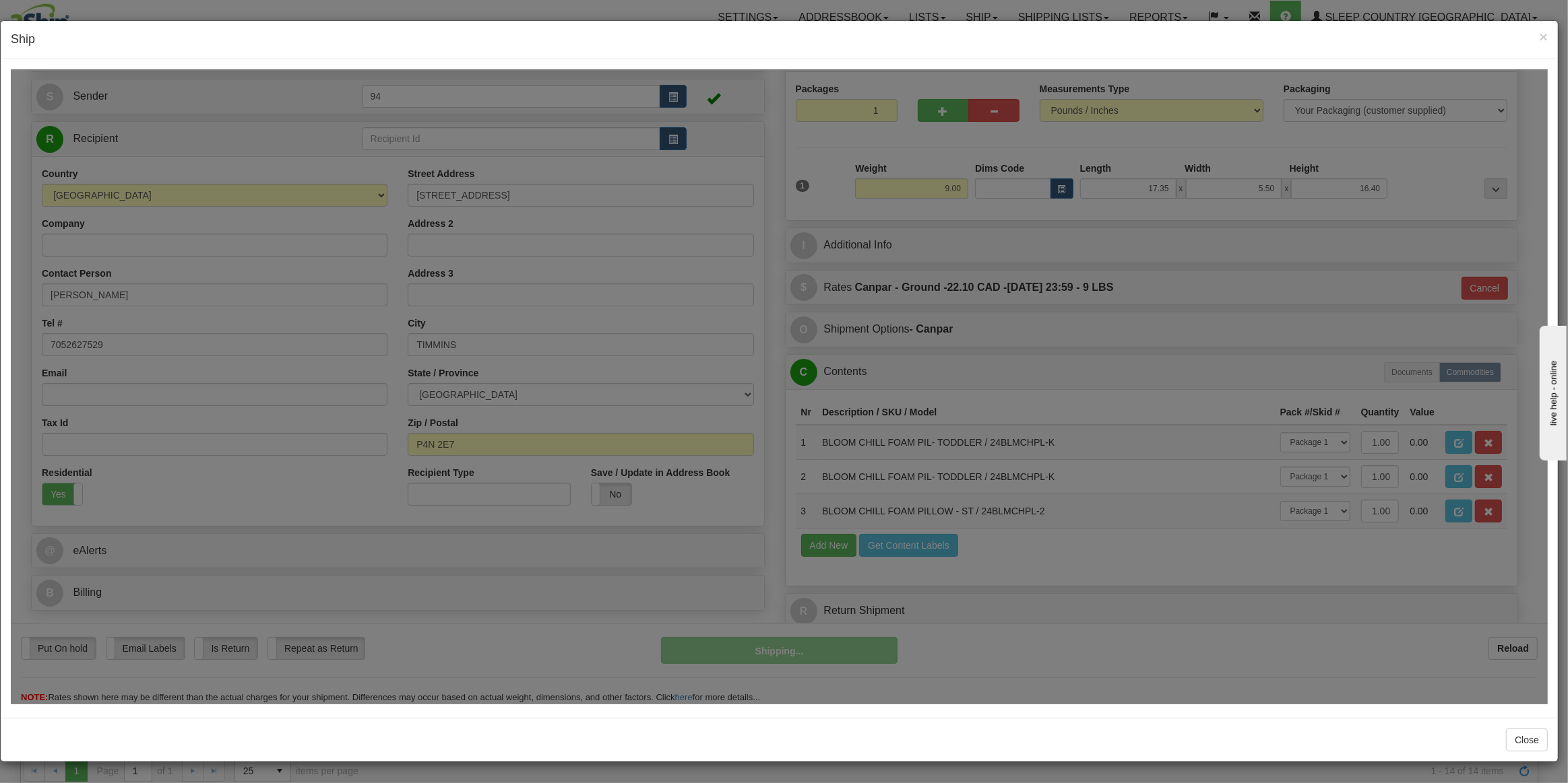
scroll to position [66, 0]
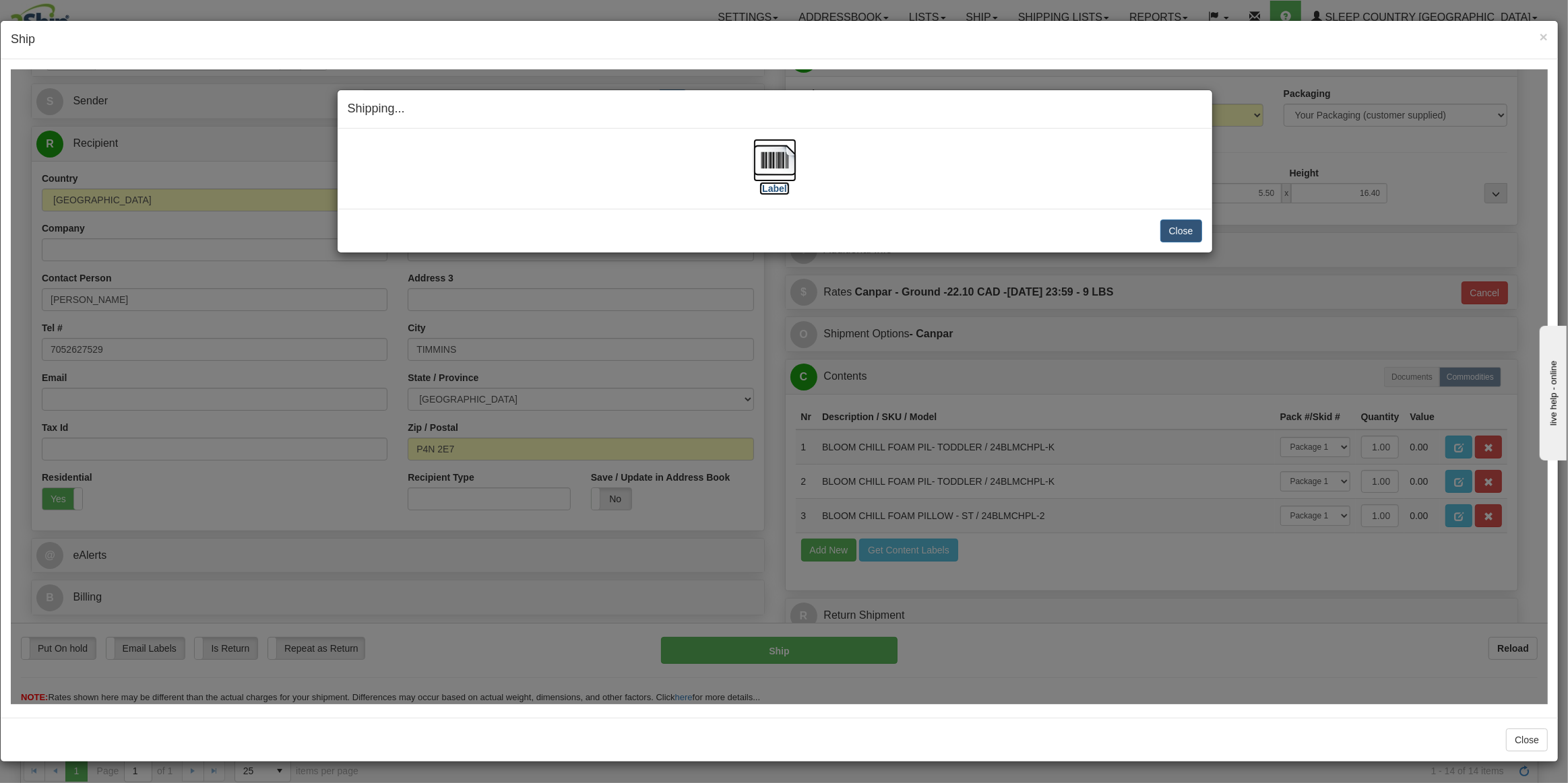
click at [778, 168] on img at bounding box center [775, 160] width 43 height 43
click at [1173, 233] on button "Close" at bounding box center [1181, 230] width 42 height 23
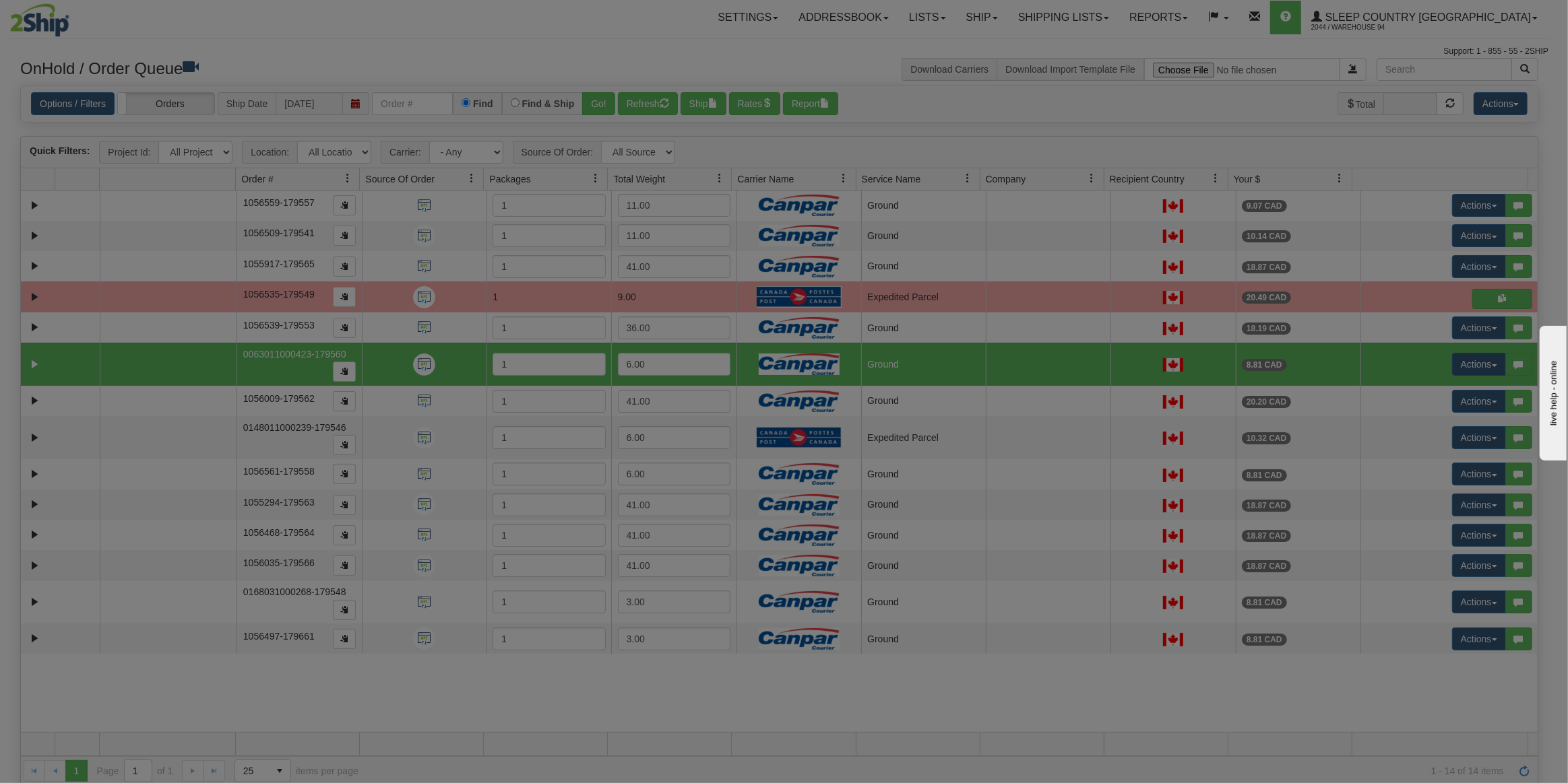
scroll to position [0, 0]
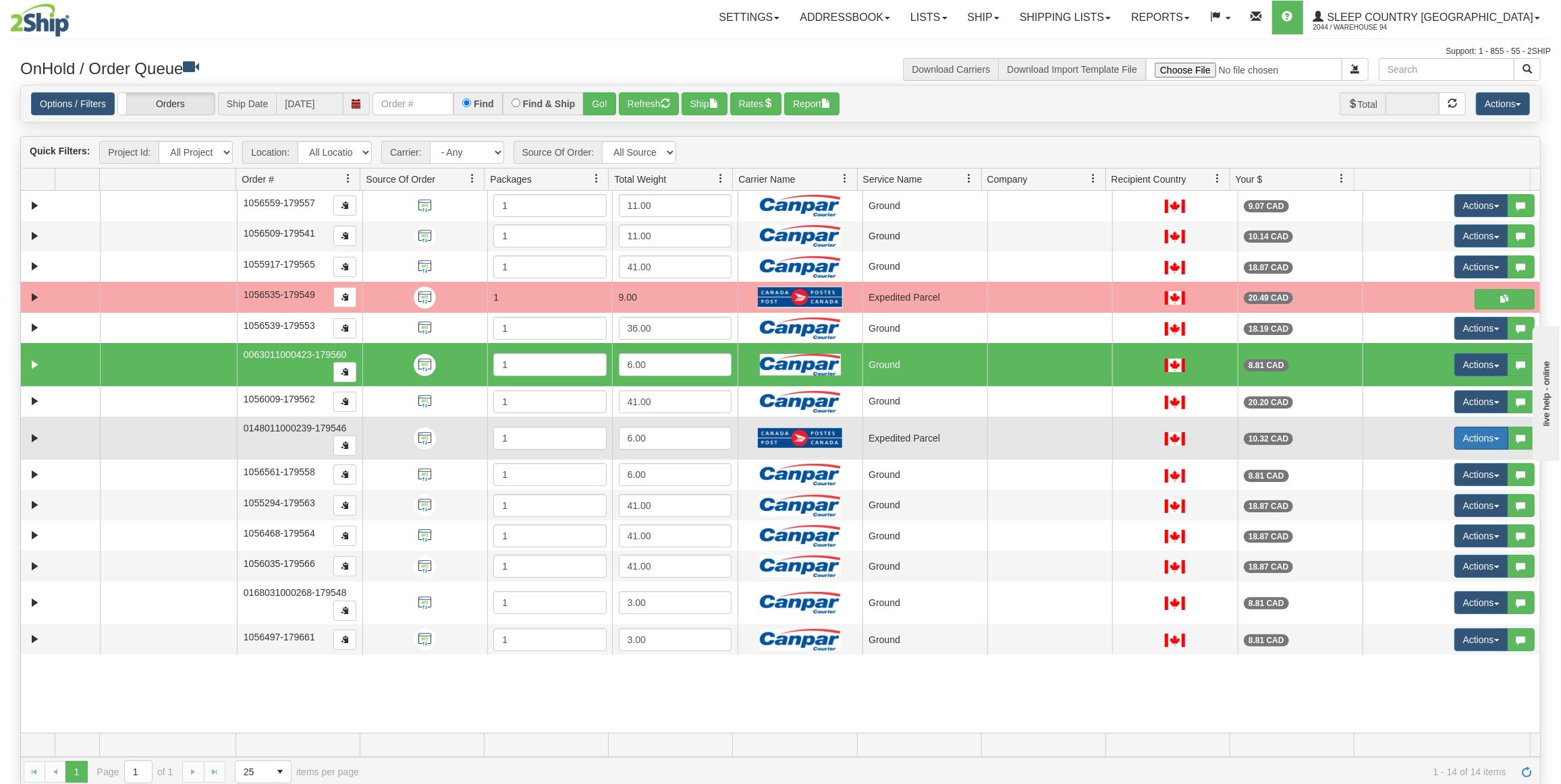
click at [1468, 439] on button "Actions" at bounding box center [1481, 438] width 54 height 23
click at [1431, 460] on link "Open" at bounding box center [1449, 464] width 116 height 17
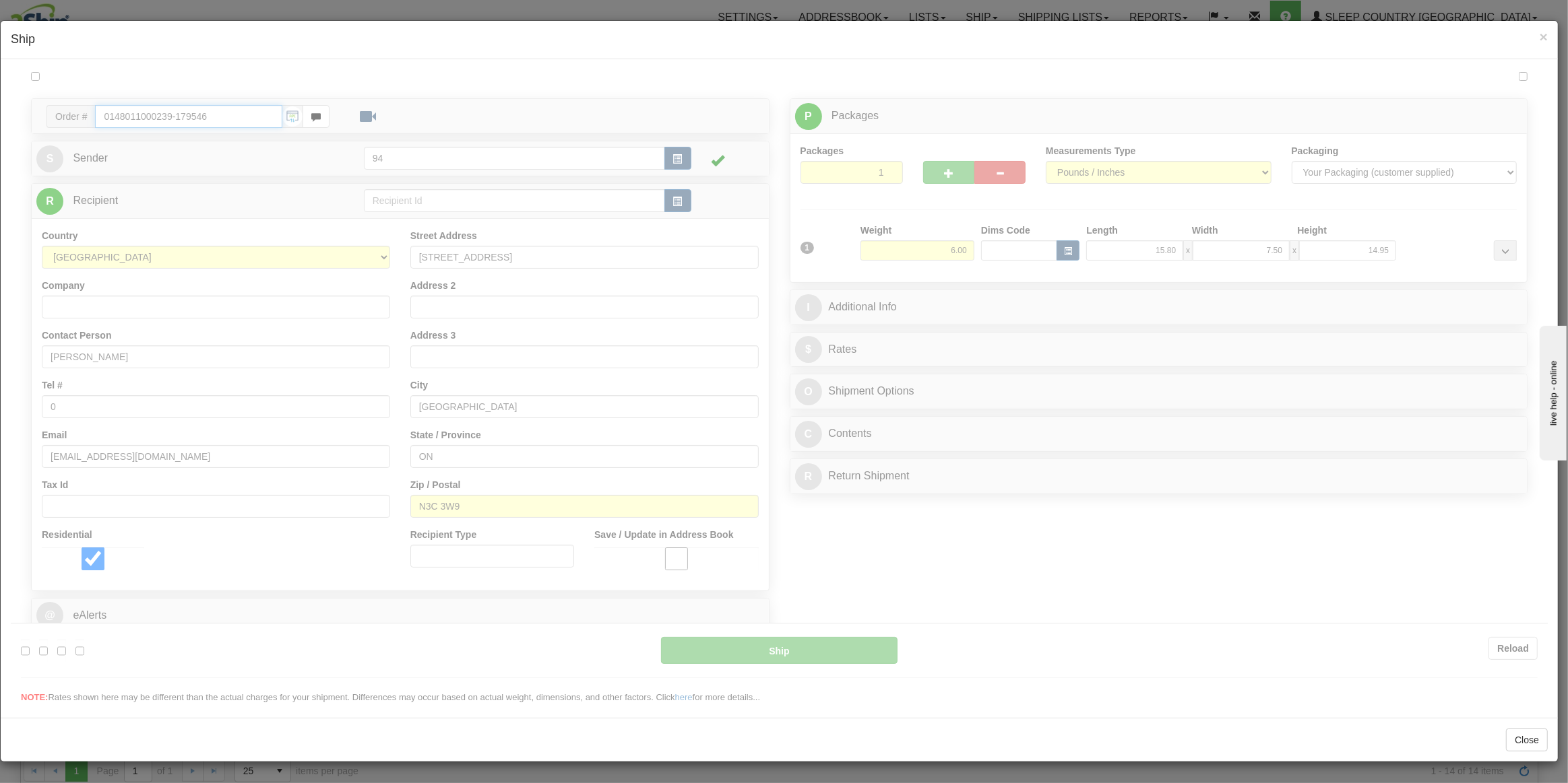
type input "DOM.EP"
type input "12:43"
type input "16:00"
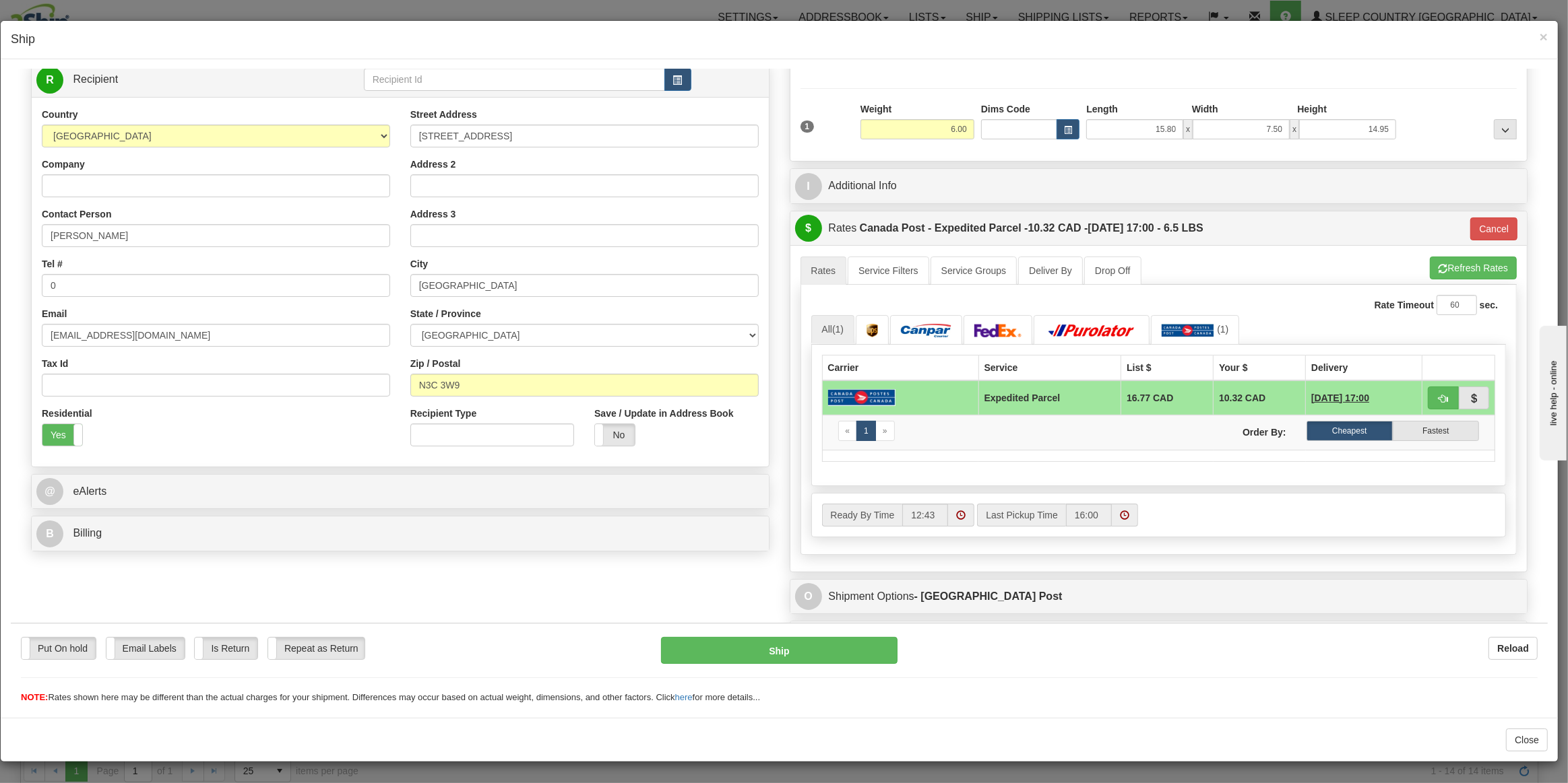
scroll to position [183, 0]
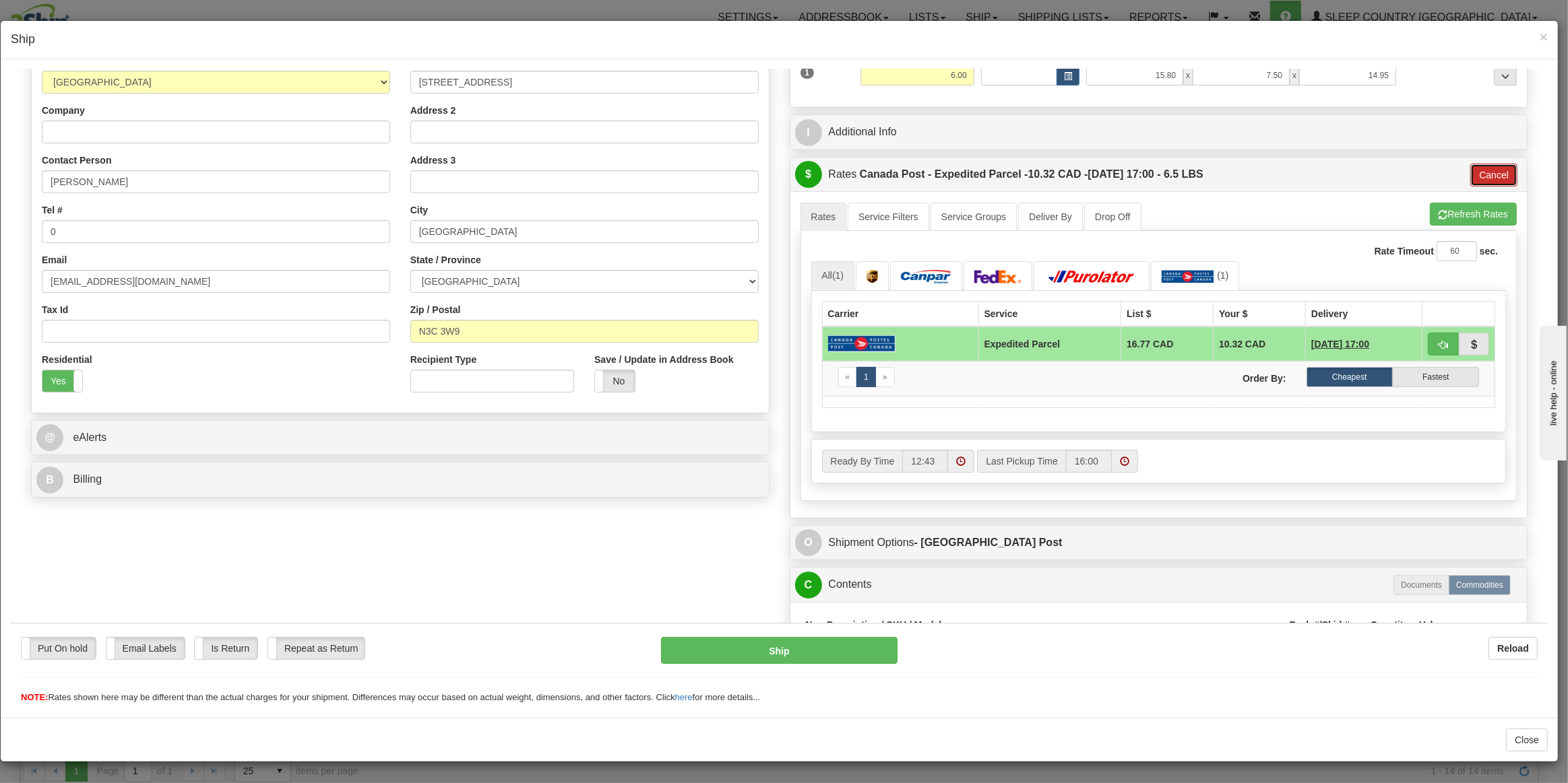
click at [1476, 172] on button "Cancel" at bounding box center [1494, 174] width 47 height 23
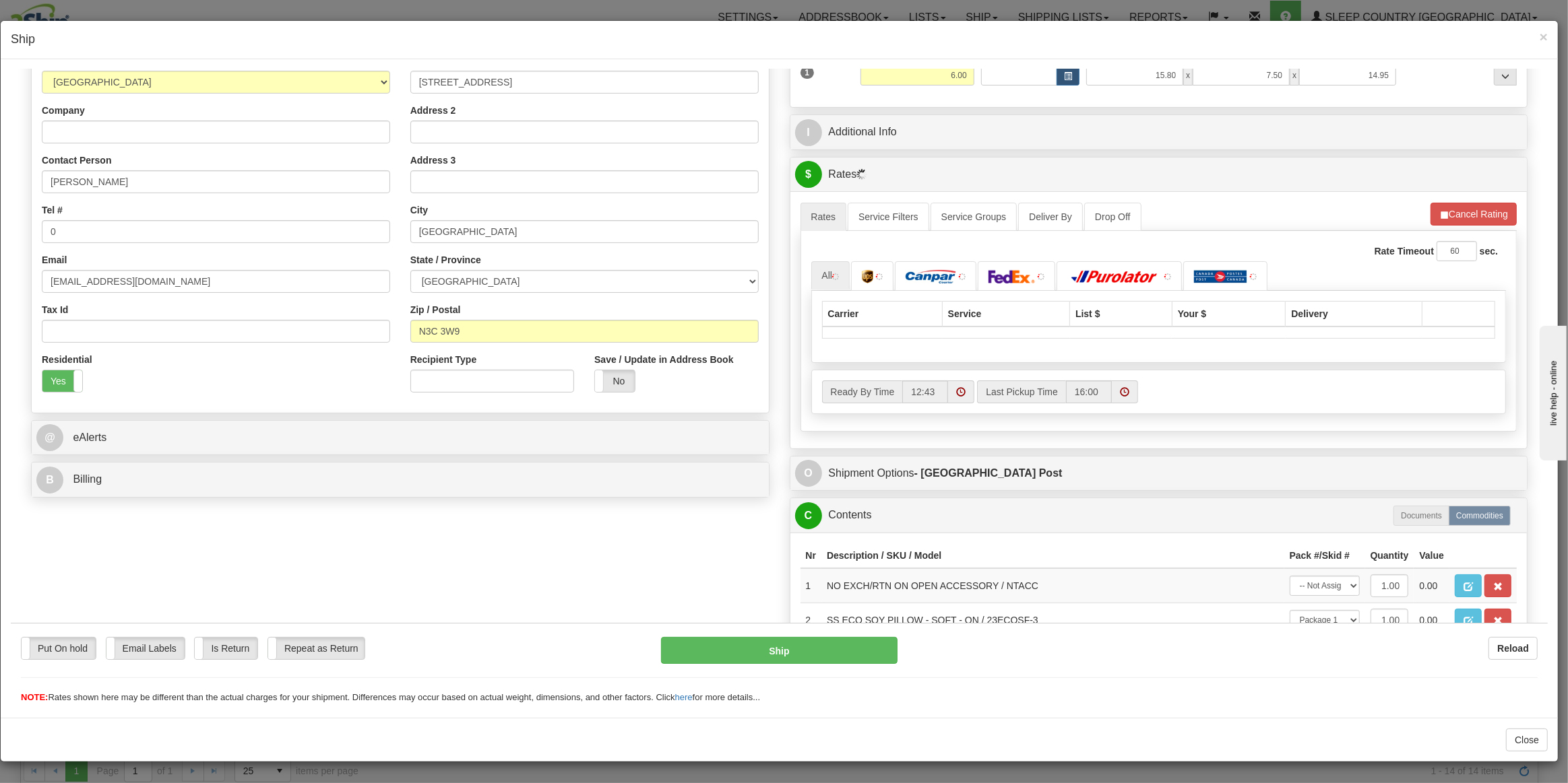
click at [1472, 198] on div "A change has been made which could impact your rate estimate. To ensure the est…" at bounding box center [1159, 318] width 737 height 257
click at [1472, 211] on button "Cancel Rating" at bounding box center [1473, 213] width 86 height 23
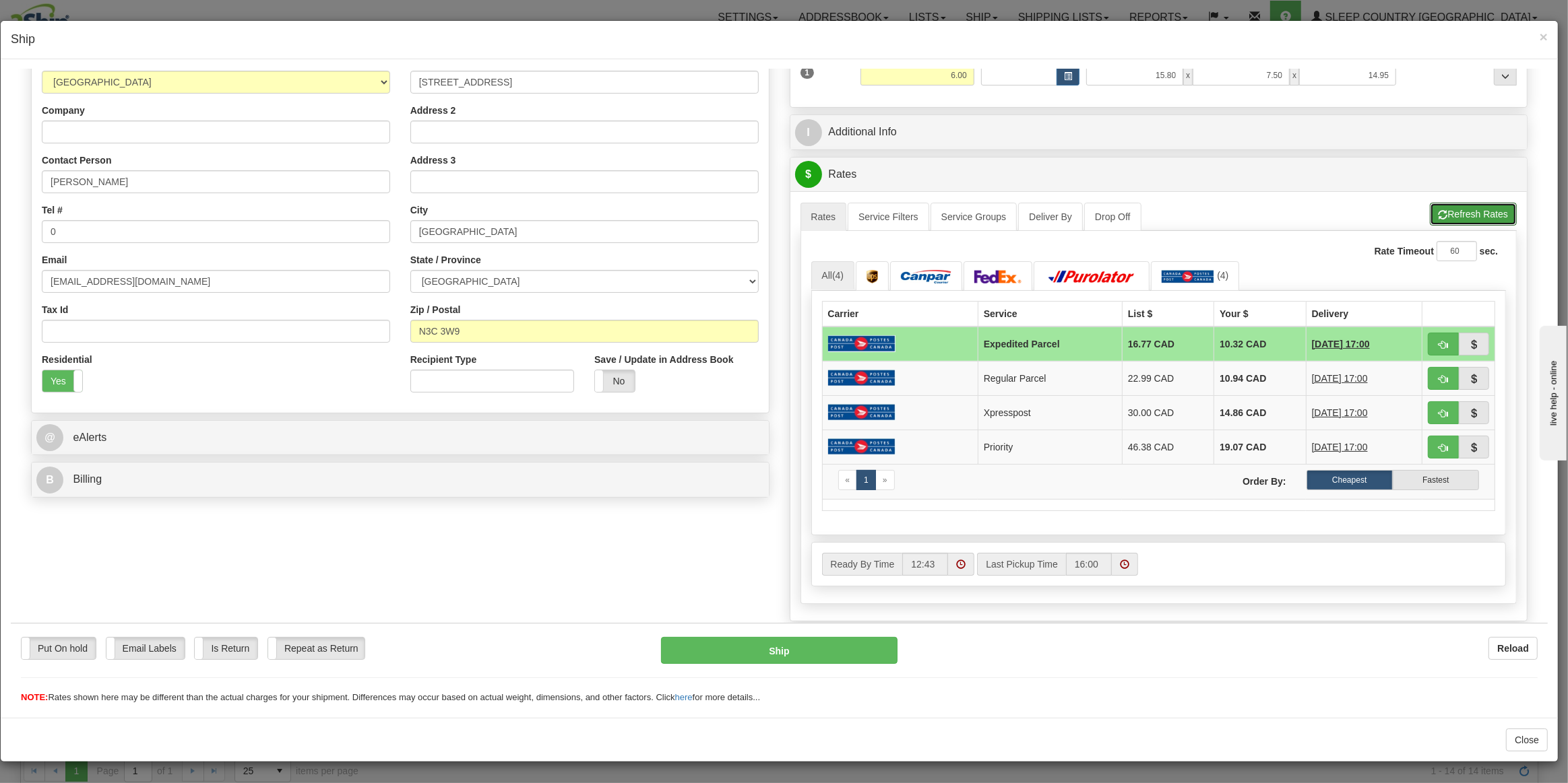
click at [1472, 211] on button "Refresh Rates" at bounding box center [1473, 213] width 87 height 23
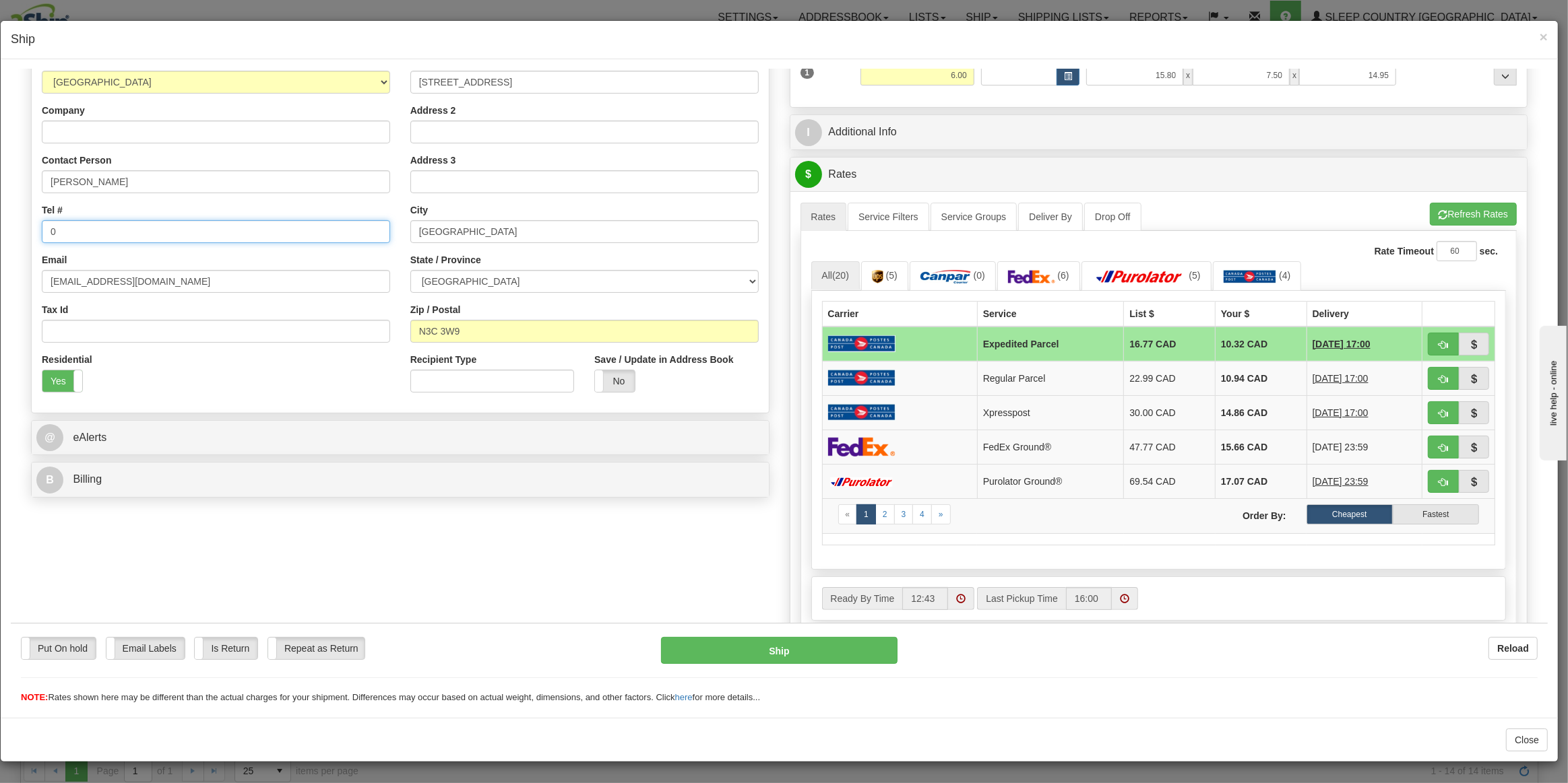
click at [281, 231] on input "0" at bounding box center [216, 231] width 349 height 23
type input "555-555-5555"
click at [1489, 204] on button "Refresh Rates" at bounding box center [1473, 213] width 87 height 23
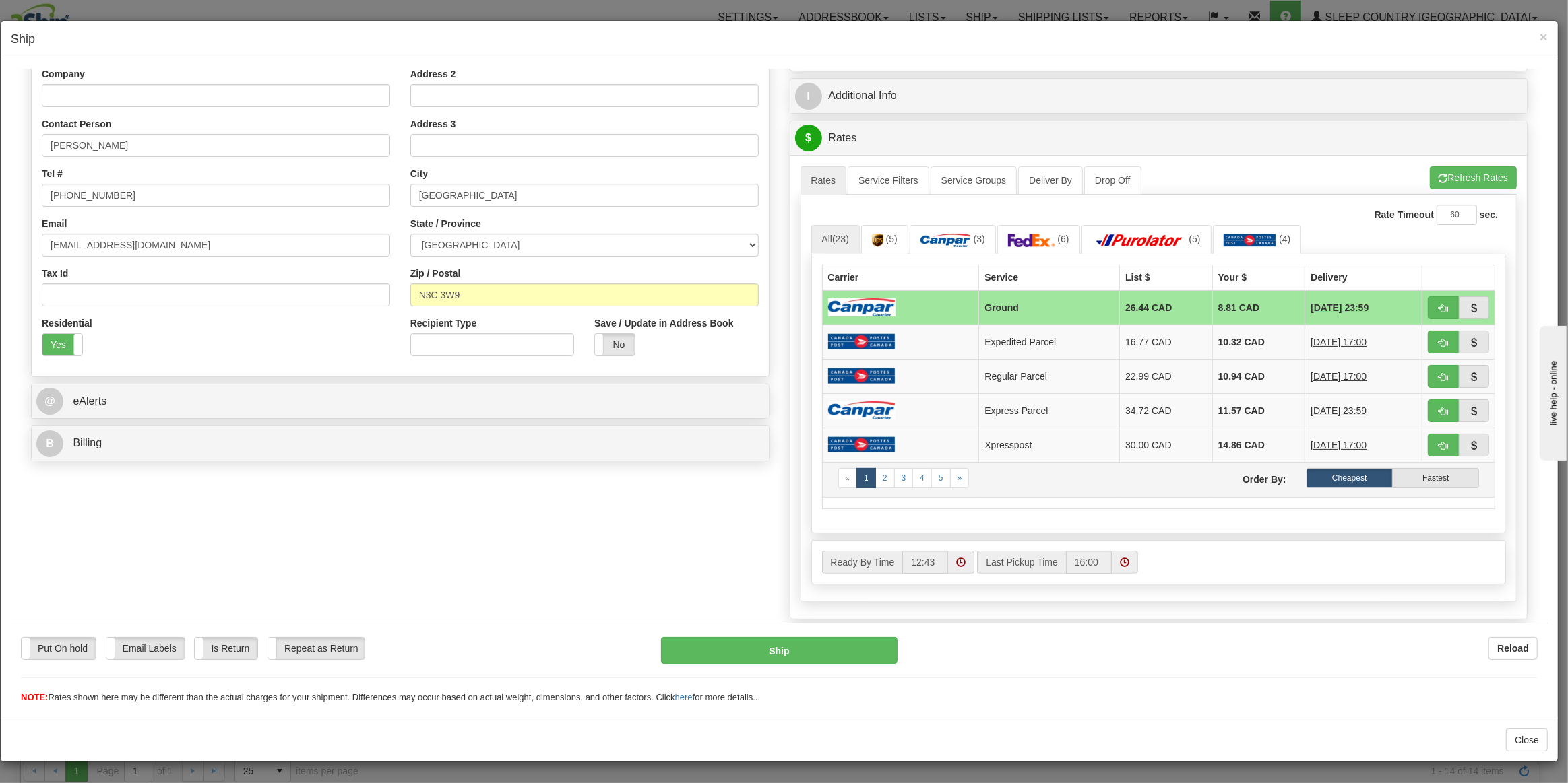
scroll to position [214, 0]
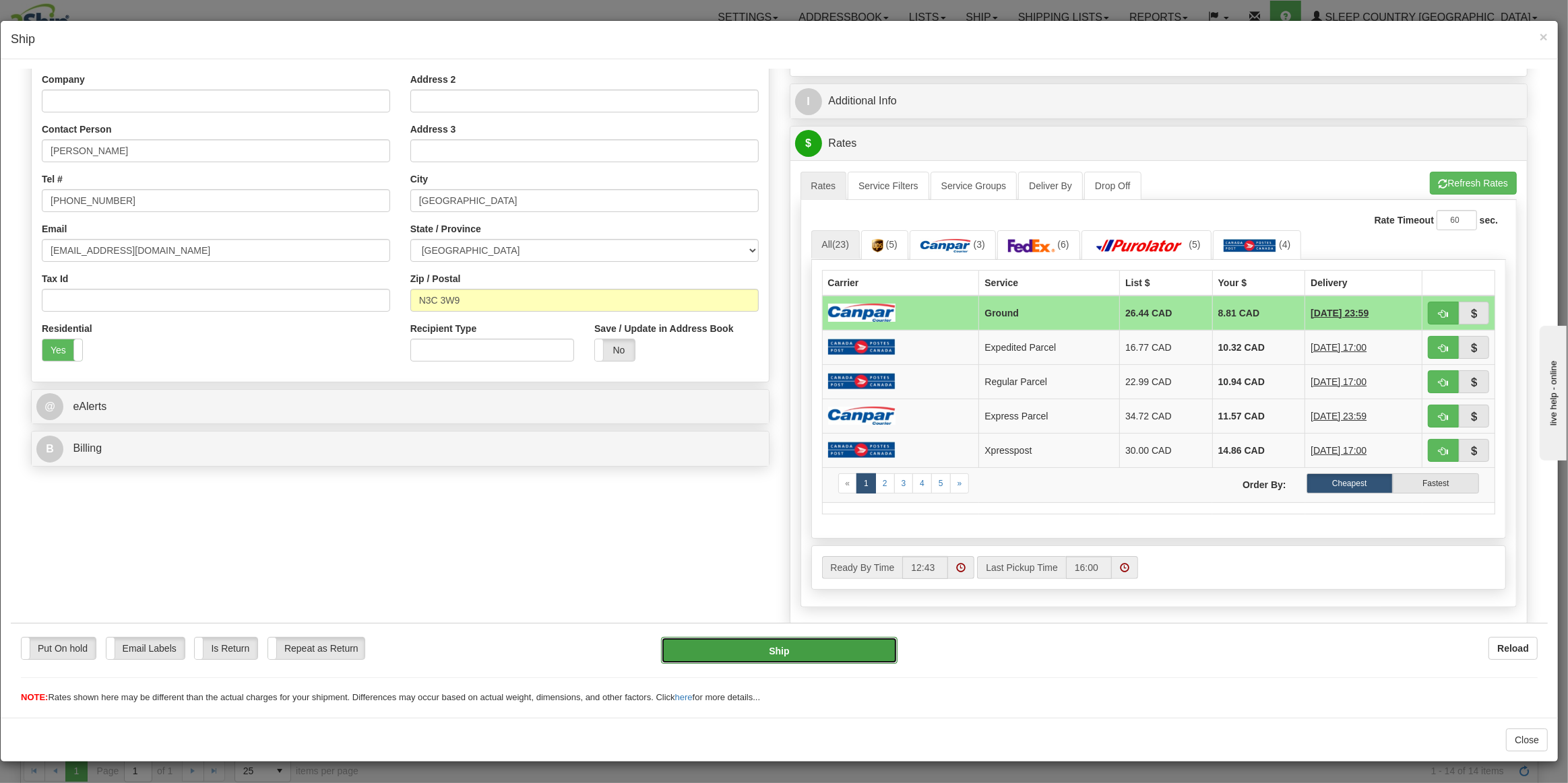
click at [764, 660] on button "Ship" at bounding box center [778, 650] width 236 height 27
type input "1"
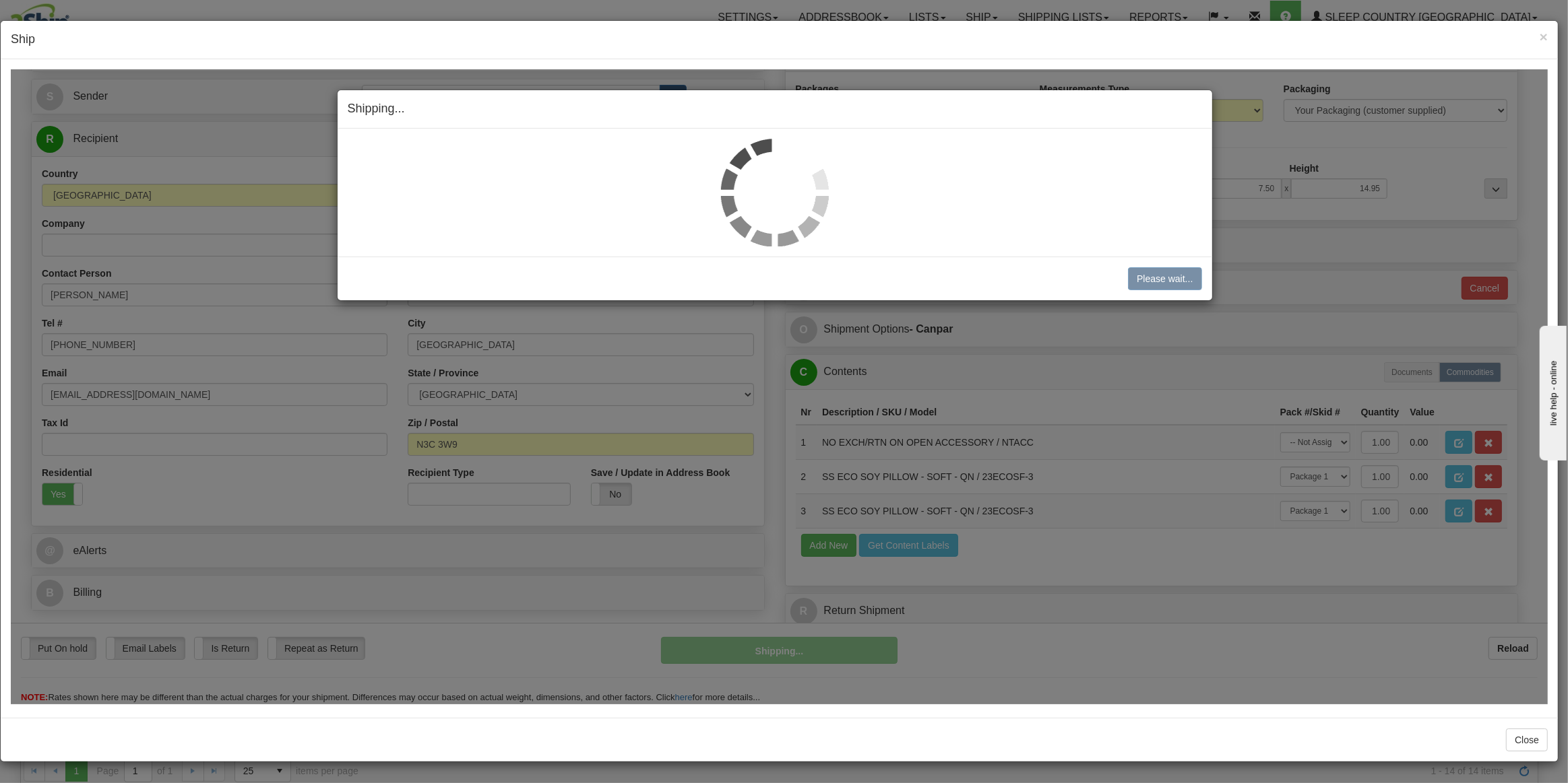
scroll to position [66, 0]
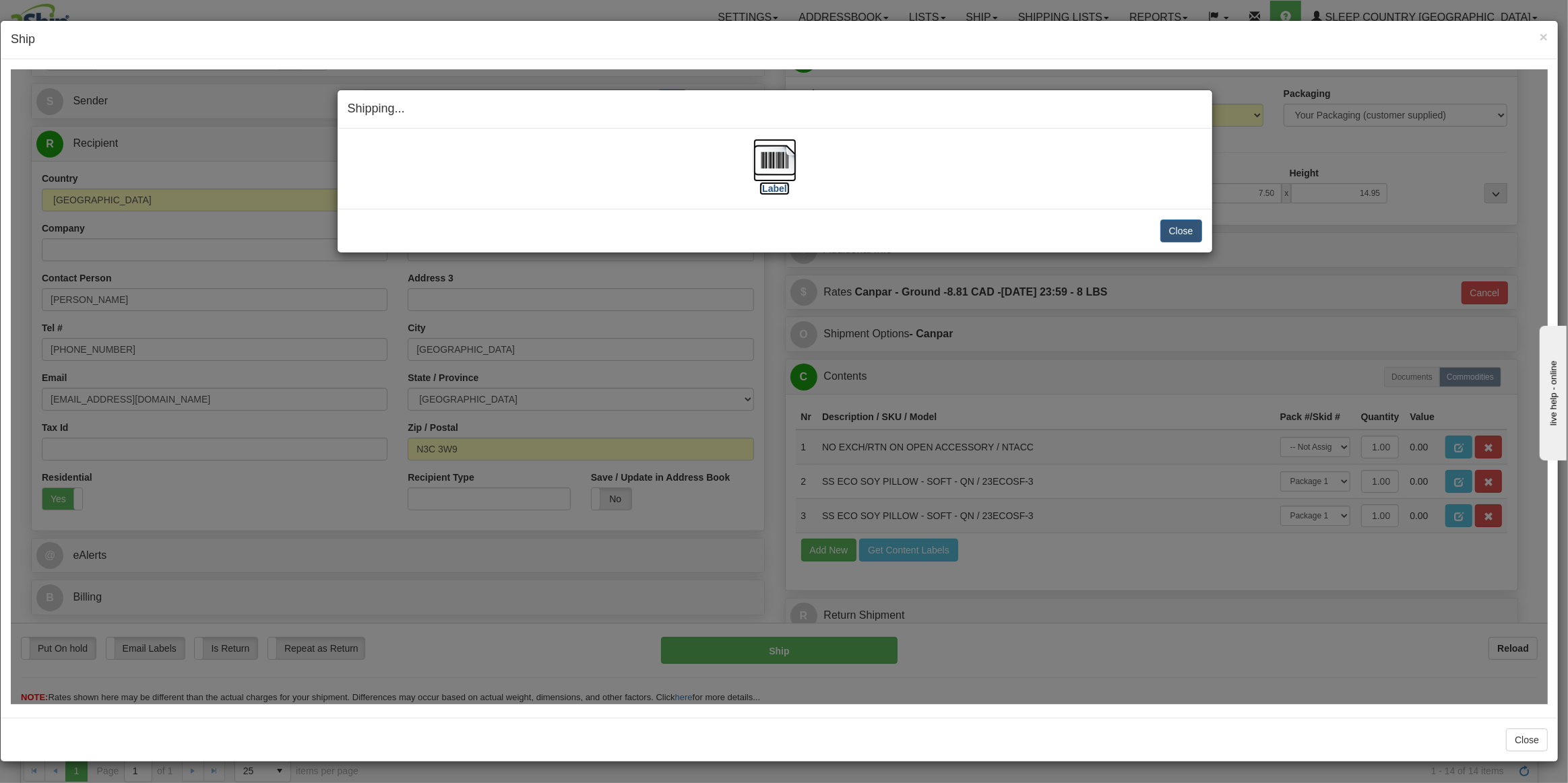
click at [776, 164] on img at bounding box center [775, 160] width 43 height 43
click at [1166, 227] on button "Close" at bounding box center [1181, 230] width 42 height 23
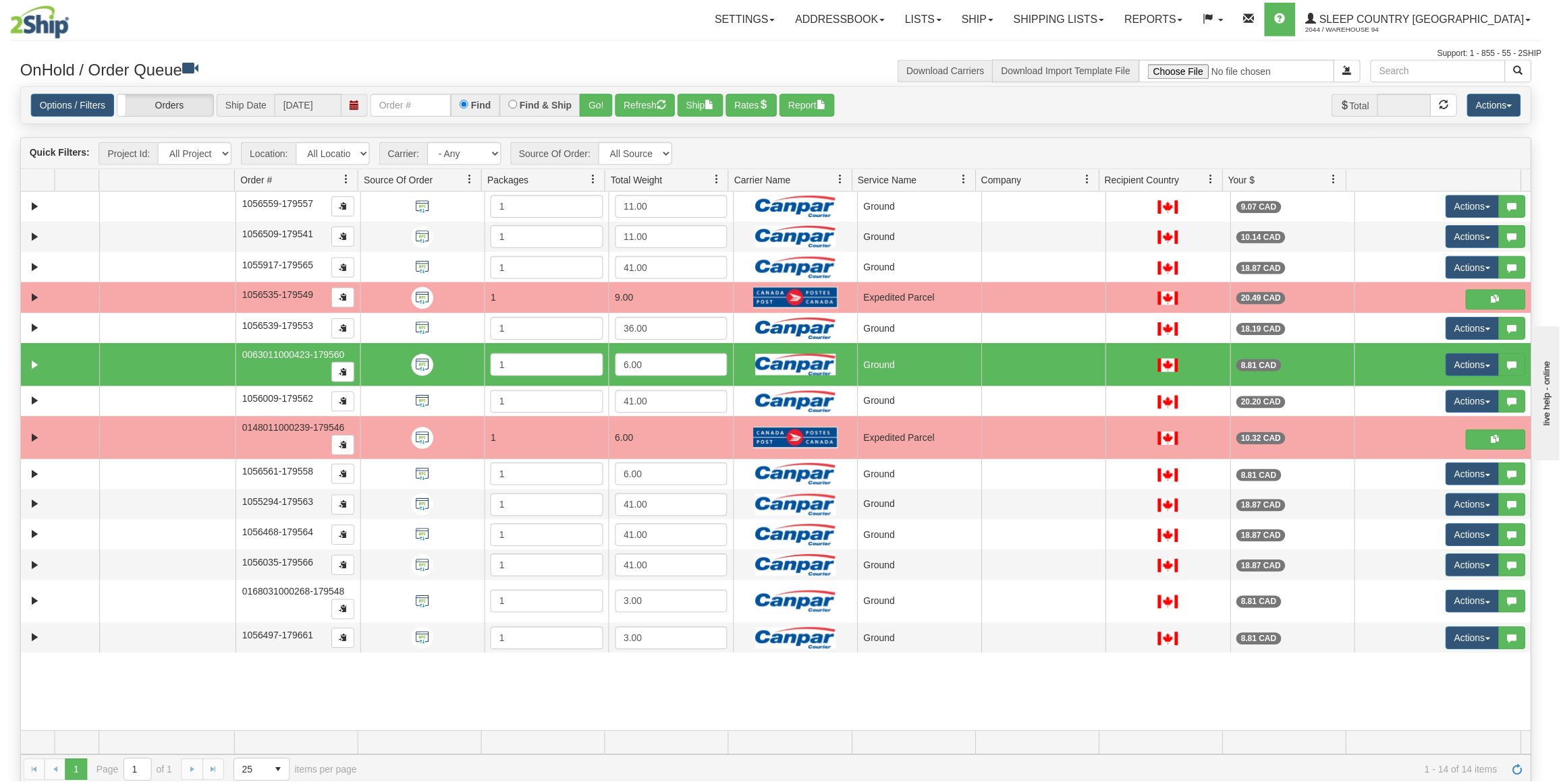
scroll to position [0, 0]
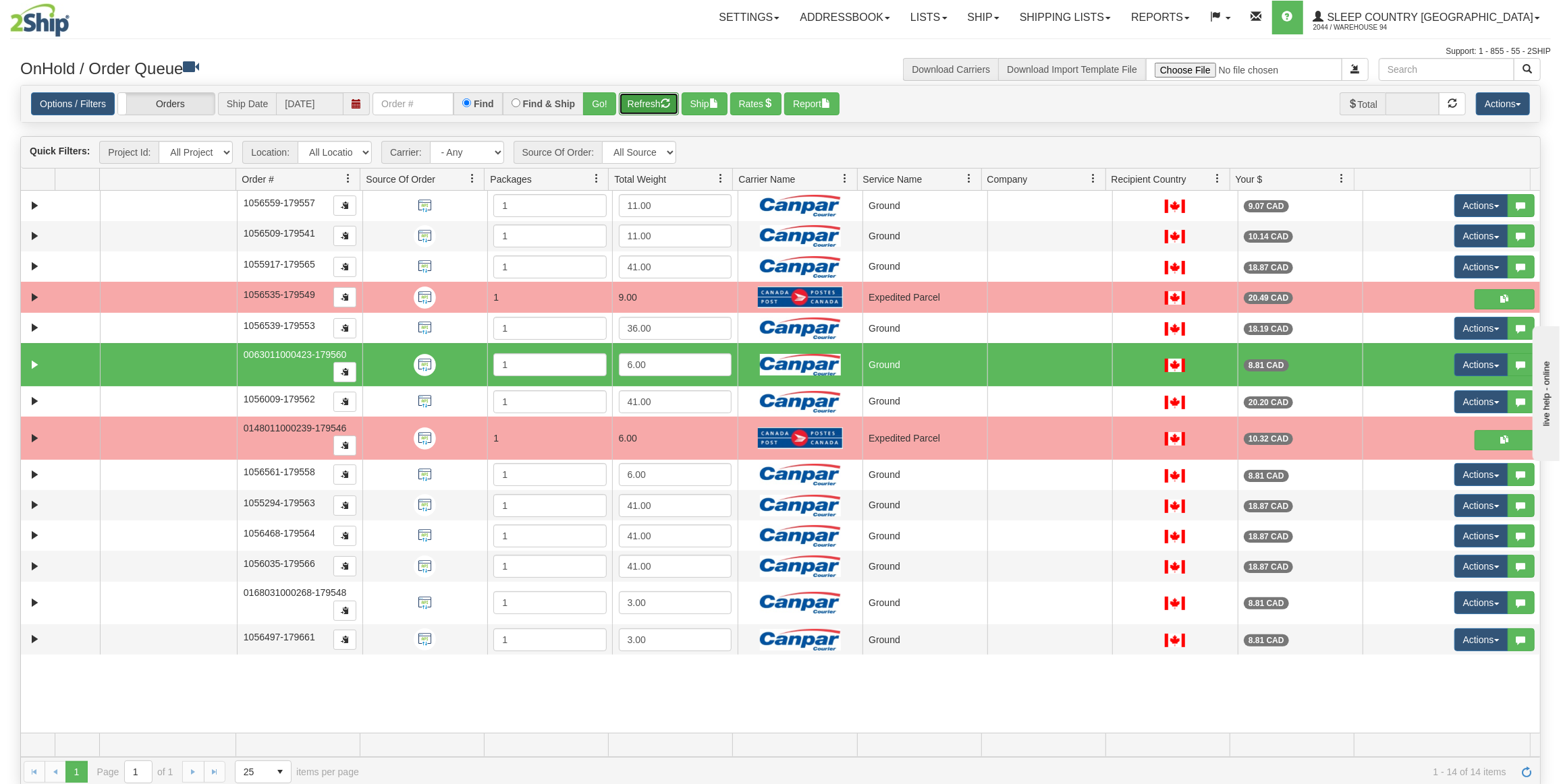
click at [643, 105] on button "Refresh" at bounding box center [649, 104] width 60 height 23
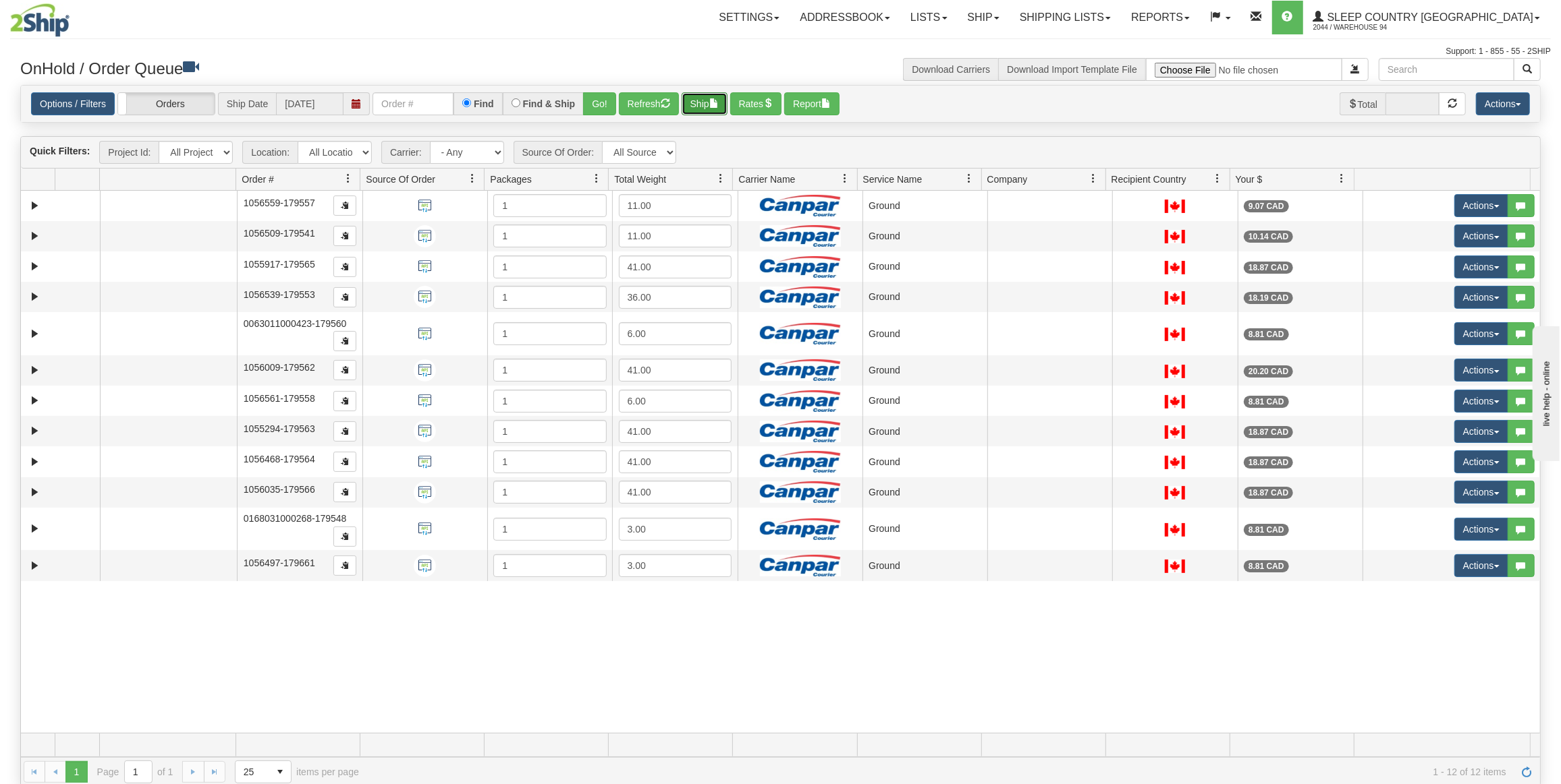
click at [695, 109] on button "Ship" at bounding box center [705, 104] width 46 height 23
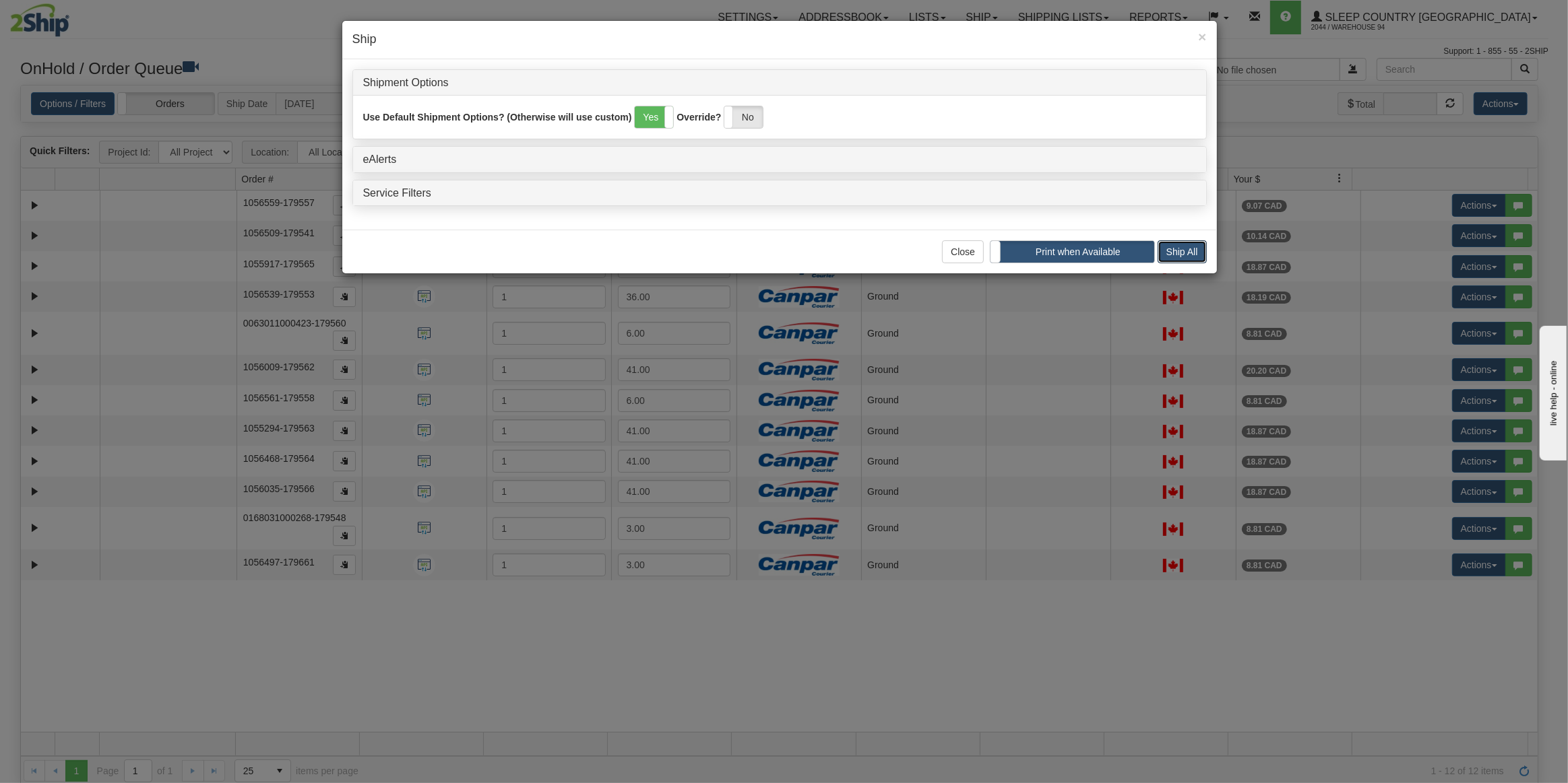
click at [1190, 258] on button "Ship All" at bounding box center [1182, 251] width 49 height 23
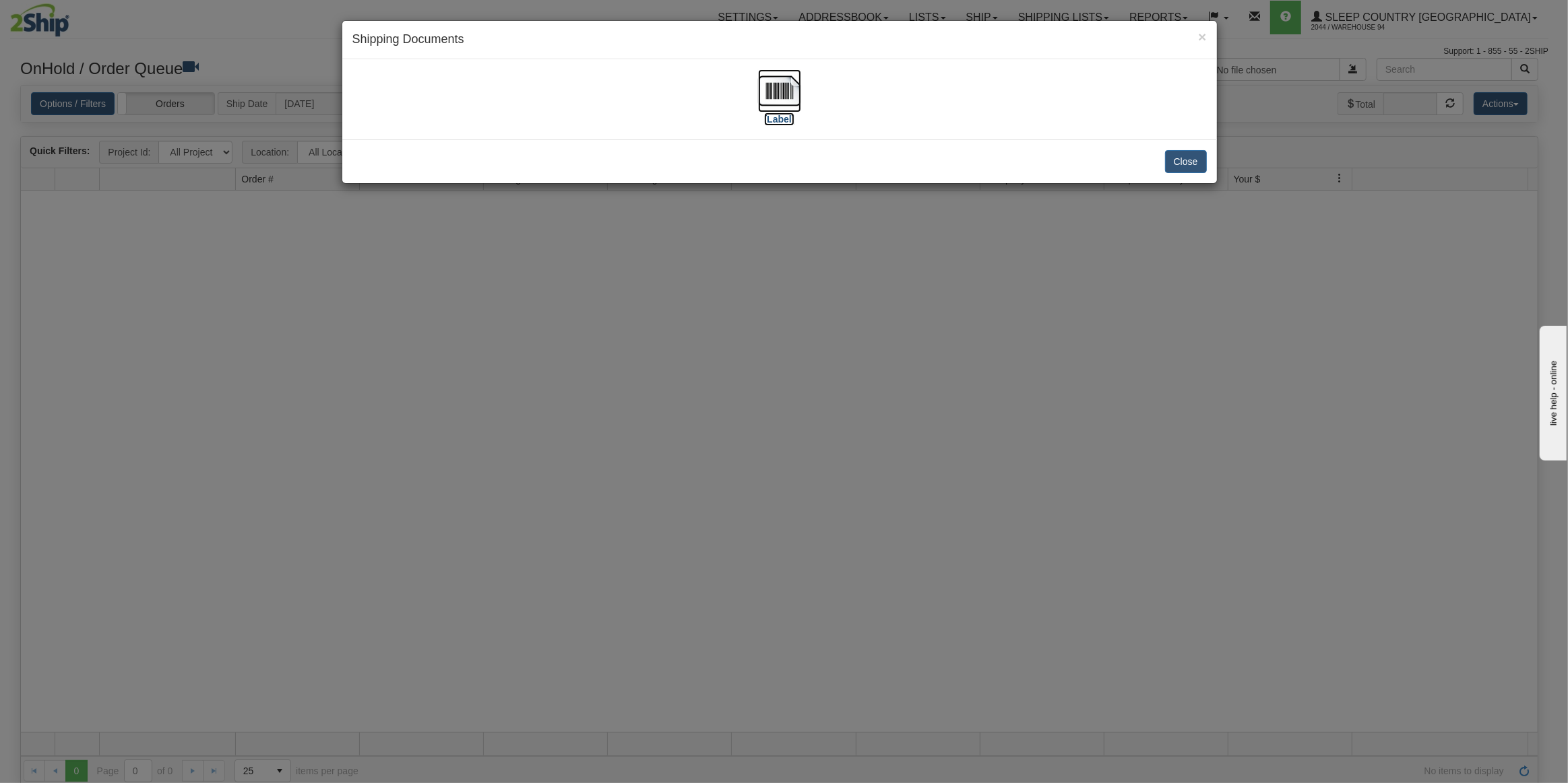
click at [777, 89] on img at bounding box center [779, 91] width 43 height 43
click at [1189, 162] on button "Close" at bounding box center [1185, 161] width 42 height 23
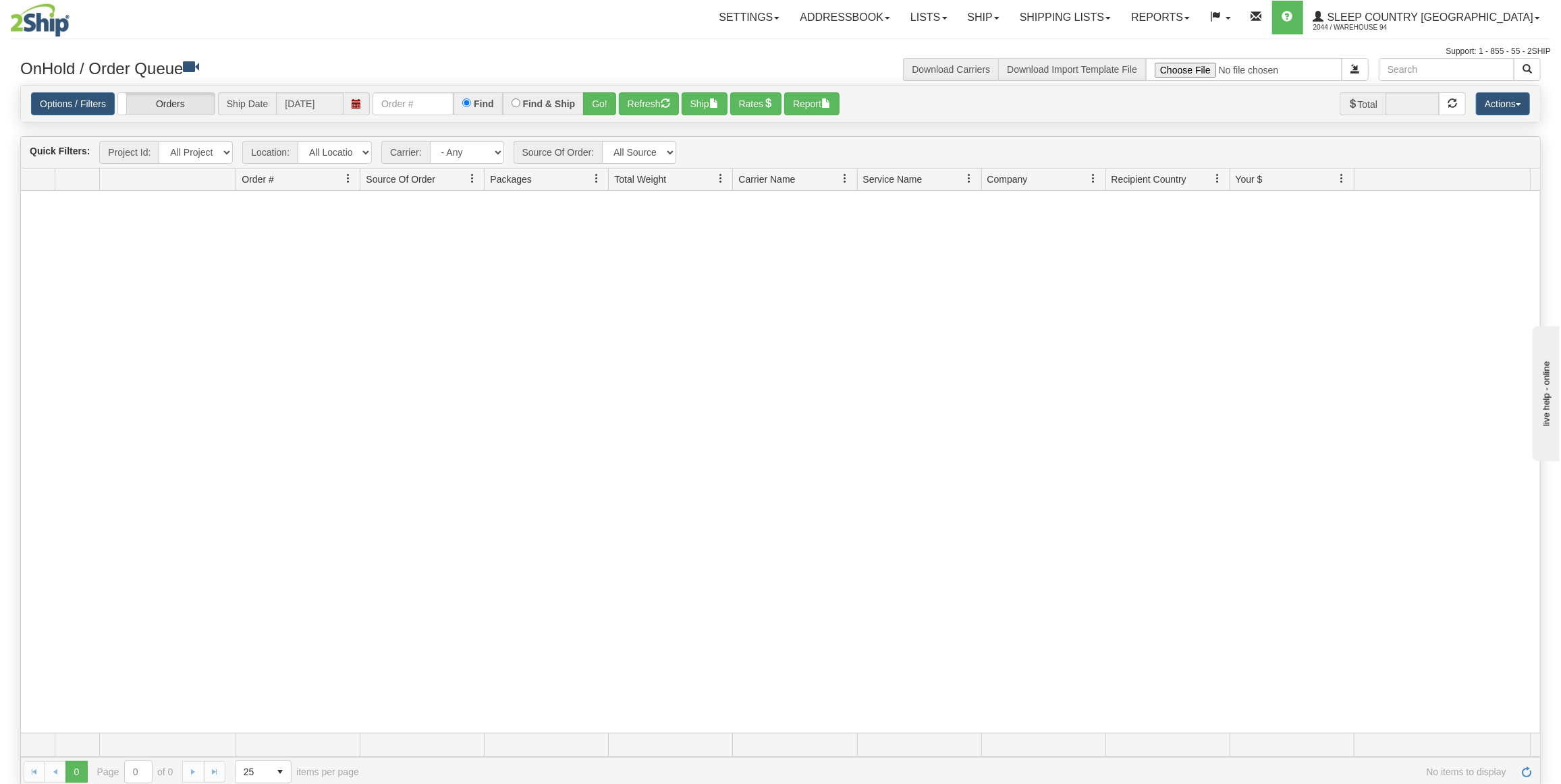
drag, startPoint x: 499, startPoint y: 248, endPoint x: 607, endPoint y: 178, distance: 128.7
click at [499, 248] on div at bounding box center [780, 461] width 1519 height 542
click at [1121, 15] on link "Shipping lists" at bounding box center [1065, 17] width 112 height 34
click at [1081, 51] on span "Current Shipments" at bounding box center [1042, 47] width 79 height 11
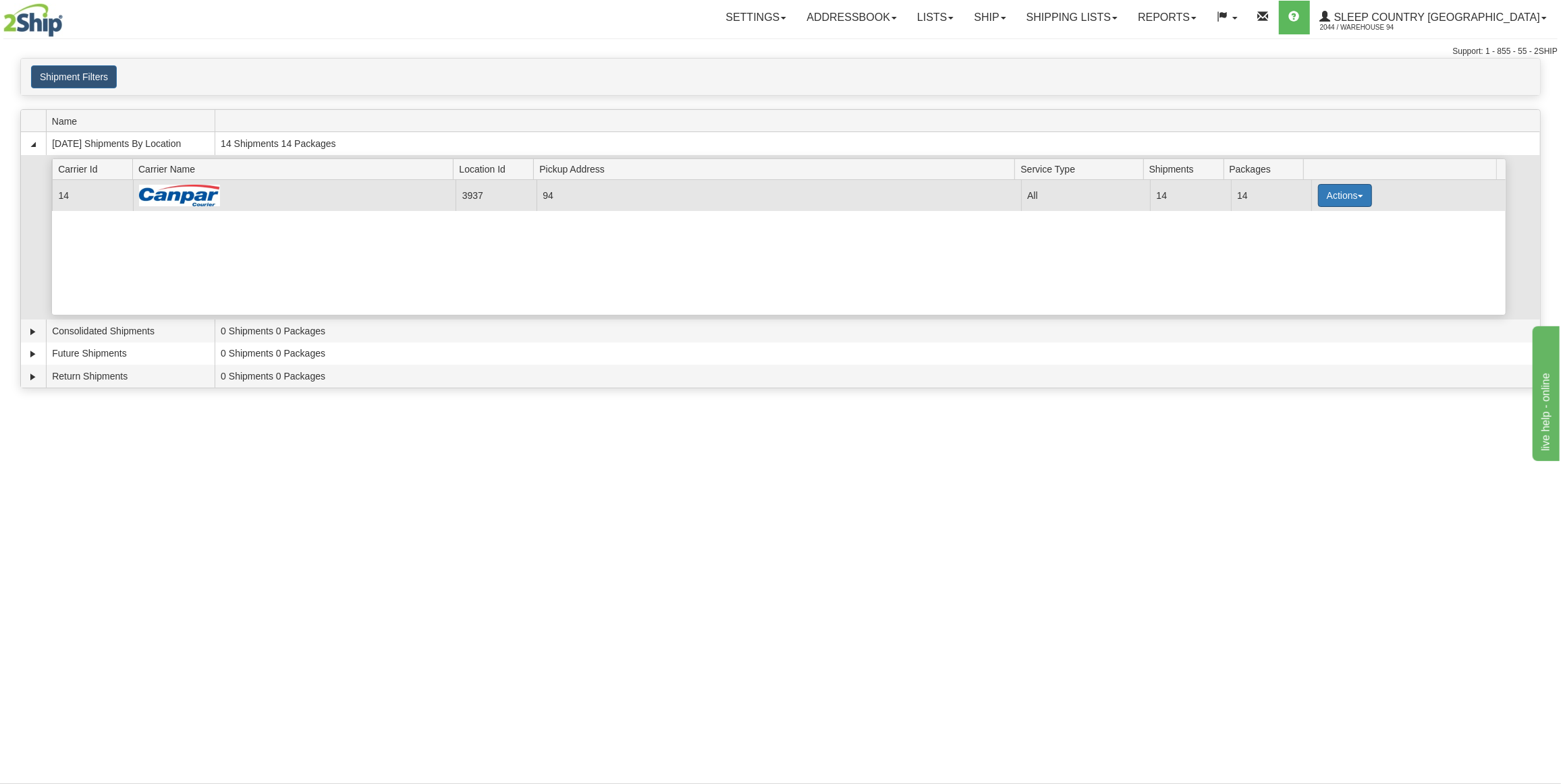
click at [1320, 195] on button "Actions" at bounding box center [1345, 195] width 54 height 23
click at [1302, 216] on span "Details" at bounding box center [1295, 221] width 36 height 9
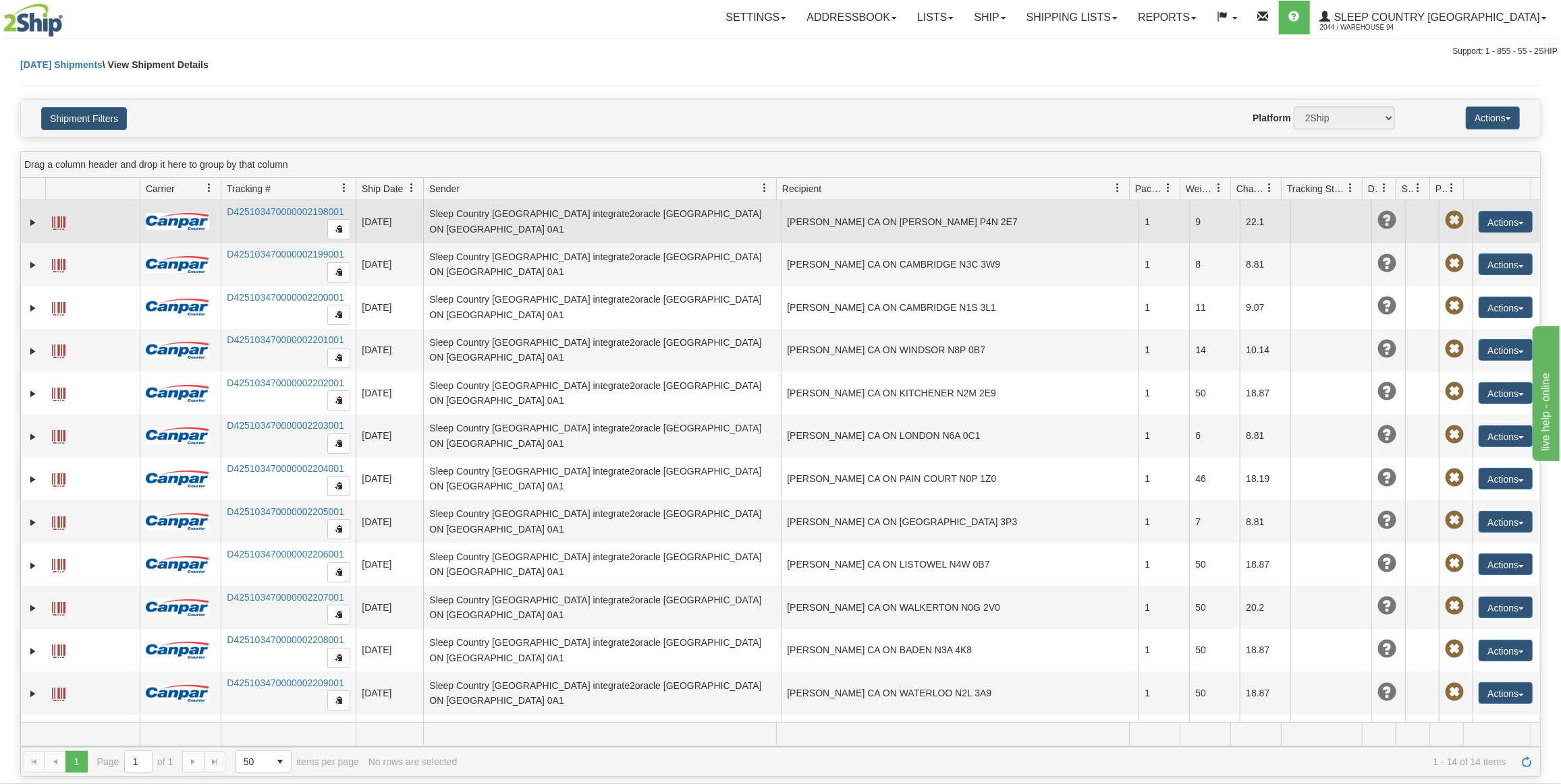
click at [54, 219] on span at bounding box center [59, 223] width 13 height 13
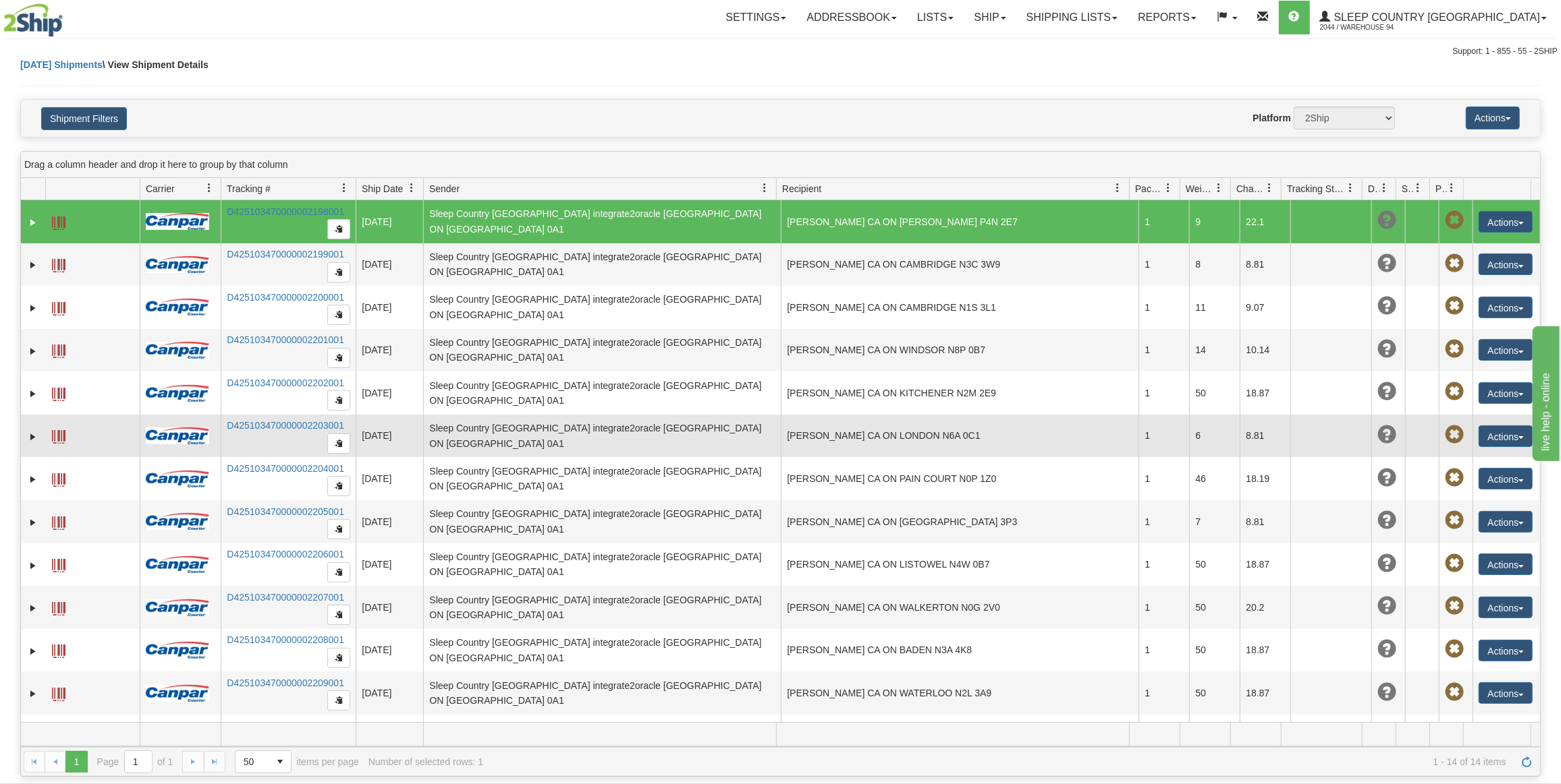
click at [868, 434] on td "ARIEL MULLAN CA ON LONDON N6A 0C1" at bounding box center [959, 436] width 358 height 44
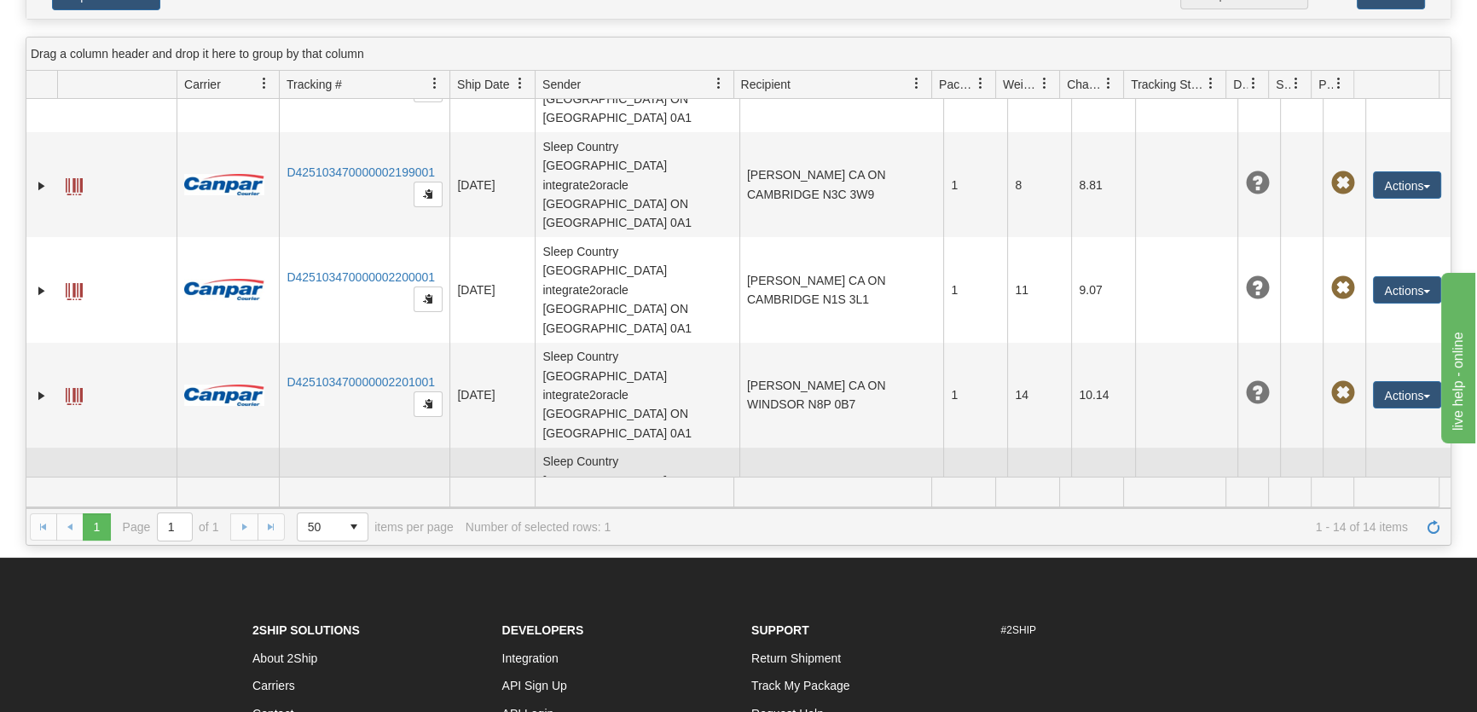
scroll to position [77, 0]
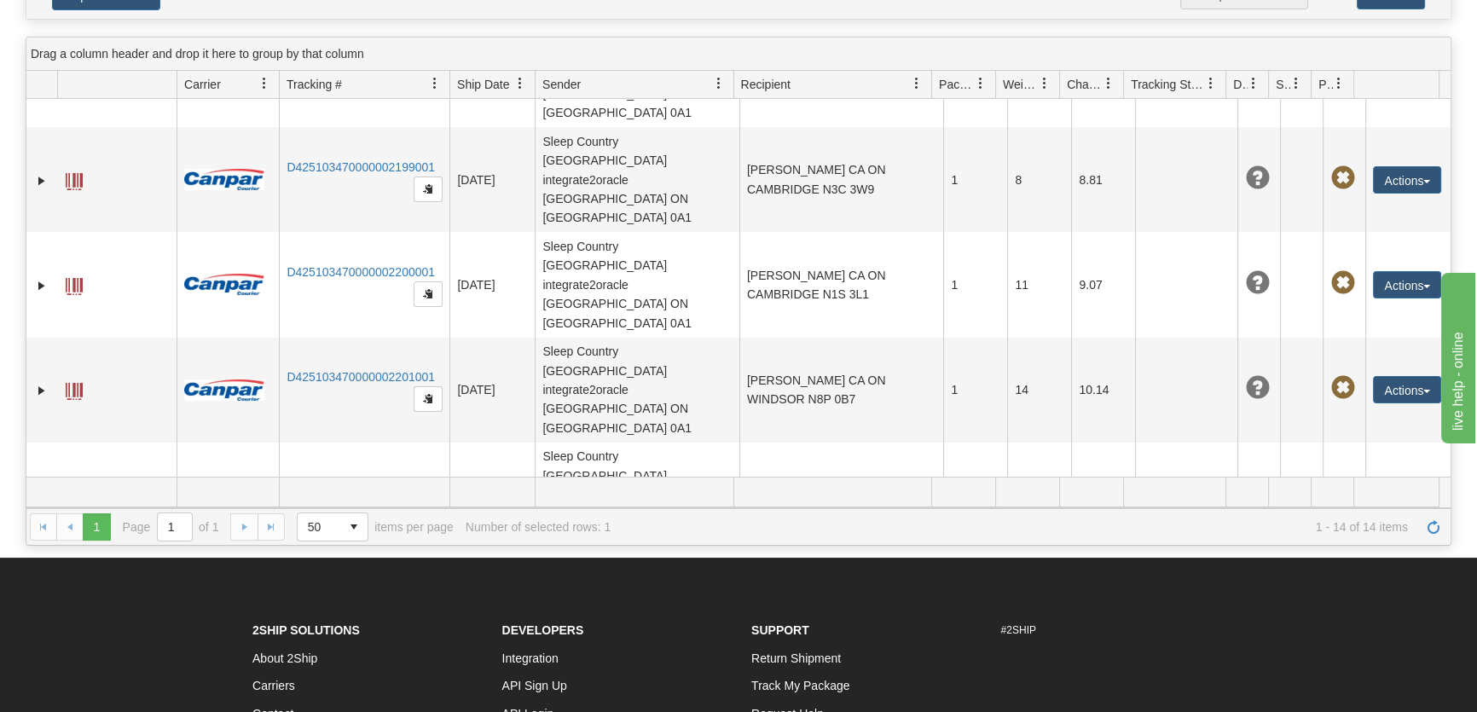
click at [1388, 587] on button "Actions" at bounding box center [1407, 600] width 68 height 27
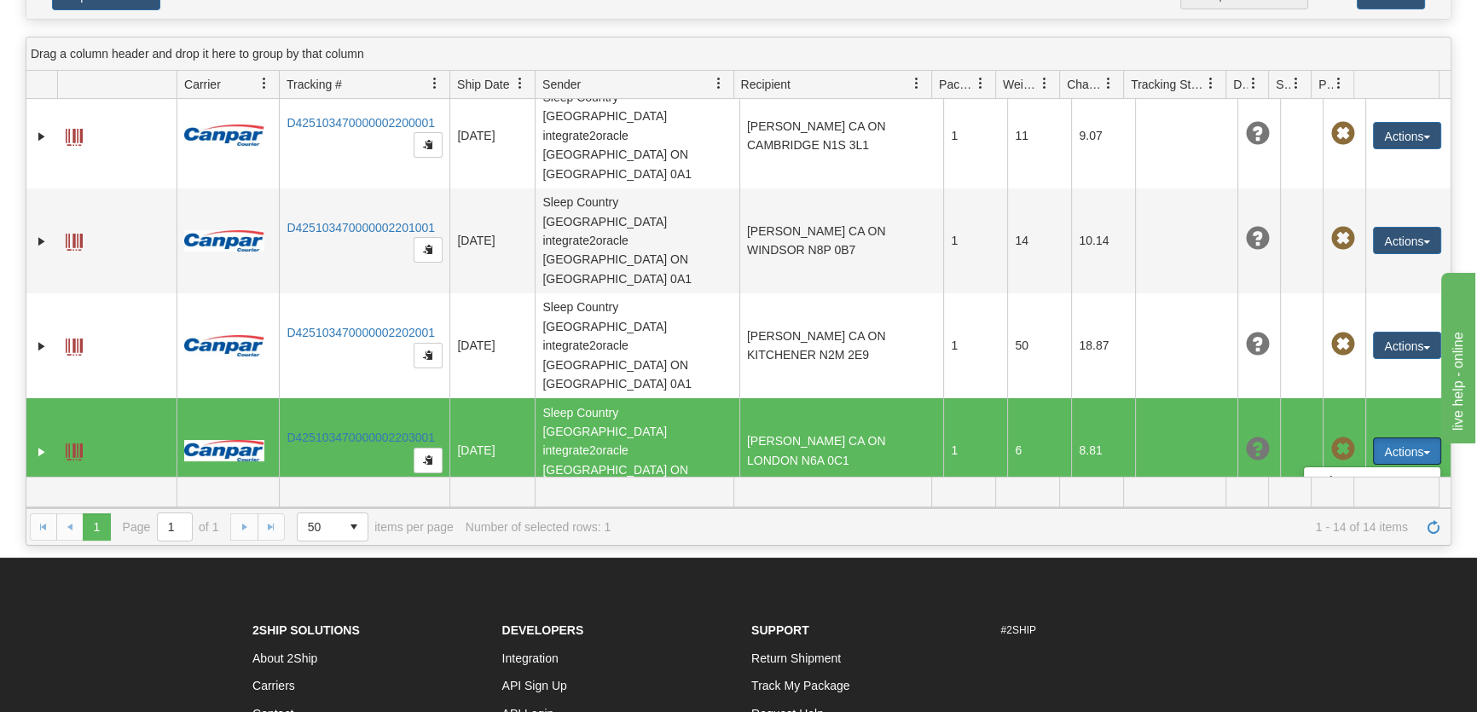
scroll to position [232, 0]
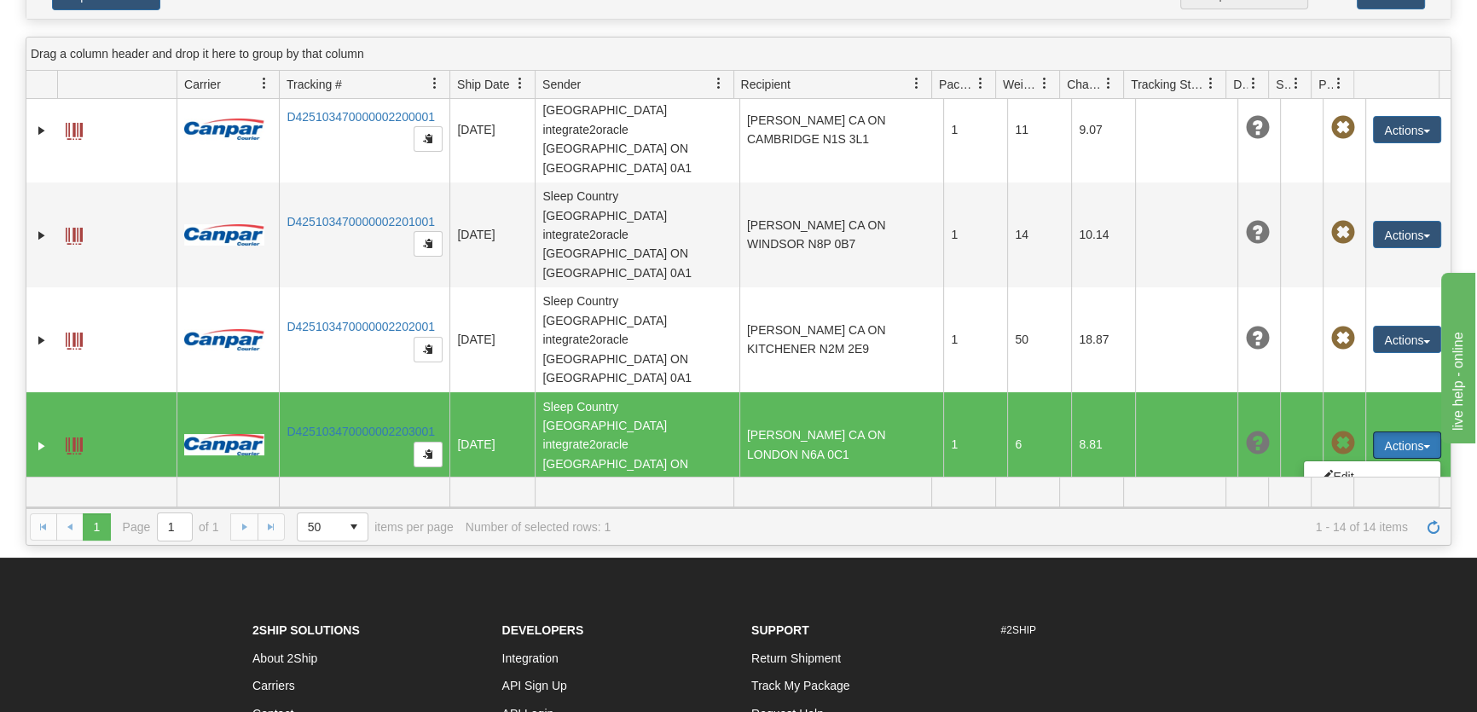
click at [72, 437] on span at bounding box center [74, 445] width 17 height 17
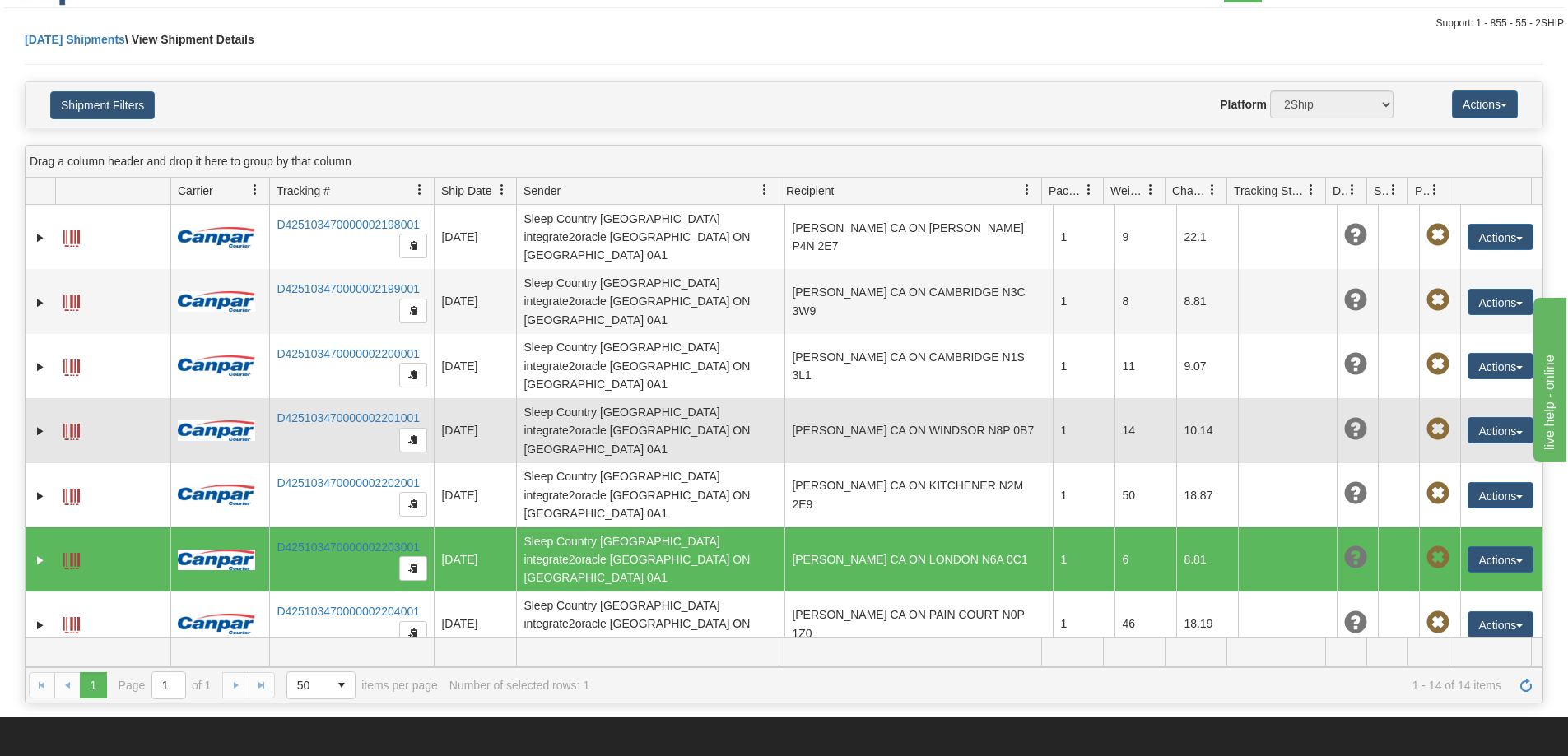
scroll to position [0, 0]
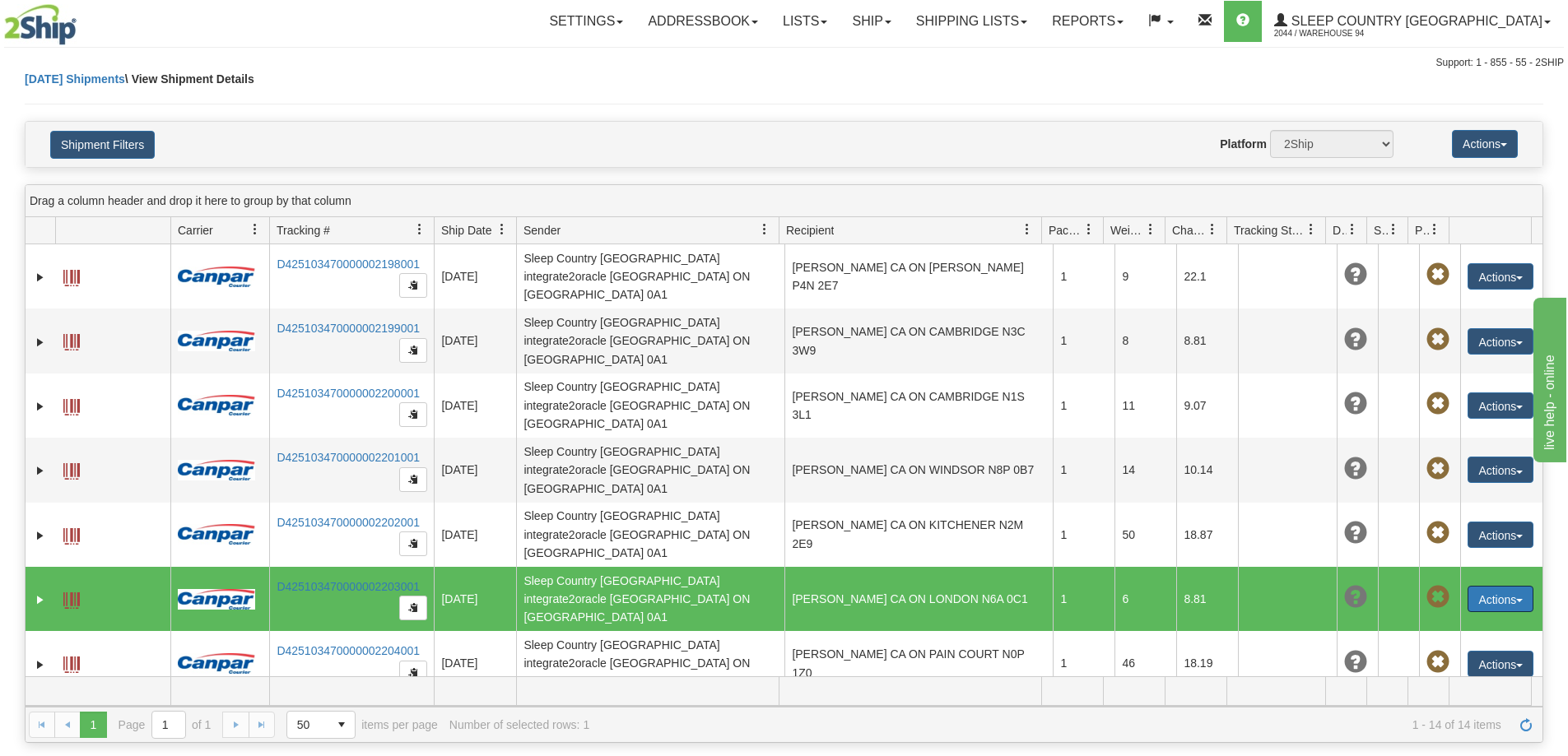
click at [70, 593] on span at bounding box center [71, 601] width 16 height 16
